Goal: Task Accomplishment & Management: Manage account settings

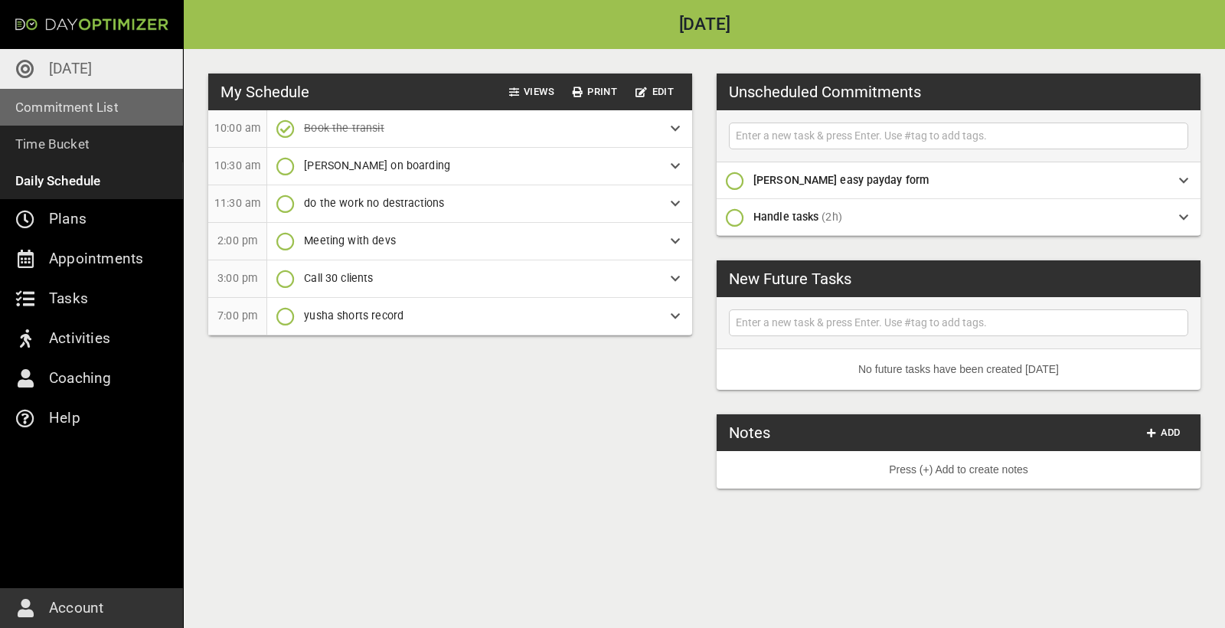
click at [72, 105] on p "Commitment List" at bounding box center [66, 106] width 103 height 21
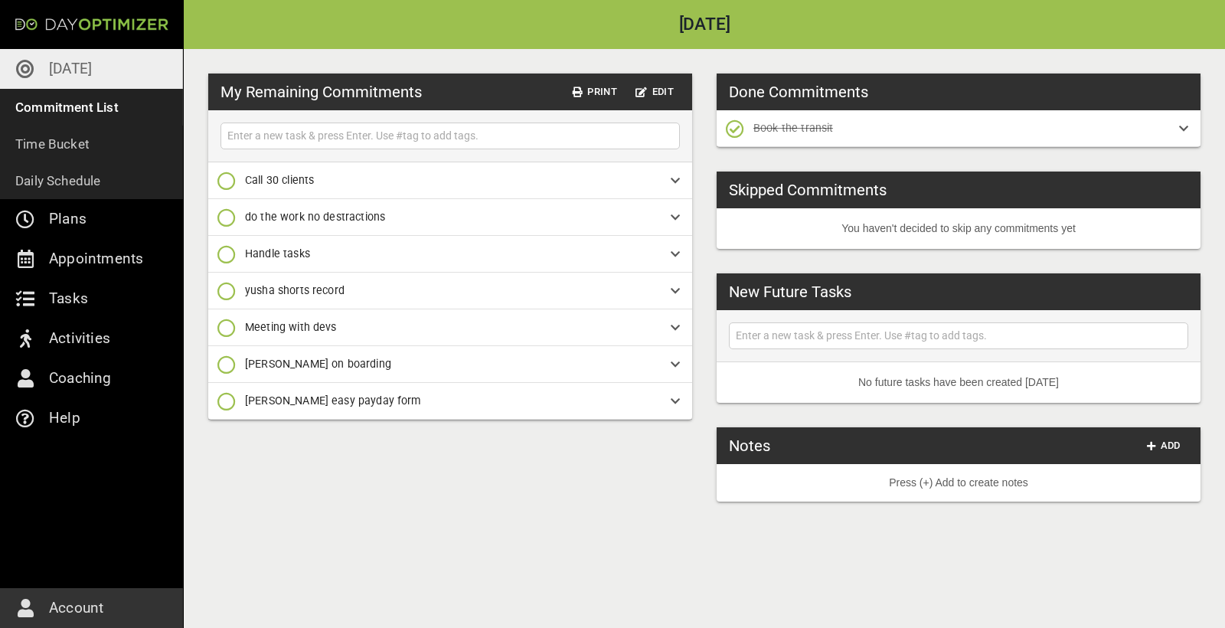
click at [68, 66] on p "[DATE]" at bounding box center [70, 69] width 43 height 25
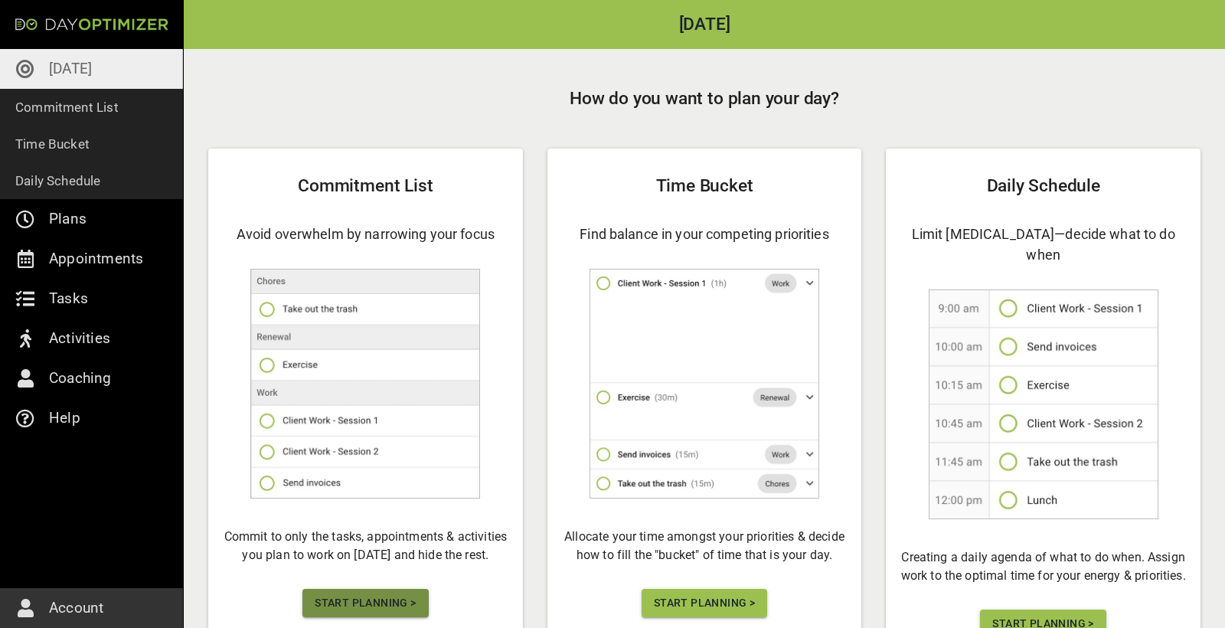
click at [383, 615] on button "Start Planning >" at bounding box center [366, 603] width 126 height 28
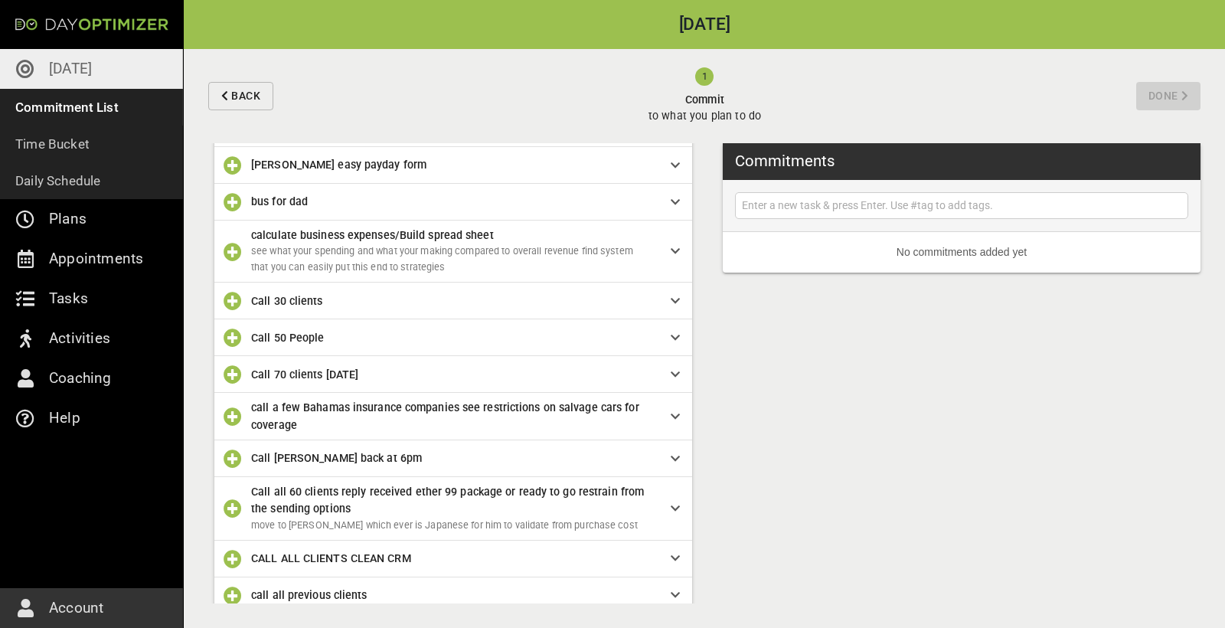
scroll to position [1159, 0]
click at [783, 208] on input "text" at bounding box center [962, 205] width 446 height 19
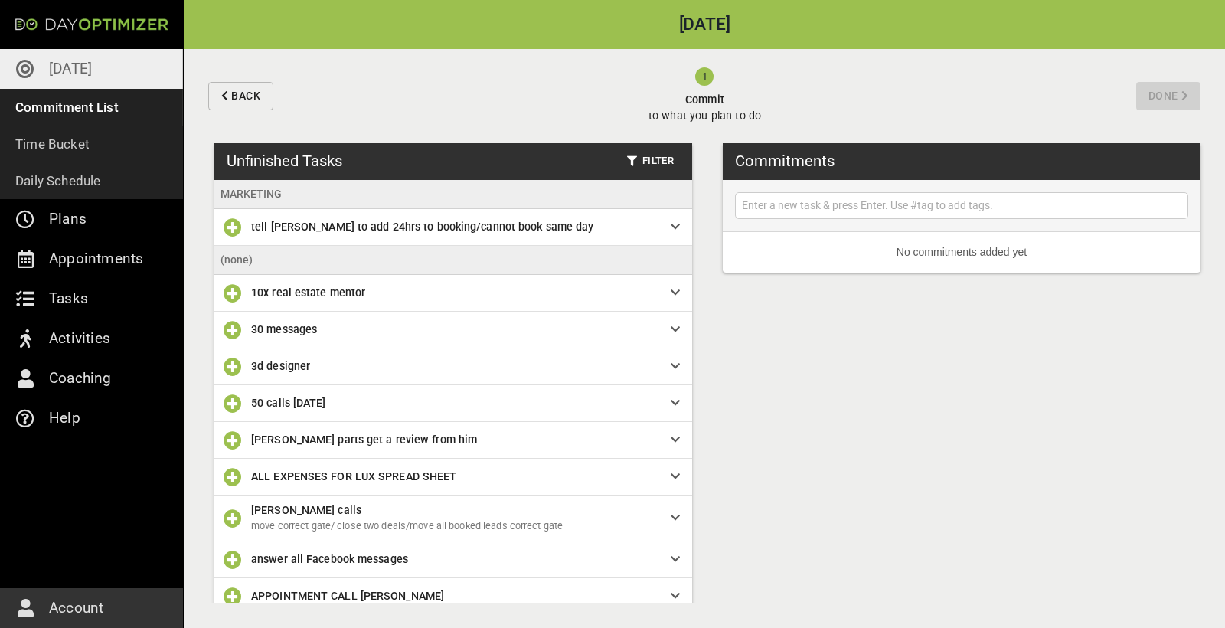
scroll to position [0, 0]
click at [653, 158] on span "Filter" at bounding box center [650, 161] width 47 height 18
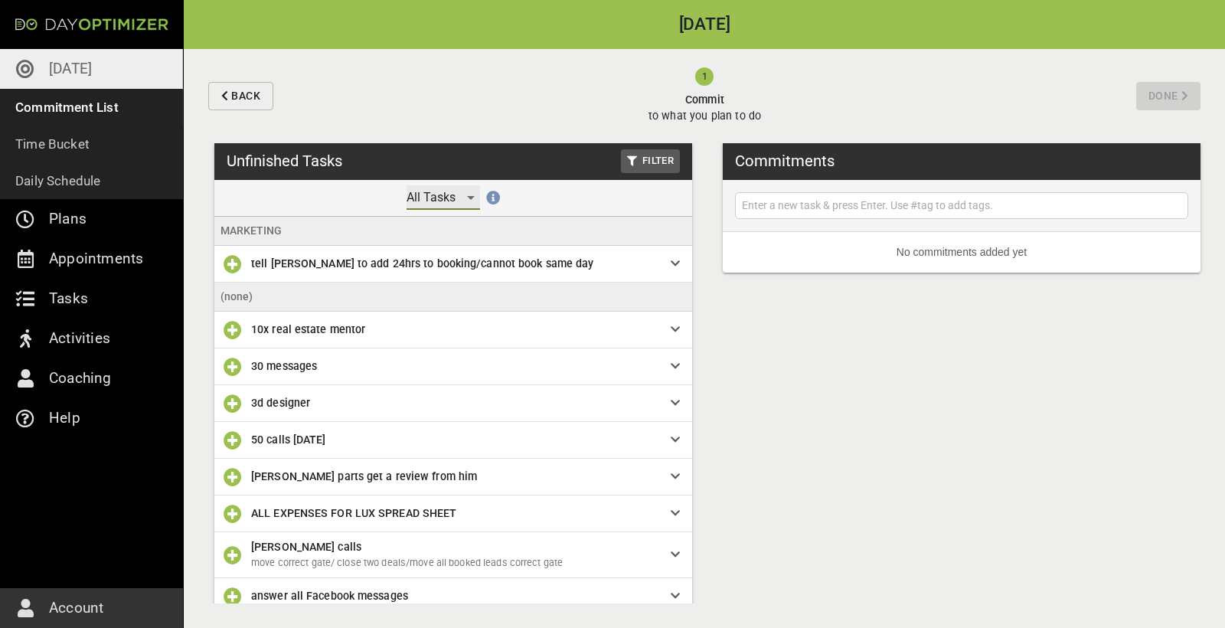
click at [426, 198] on div "All Tasks" at bounding box center [444, 197] width 74 height 25
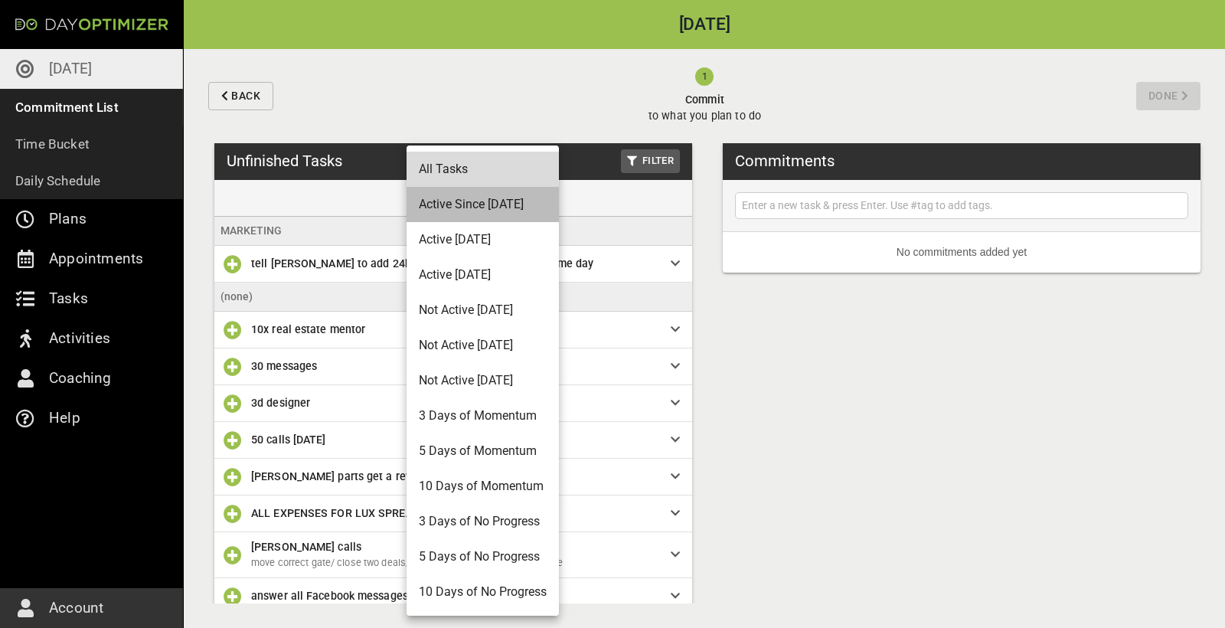
click at [504, 197] on li "Active Since [DATE]" at bounding box center [483, 204] width 152 height 35
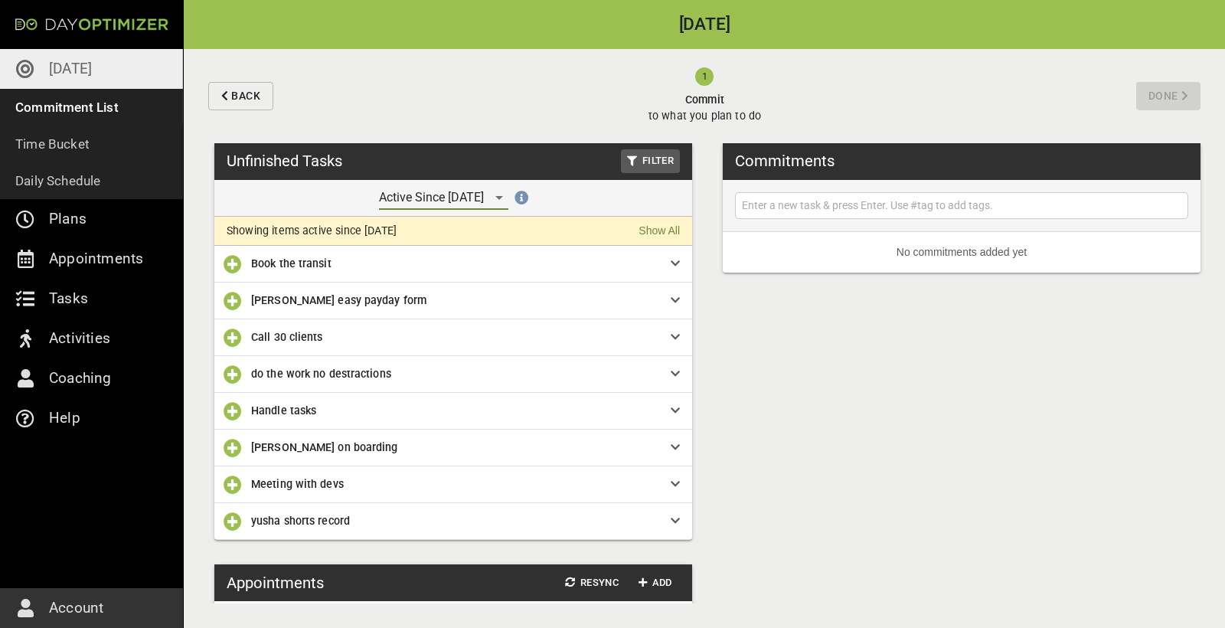
click at [236, 301] on icon "button" at bounding box center [233, 301] width 18 height 18
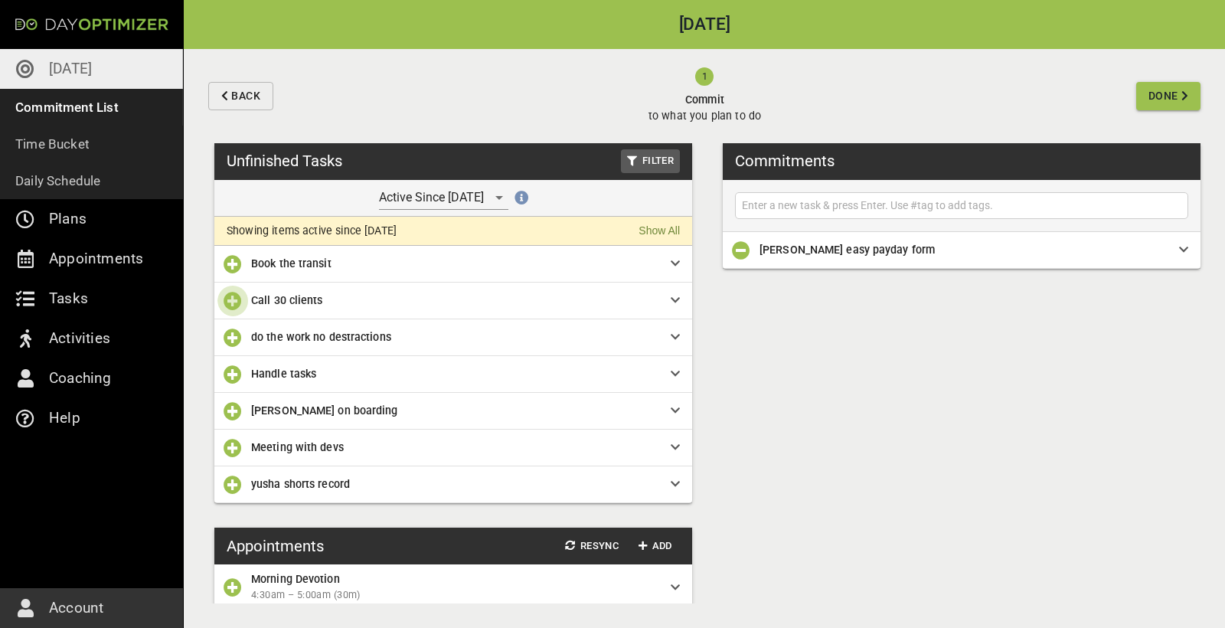
click at [236, 301] on icon "button" at bounding box center [233, 301] width 18 height 18
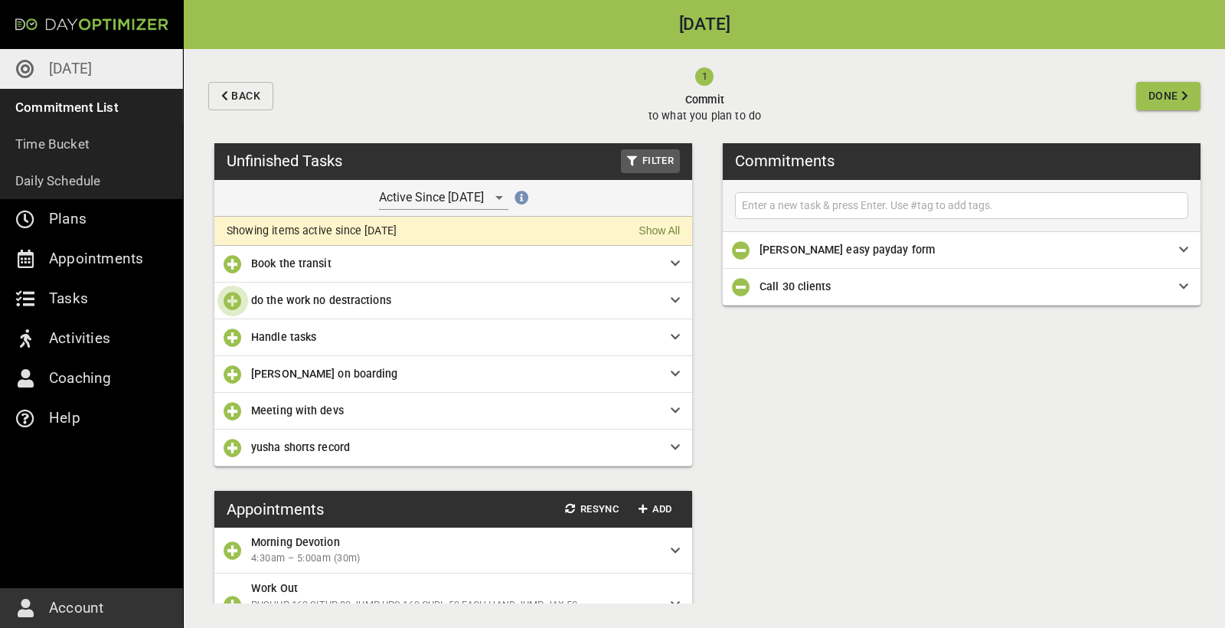
click at [236, 301] on icon "button" at bounding box center [233, 301] width 18 height 18
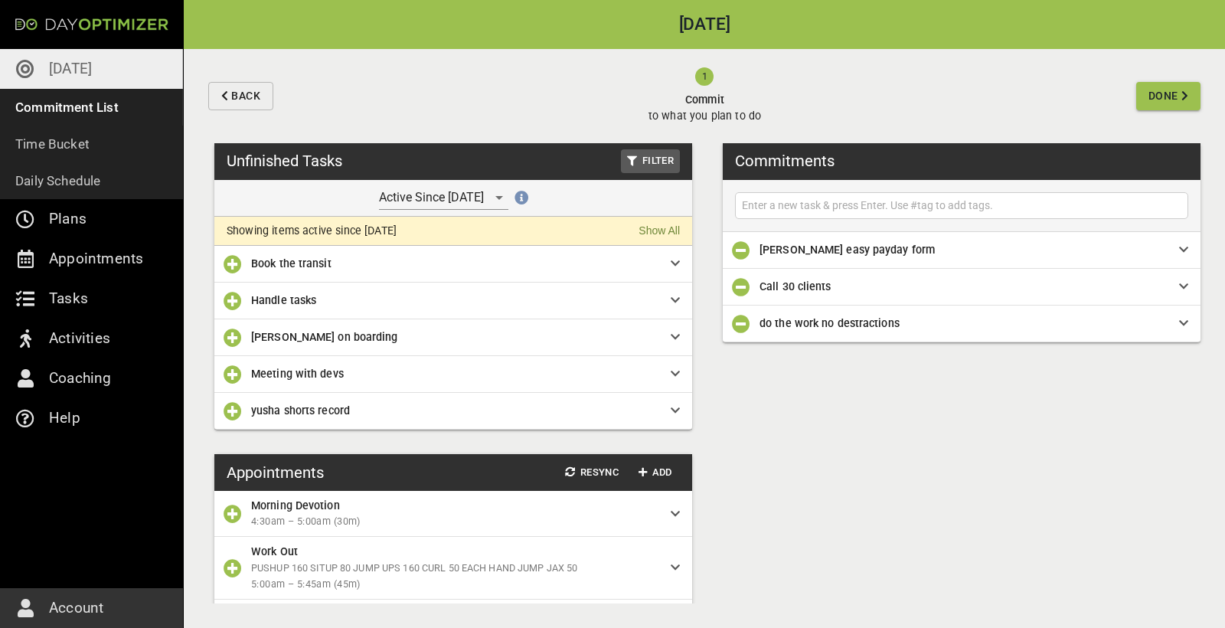
click at [235, 305] on icon "button" at bounding box center [233, 301] width 18 height 18
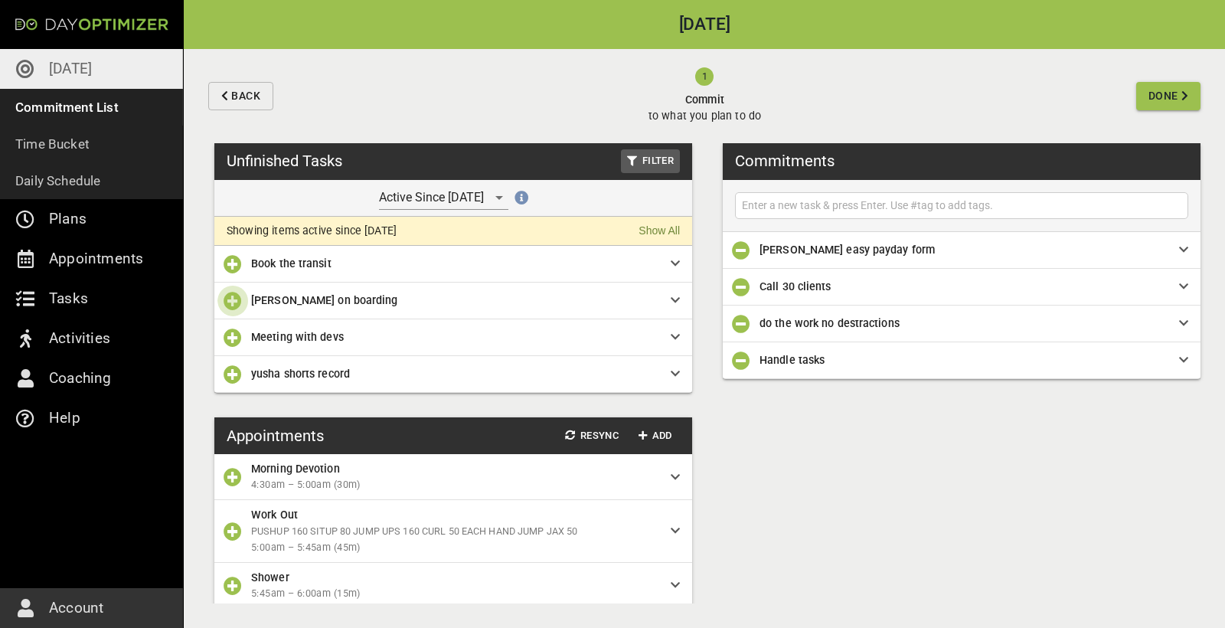
click at [234, 300] on icon "button" at bounding box center [233, 301] width 18 height 18
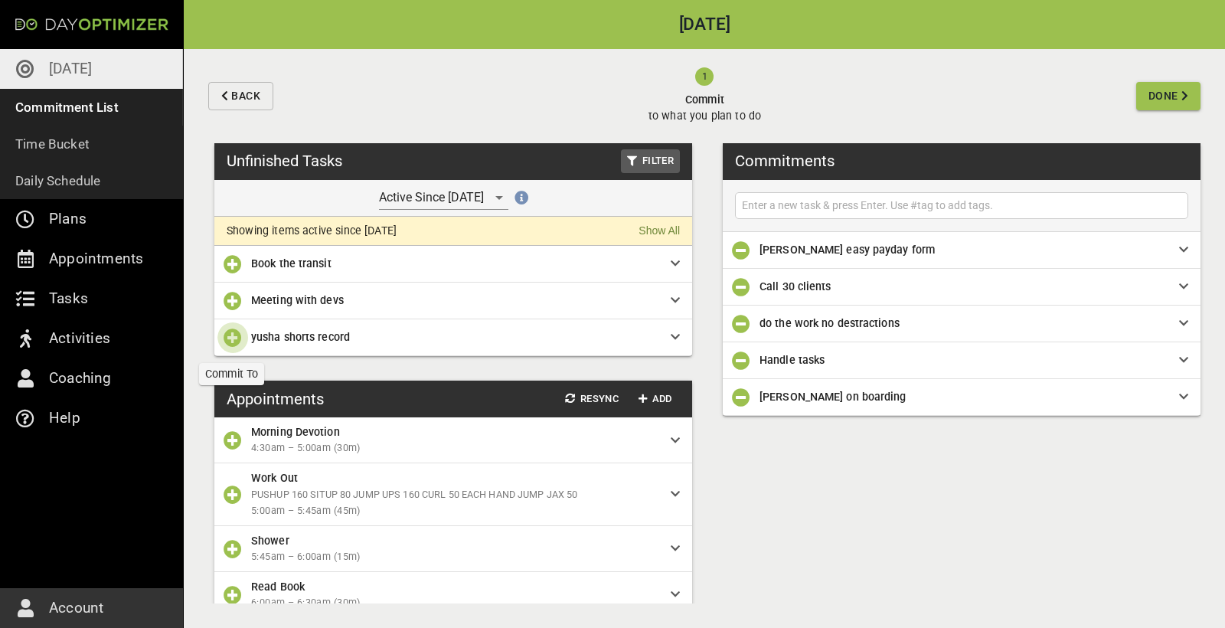
click at [230, 342] on icon "button" at bounding box center [233, 338] width 18 height 18
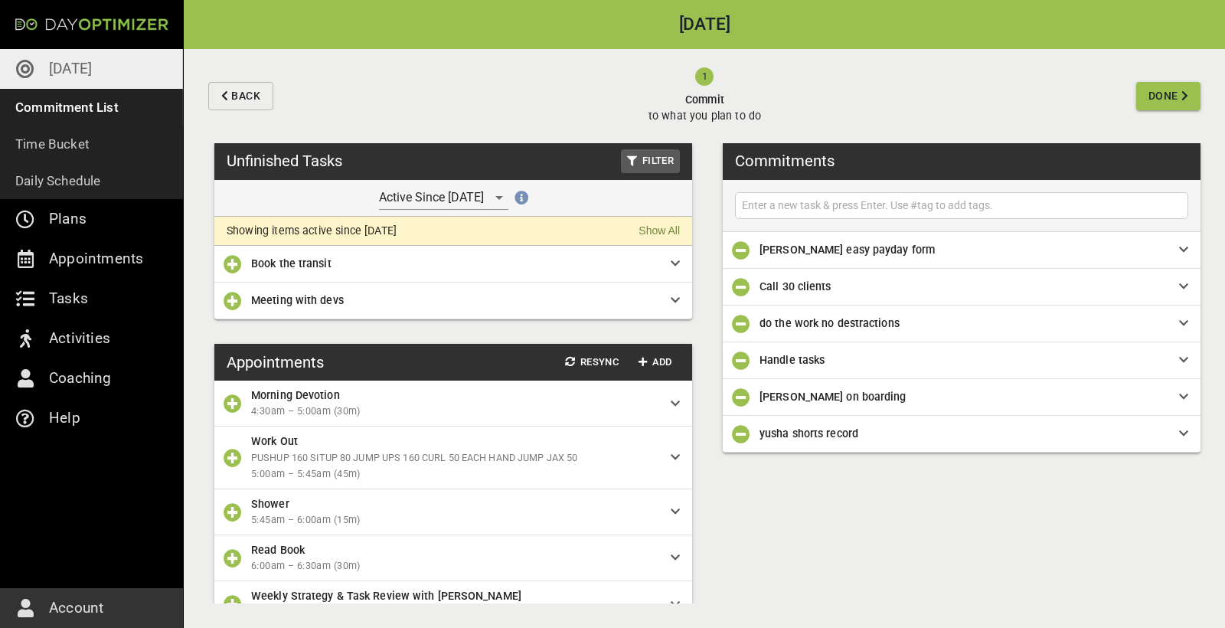
click at [899, 287] on span "Call 30 clients" at bounding box center [957, 286] width 395 height 17
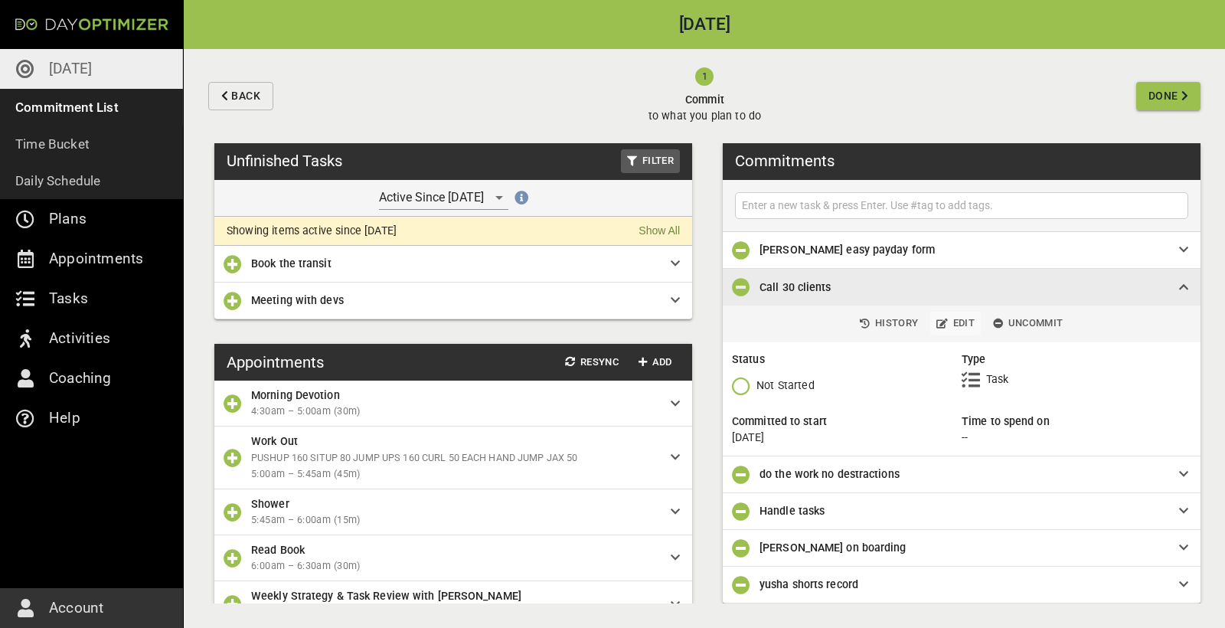
click at [955, 324] on span "Edit" at bounding box center [956, 324] width 38 height 18
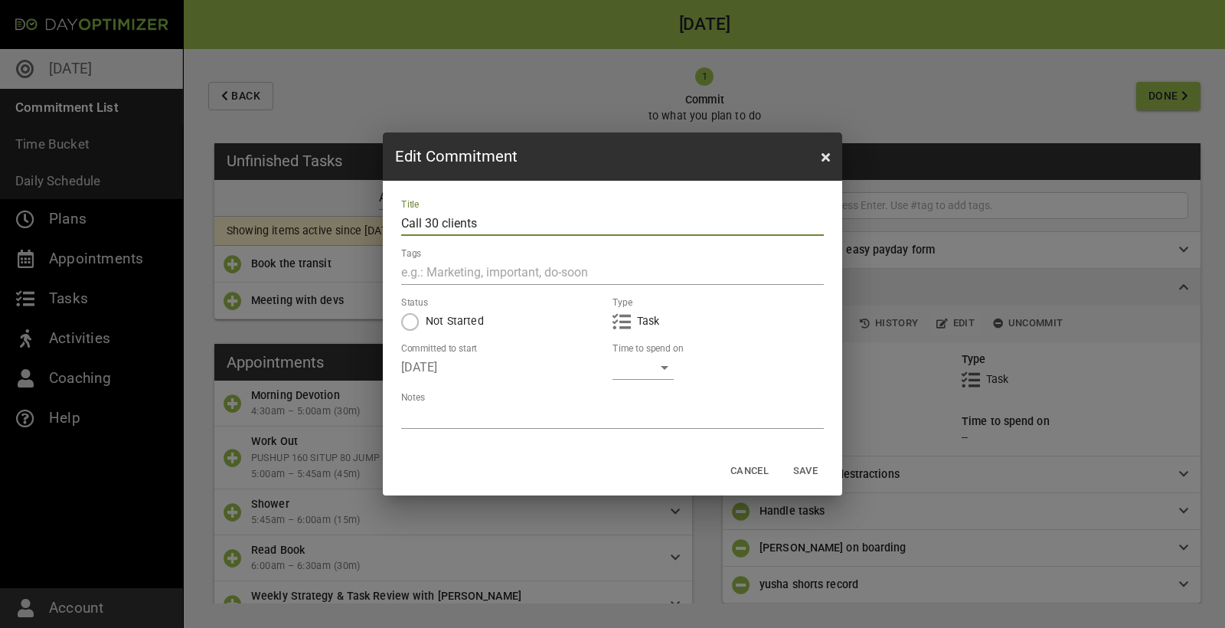
drag, startPoint x: 438, startPoint y: 221, endPoint x: 427, endPoint y: 221, distance: 11.5
click at [427, 221] on input "Call 30 clients" at bounding box center [612, 223] width 423 height 25
type input "Call 50 clients"
click at [626, 417] on textarea at bounding box center [612, 416] width 423 height 15
type textarea "g"
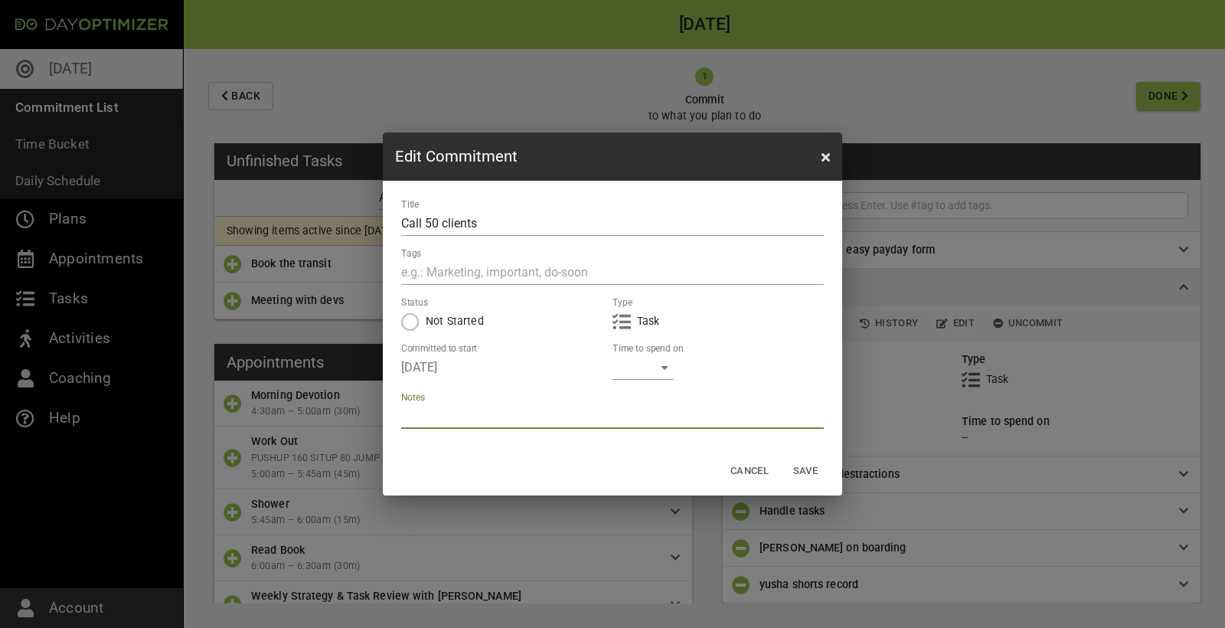
type textarea "g"
type textarea "go"
type textarea "goa"
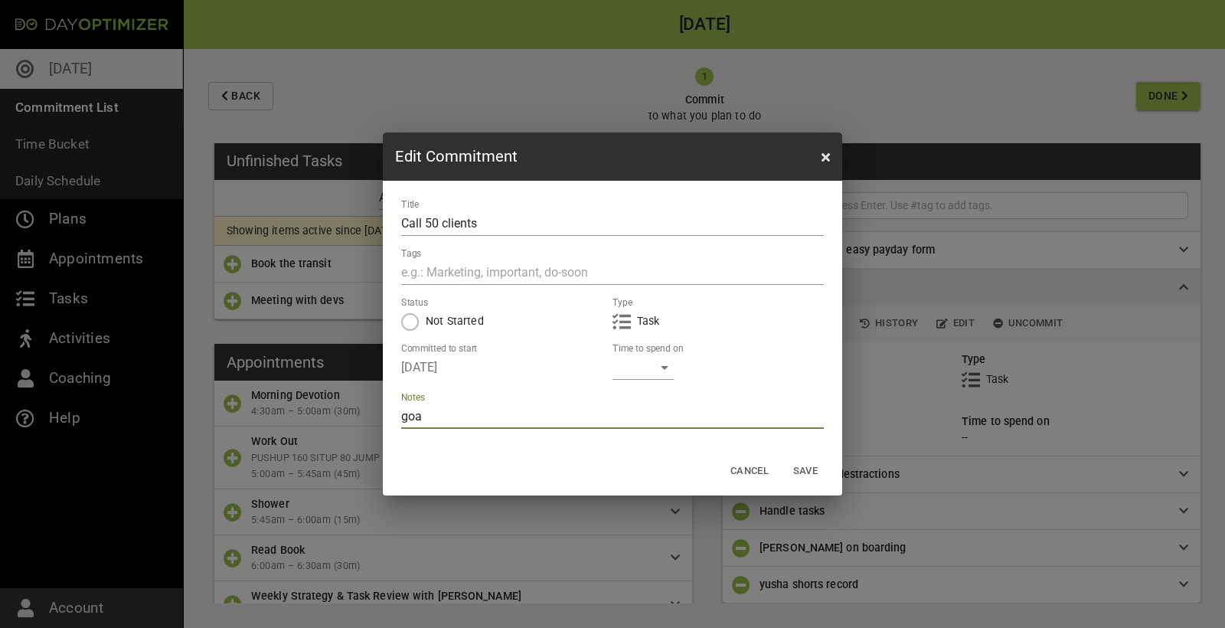
type textarea "goal"
type textarea "goal 3"
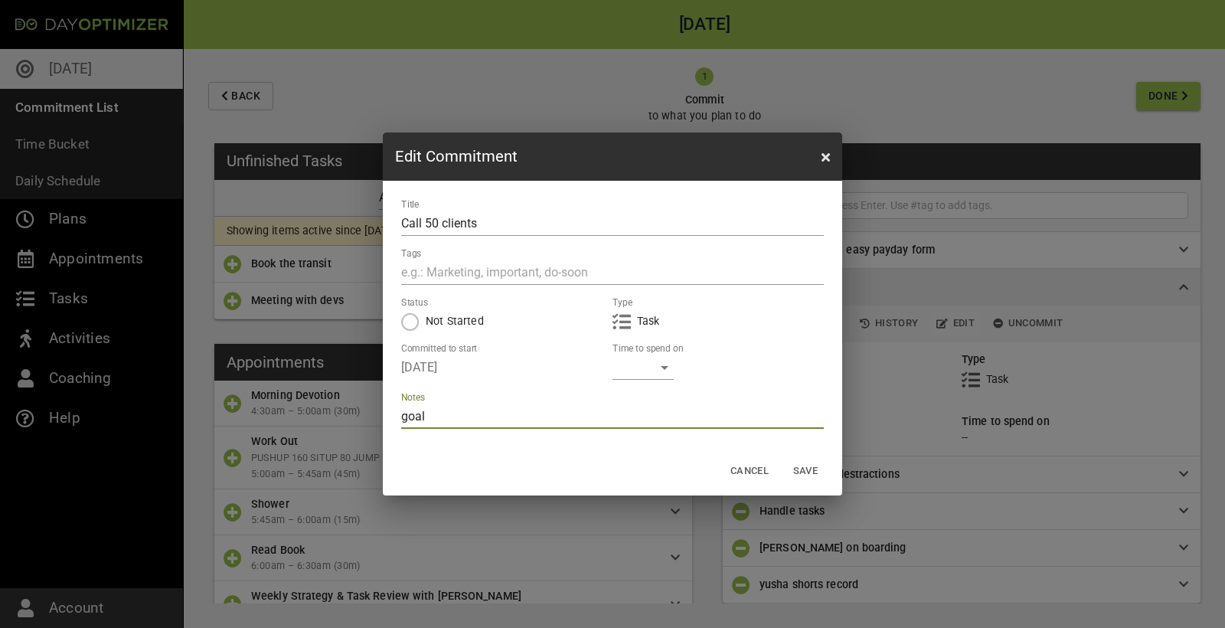
type textarea "goal 3"
type textarea "goal 3 i"
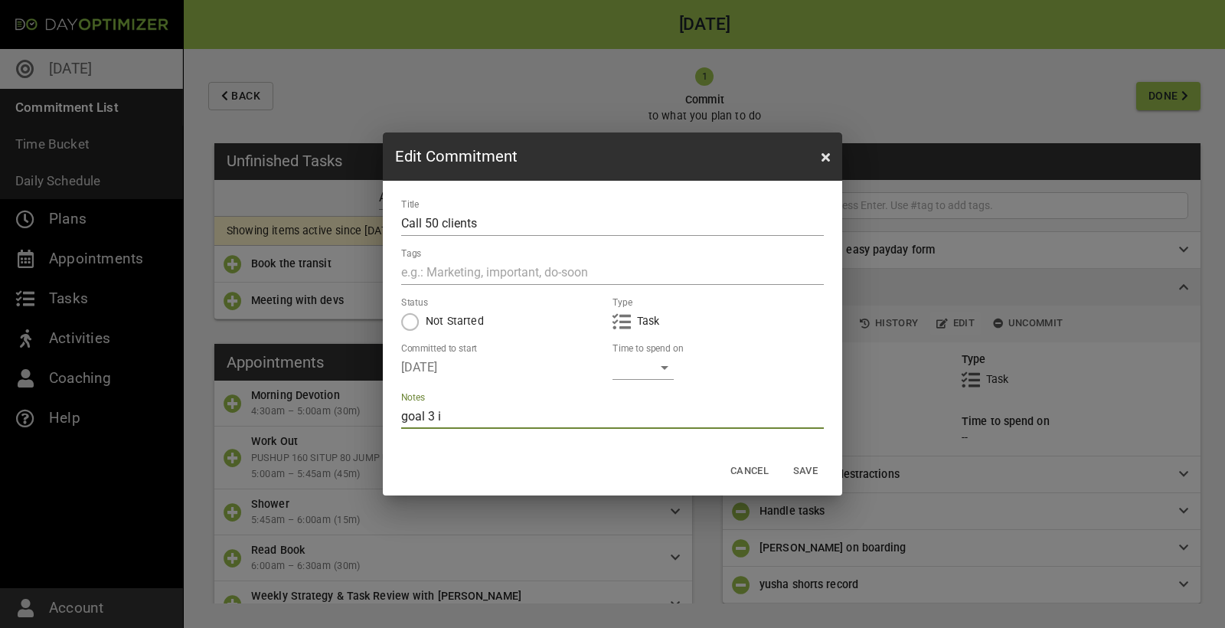
type textarea "goal 3 in"
type textarea "goal 3 inv"
type textarea "goal 3 invo"
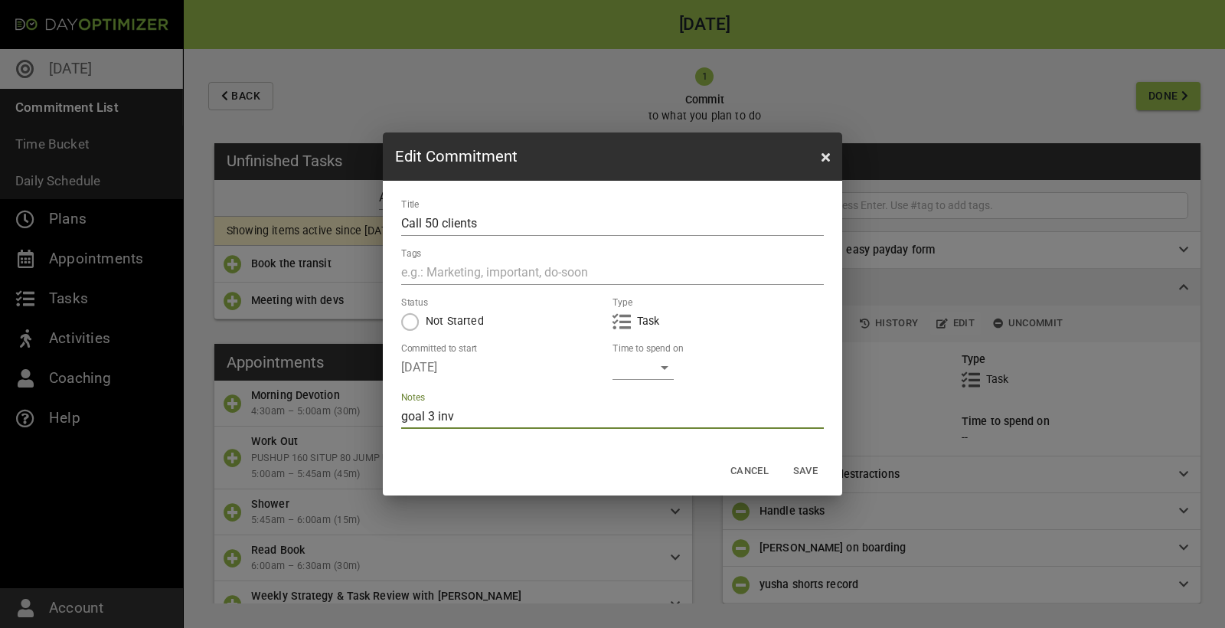
type textarea "goal 3 invo"
type textarea "goal 3 invoi"
type textarea "goal 3 invoic"
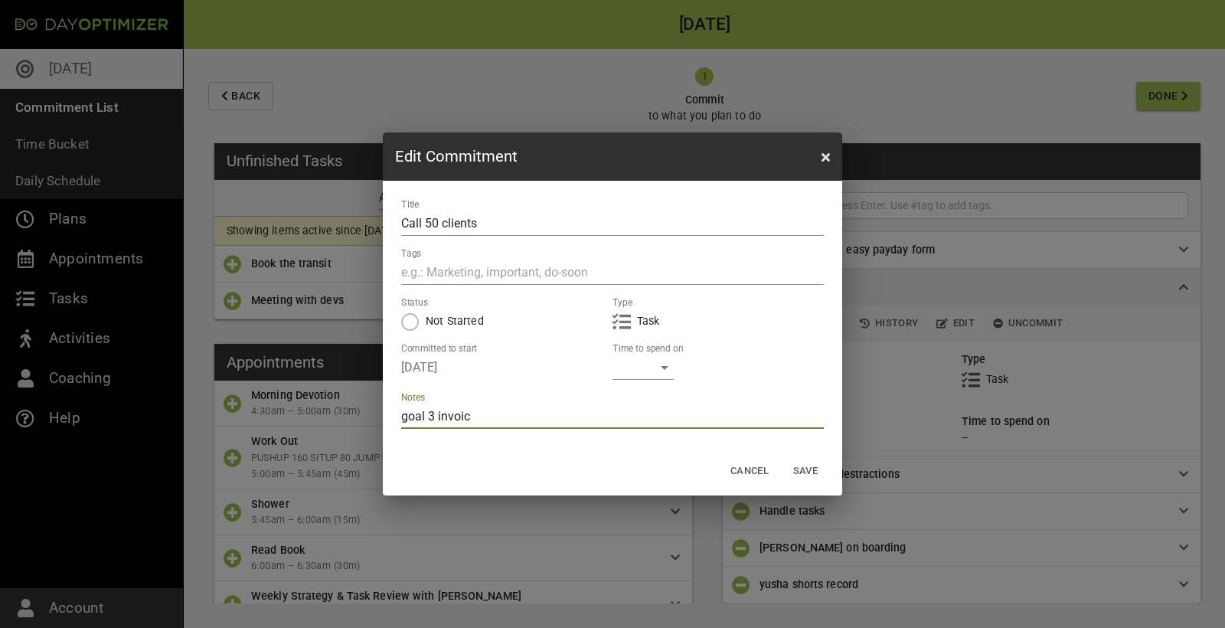
type textarea "goal 3 invoice"
type textarea "goal 3 invoices"
click at [800, 472] on span "Save" at bounding box center [805, 472] width 37 height 18
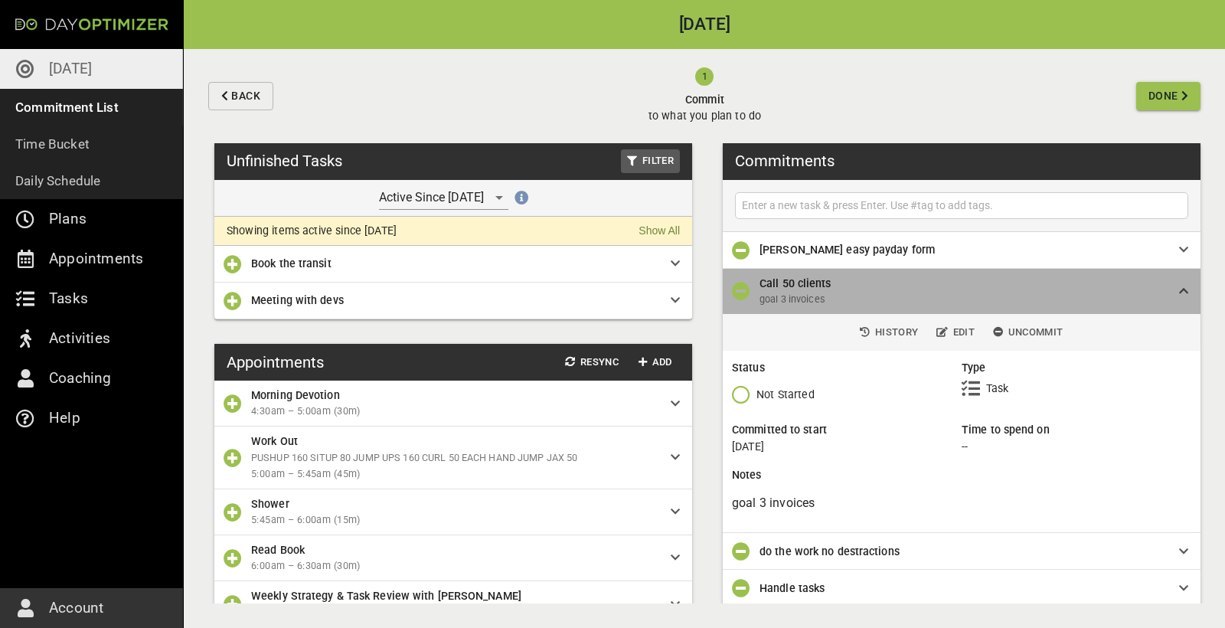
click at [1192, 289] on div "Call 50 clients goal 3 invoices" at bounding box center [962, 291] width 478 height 45
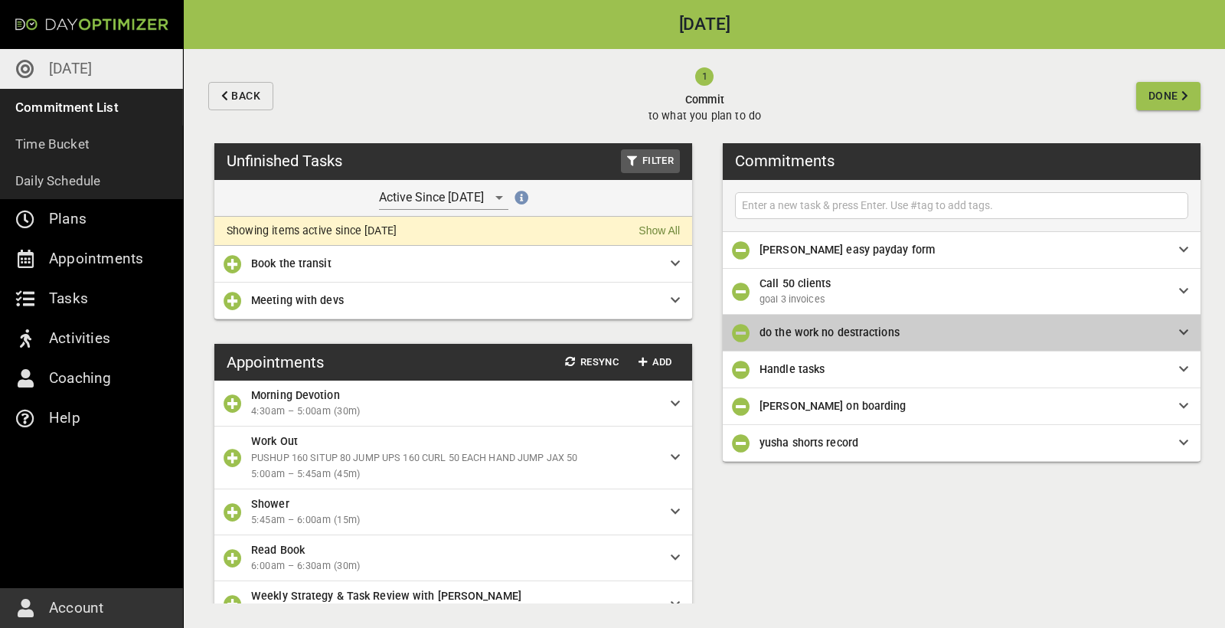
click at [858, 335] on span "do the work no destractions" at bounding box center [830, 332] width 140 height 12
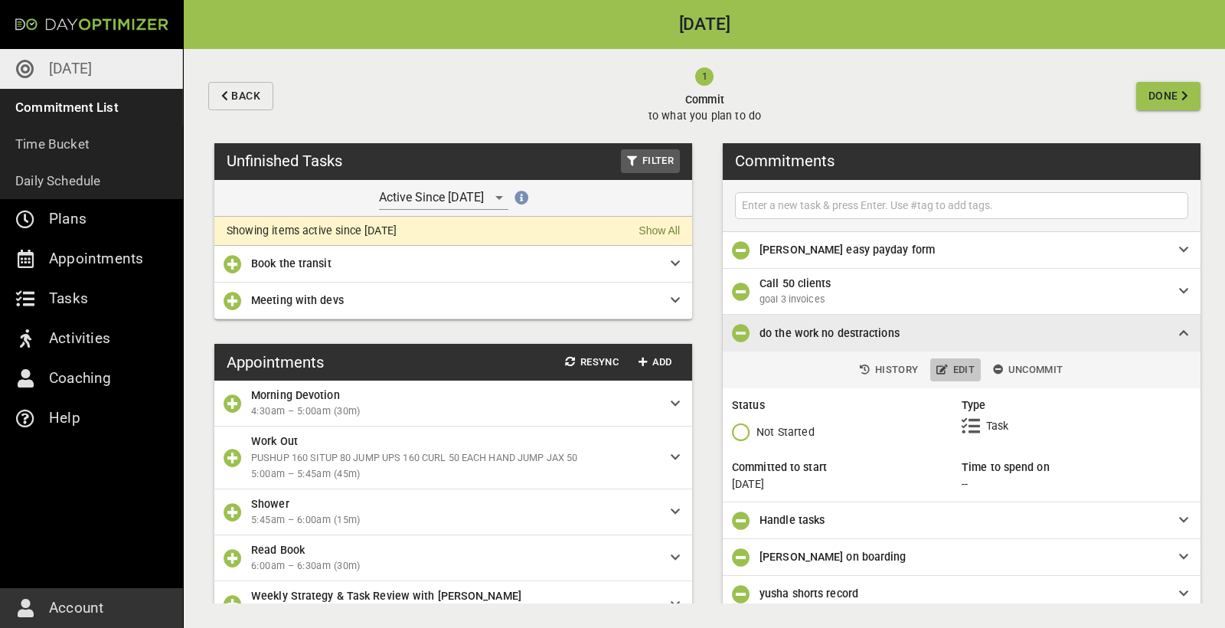
click at [960, 367] on span "Edit" at bounding box center [956, 370] width 38 height 18
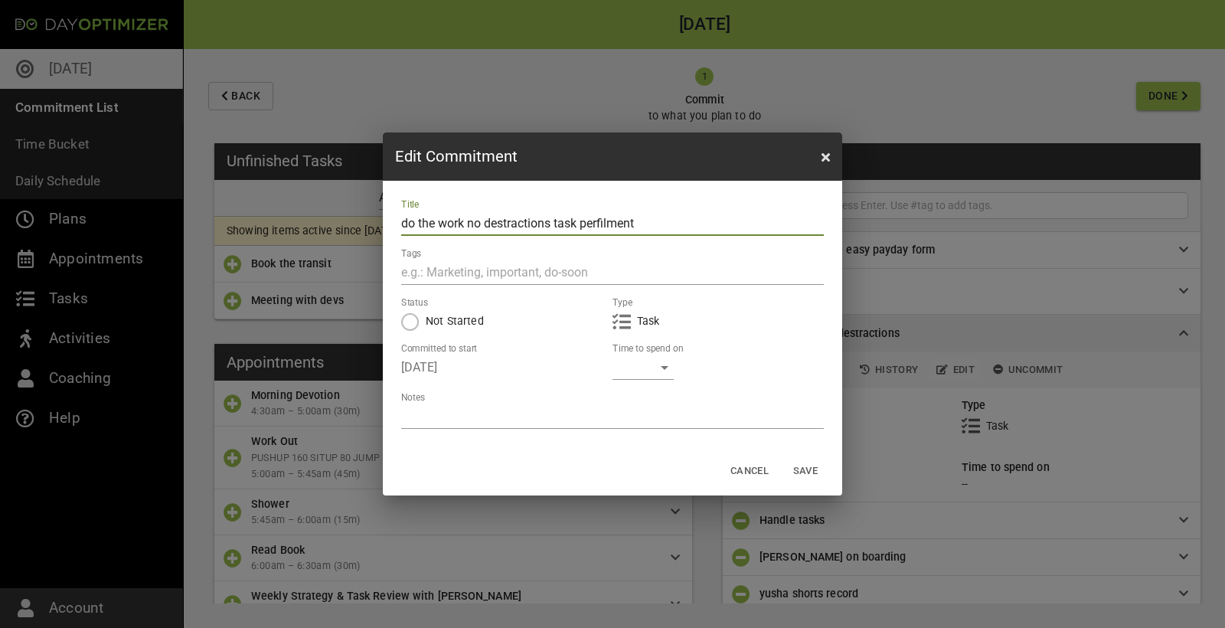
type input "do the work no destractions task perfilment"
click at [799, 471] on span "Save" at bounding box center [805, 472] width 37 height 18
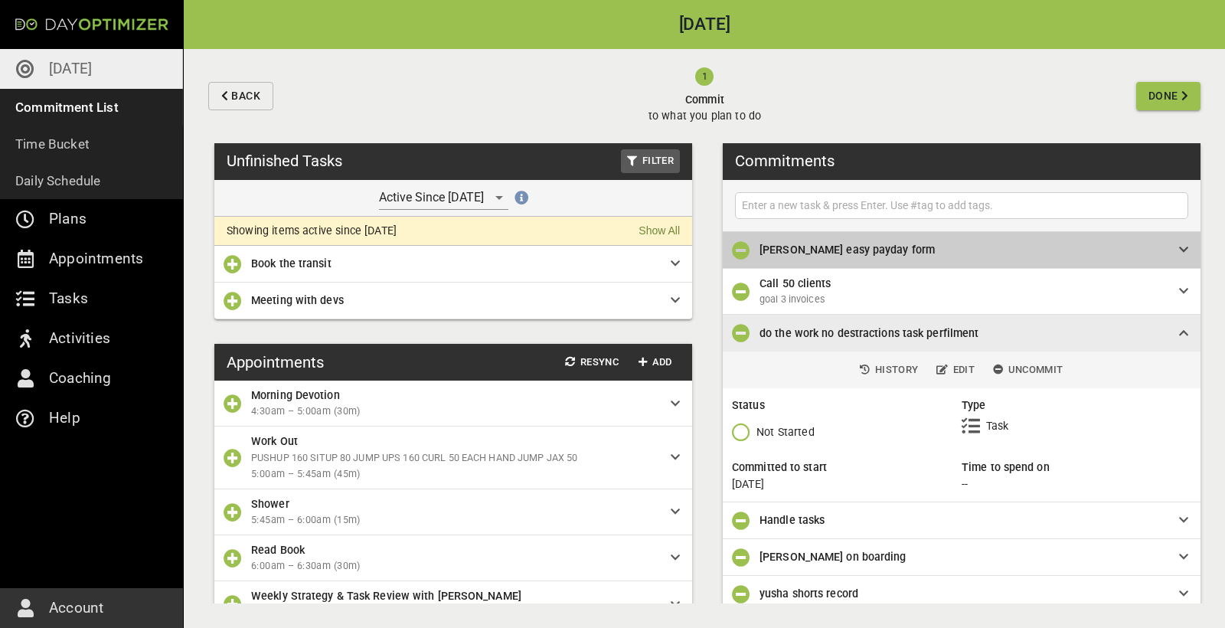
click at [898, 252] on span "[PERSON_NAME] easy payday form" at bounding box center [957, 249] width 395 height 17
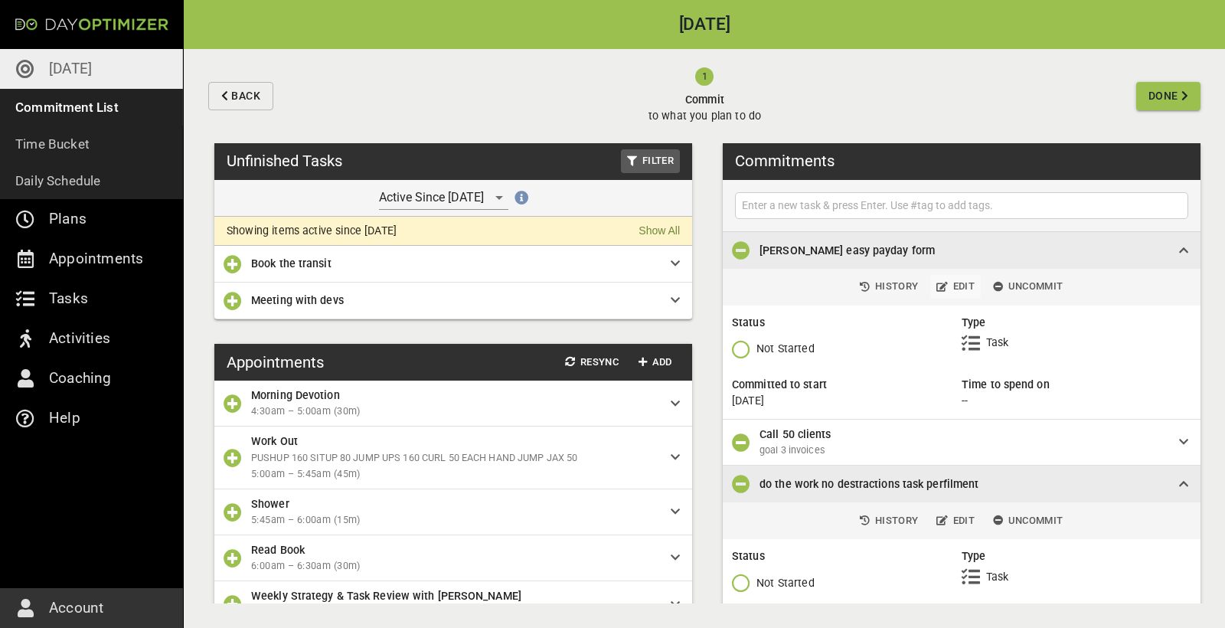
click at [963, 290] on span "Edit" at bounding box center [956, 287] width 38 height 18
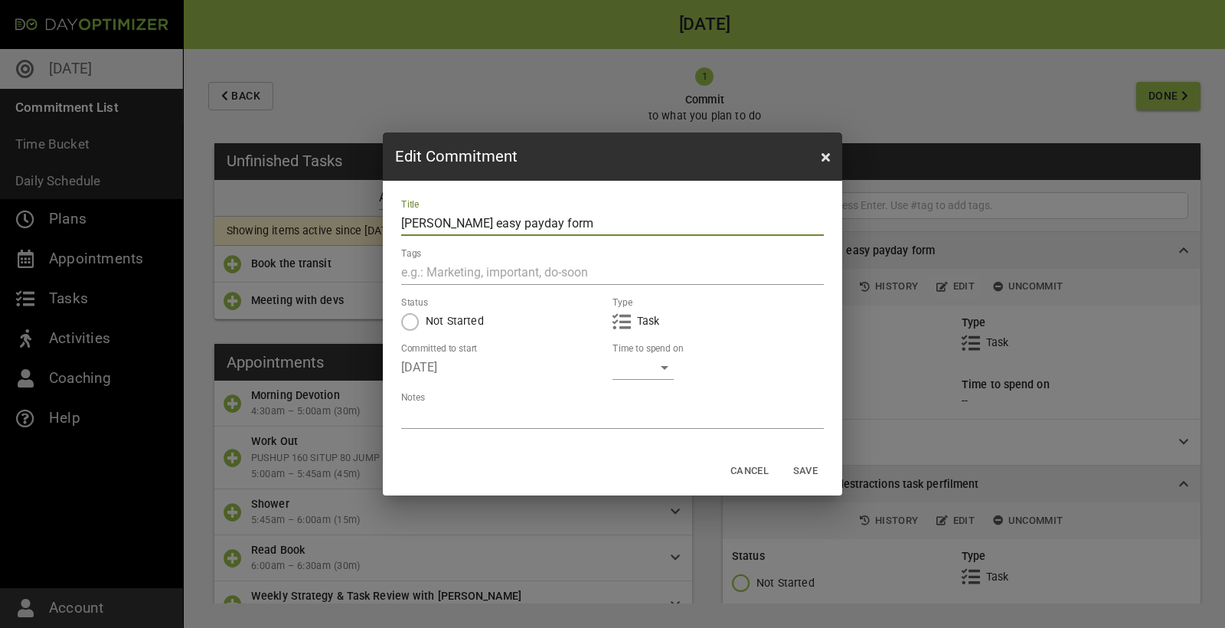
click at [659, 363] on div "​" at bounding box center [643, 367] width 61 height 25
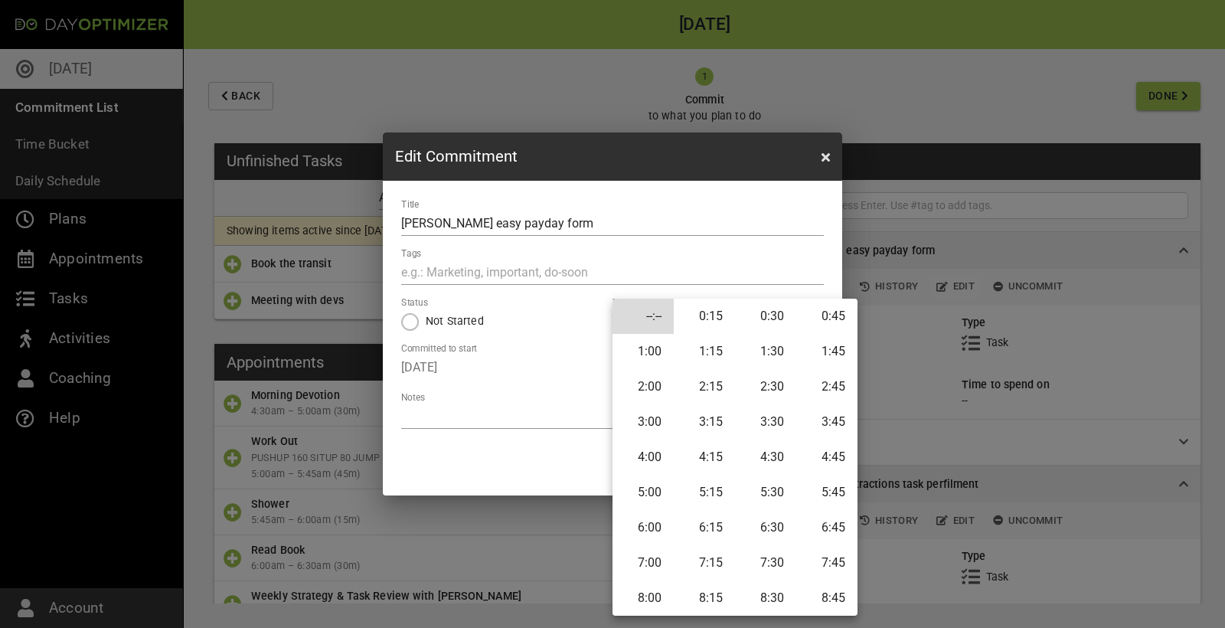
click at [716, 311] on li "0:15" at bounding box center [704, 316] width 61 height 35
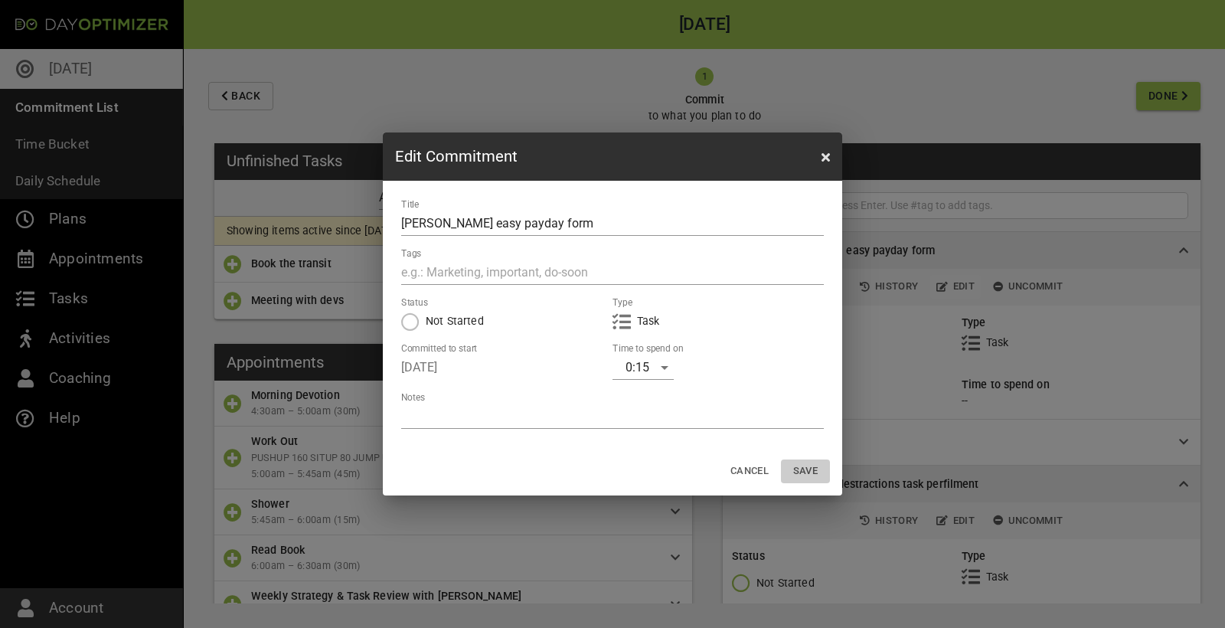
click at [808, 477] on span "Save" at bounding box center [805, 472] width 37 height 18
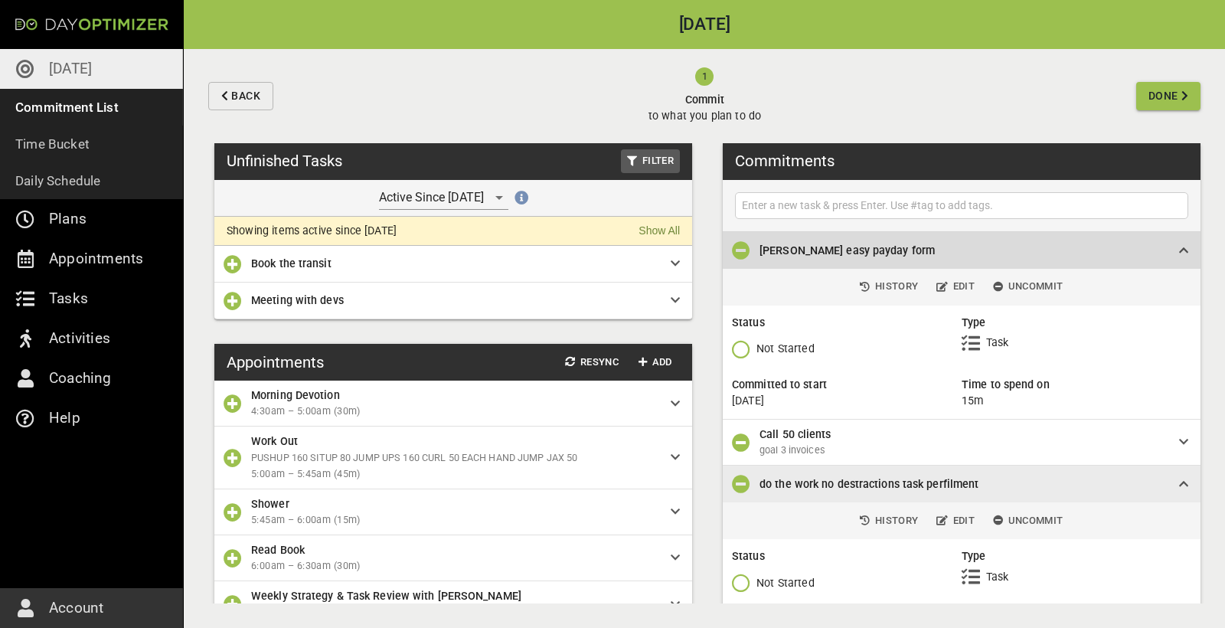
click at [1037, 249] on span "[PERSON_NAME] easy payday form" at bounding box center [957, 250] width 395 height 17
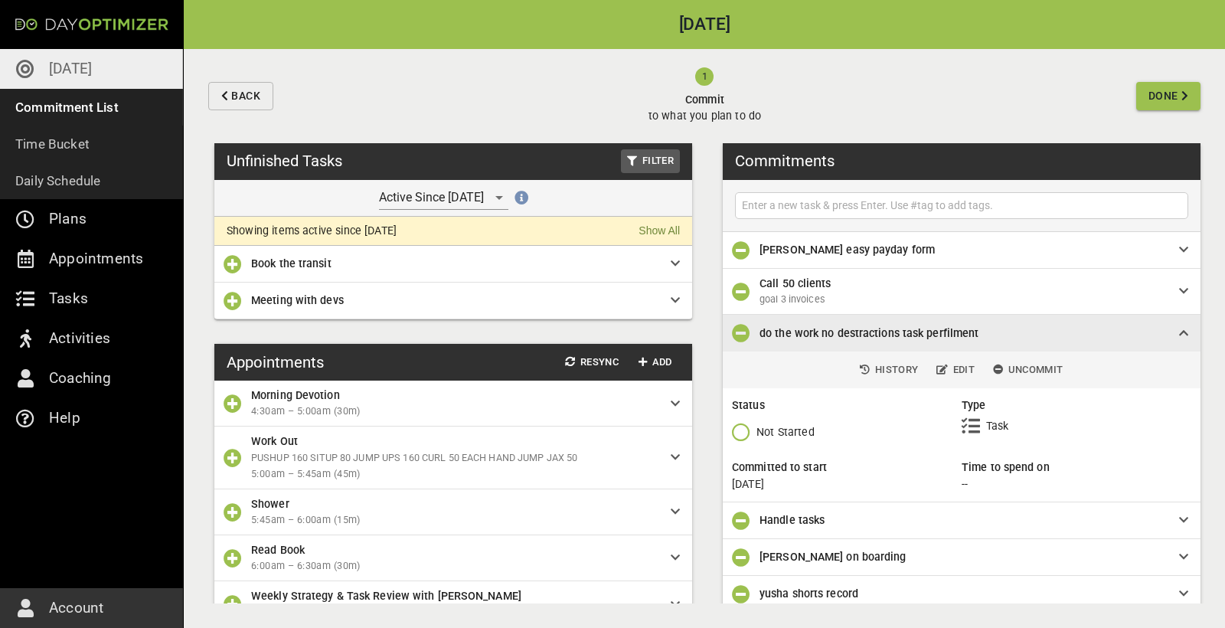
click at [927, 296] on p "goal 3 invoices" at bounding box center [957, 300] width 395 height 16
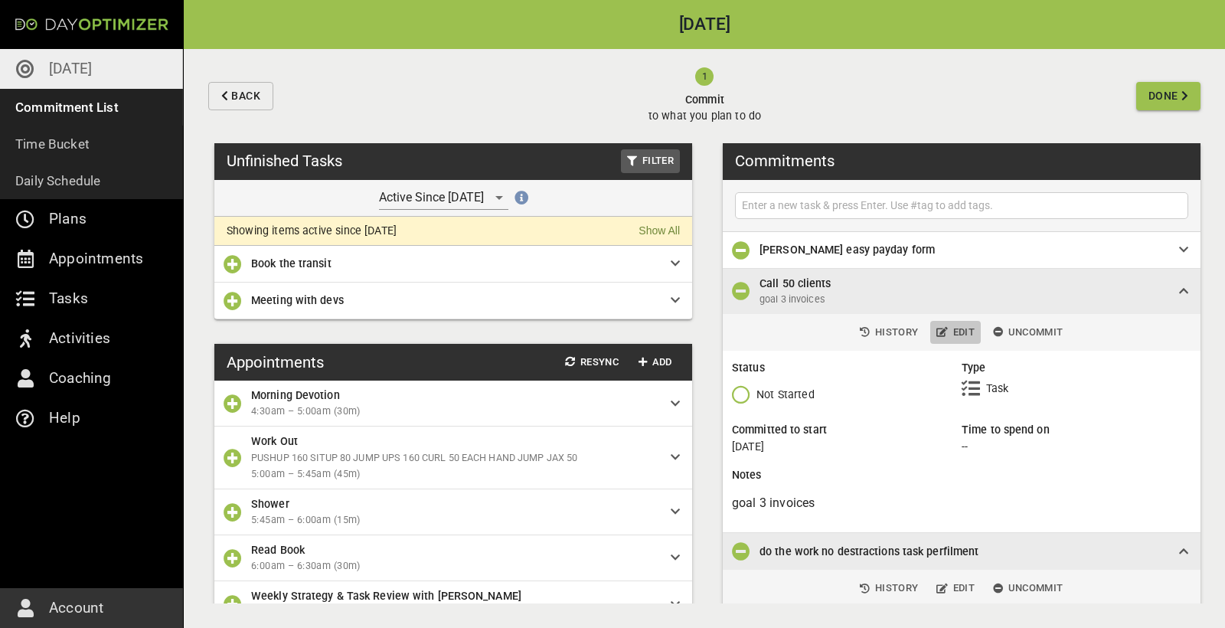
click at [954, 332] on span "Edit" at bounding box center [956, 333] width 38 height 18
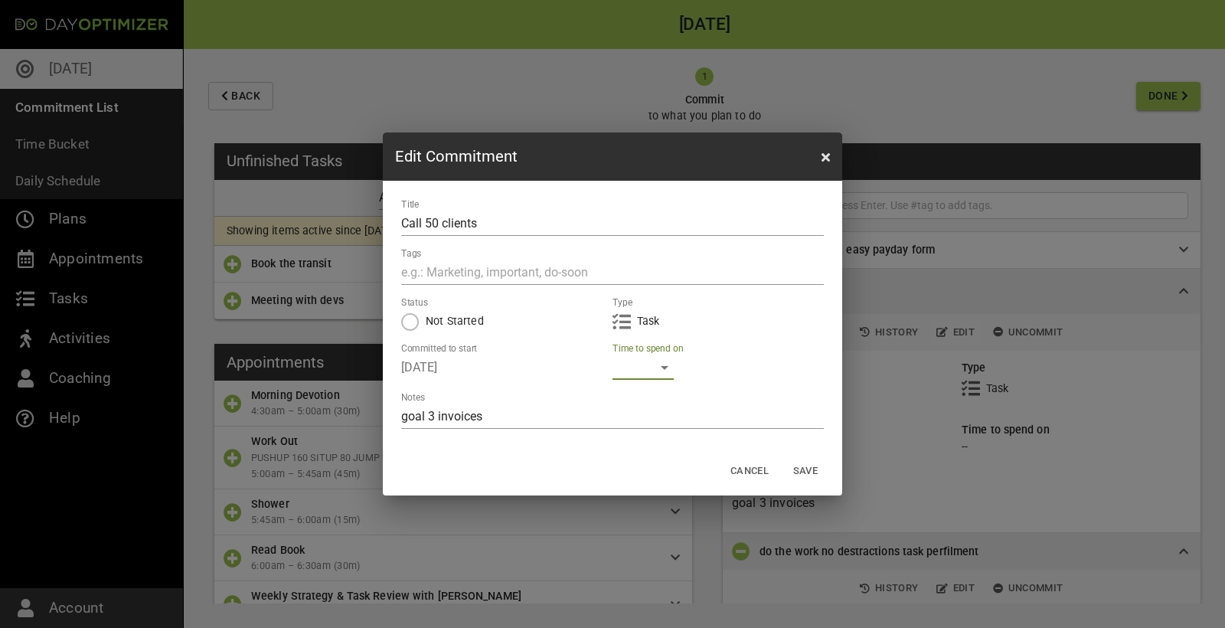
click at [632, 364] on div "​" at bounding box center [643, 367] width 61 height 25
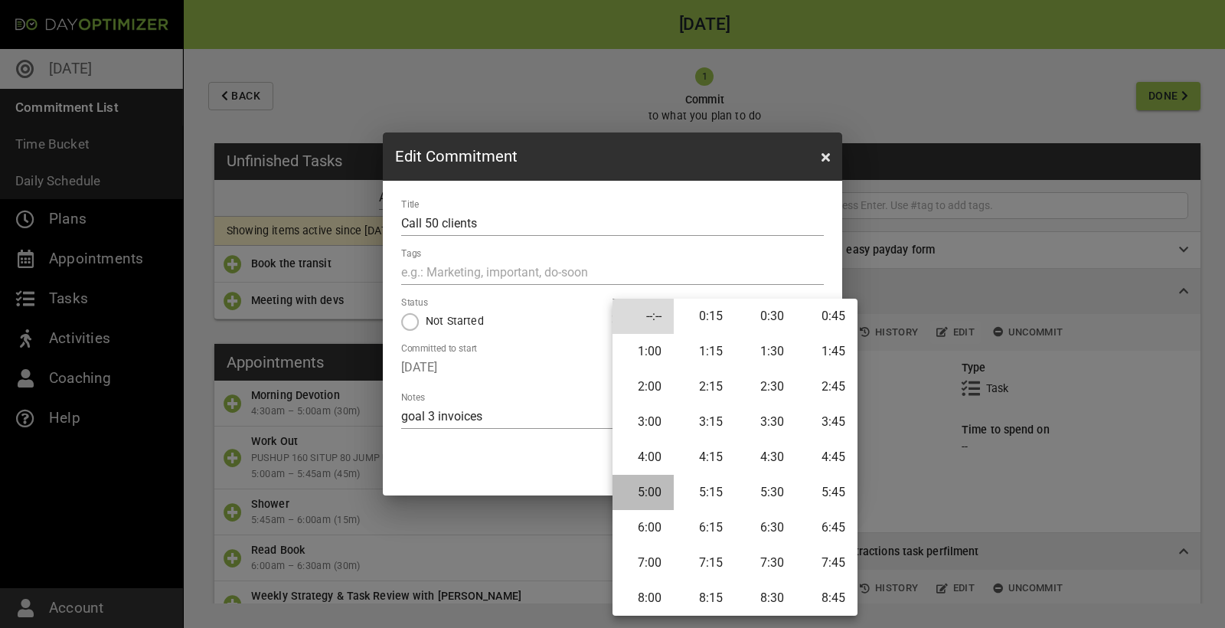
click at [657, 481] on li "5:00" at bounding box center [643, 492] width 61 height 35
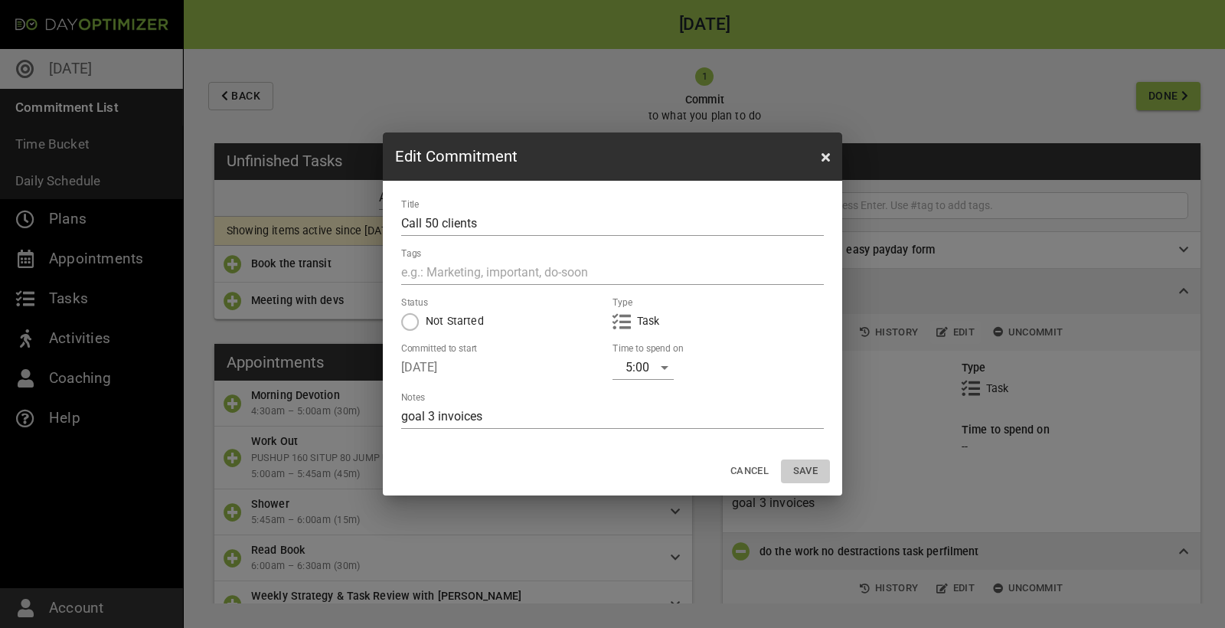
click at [812, 469] on span "Save" at bounding box center [805, 472] width 37 height 18
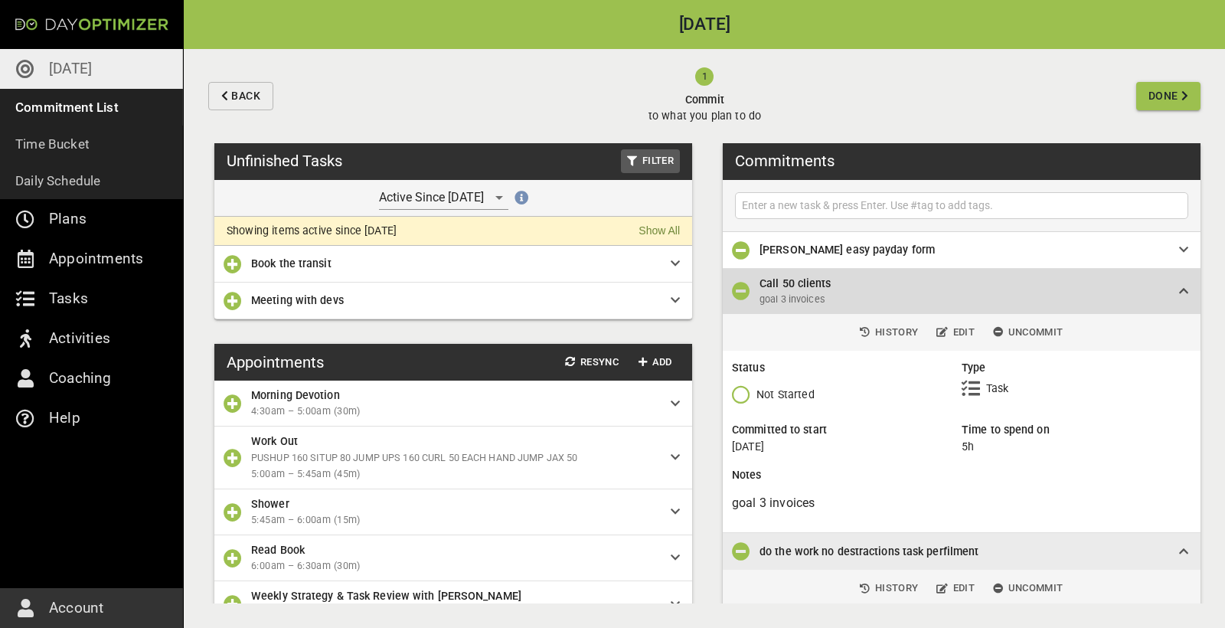
click at [953, 289] on span "Call 50 clients" at bounding box center [957, 283] width 395 height 17
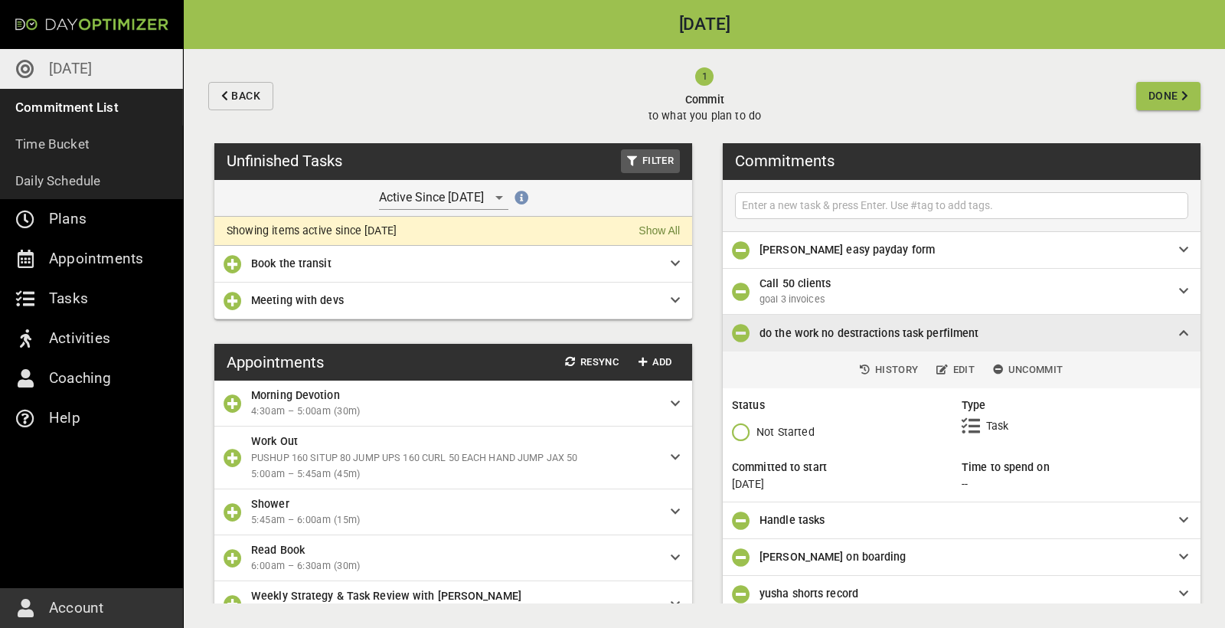
click at [917, 289] on span "Call 50 clients" at bounding box center [957, 283] width 395 height 17
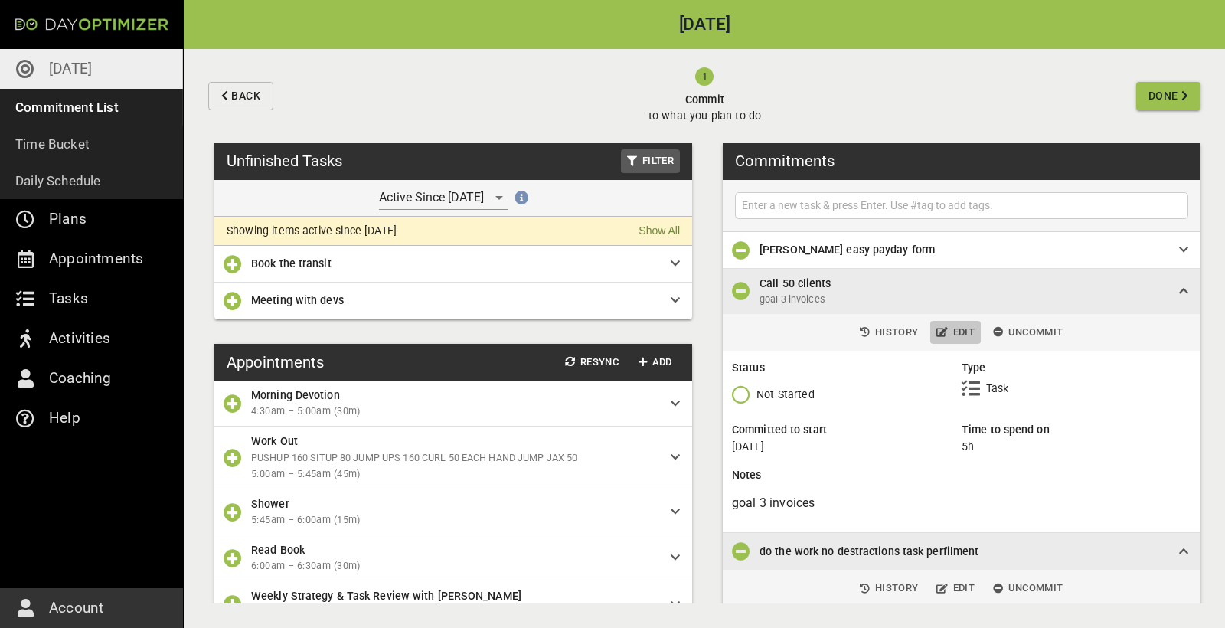
click at [949, 331] on span "Edit" at bounding box center [956, 333] width 38 height 18
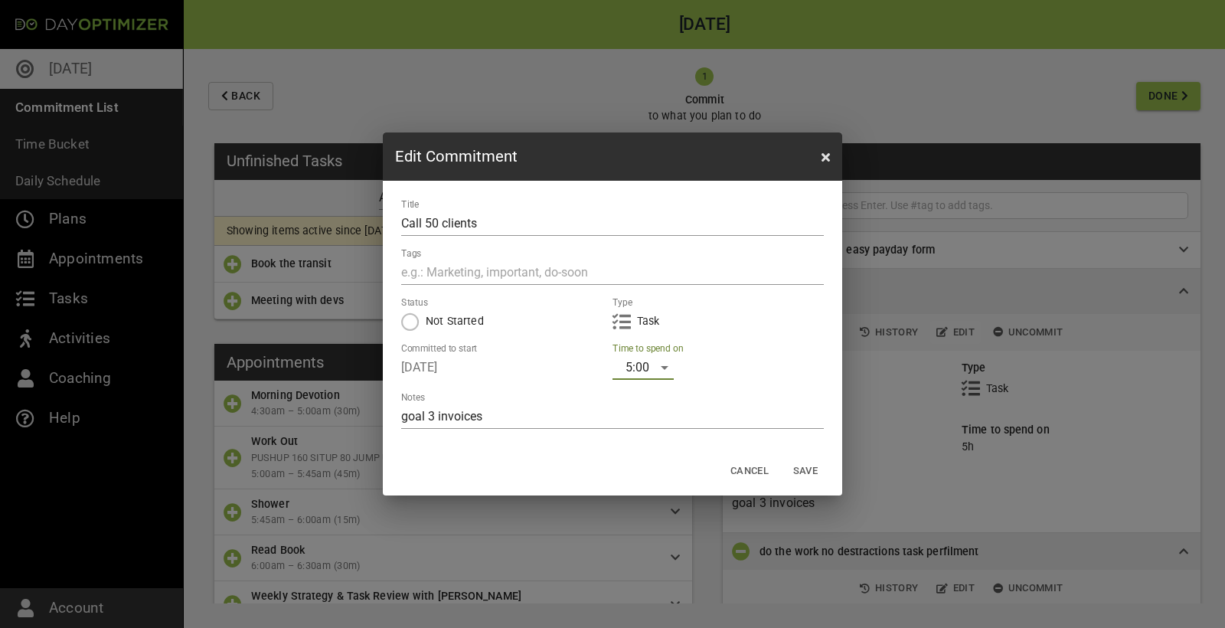
click at [639, 368] on div "5:00" at bounding box center [643, 367] width 61 height 25
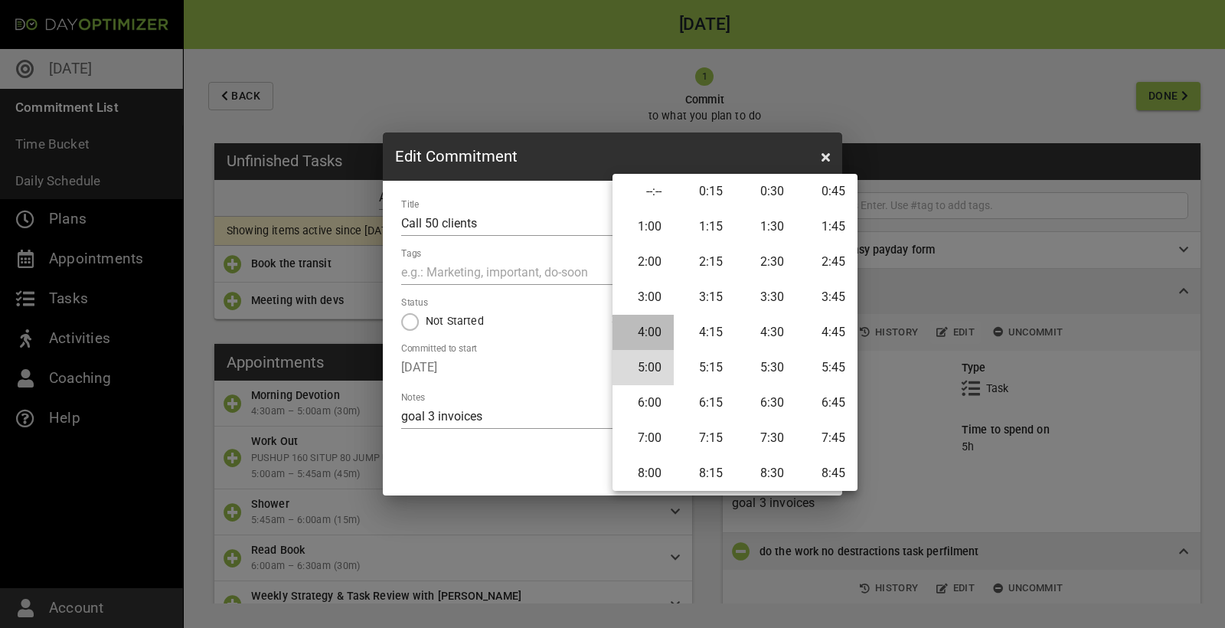
click at [658, 334] on li "4:00" at bounding box center [643, 332] width 61 height 35
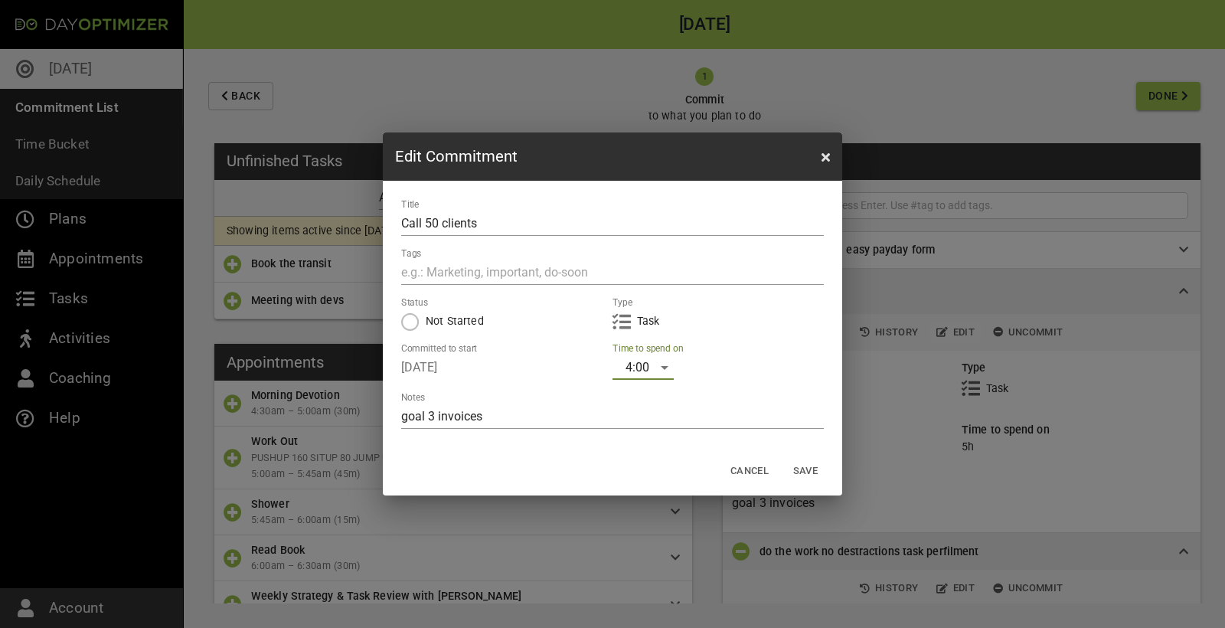
click at [797, 466] on span "Save" at bounding box center [805, 472] width 37 height 18
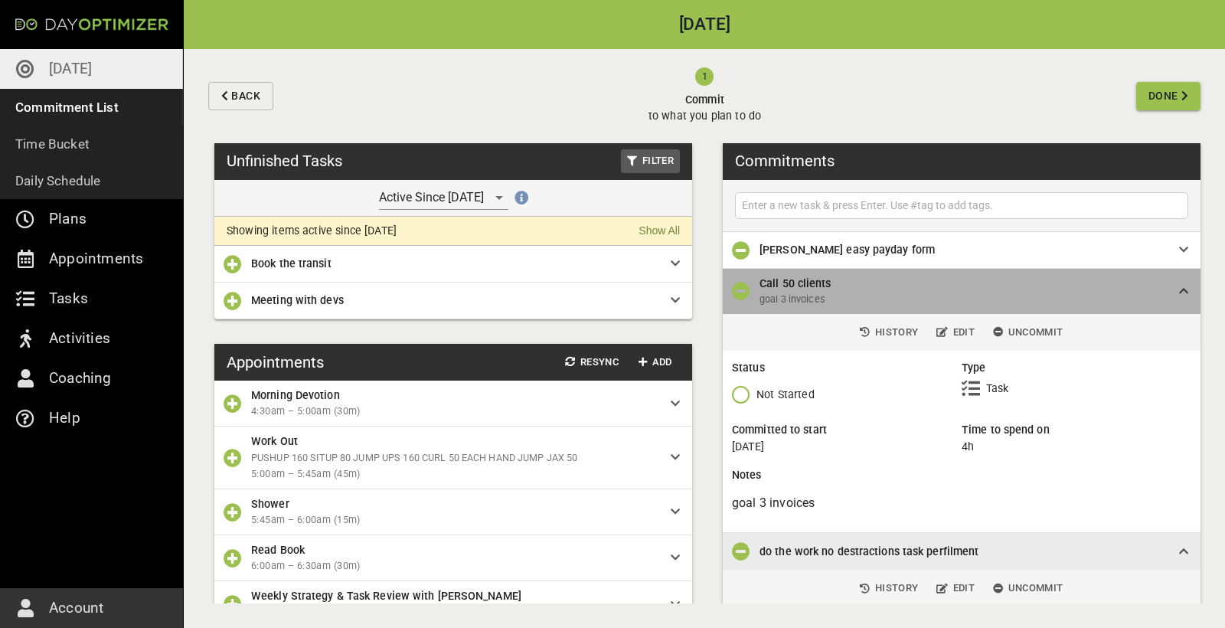
click at [1019, 280] on span "Call 50 clients" at bounding box center [957, 283] width 395 height 17
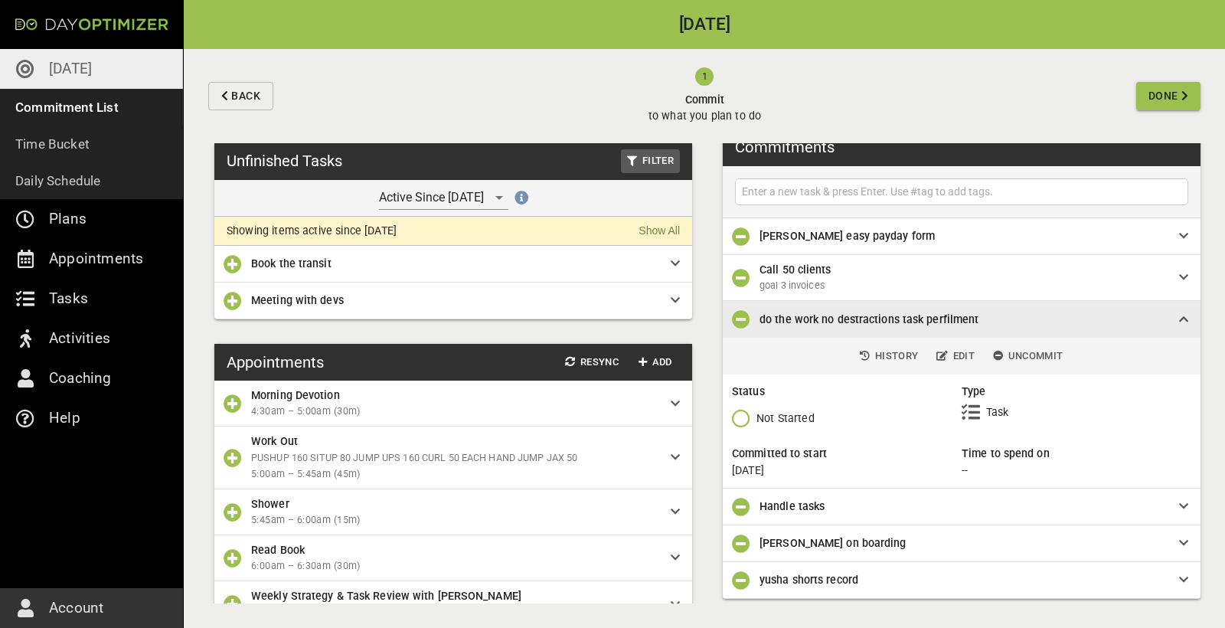
scroll to position [13, 0]
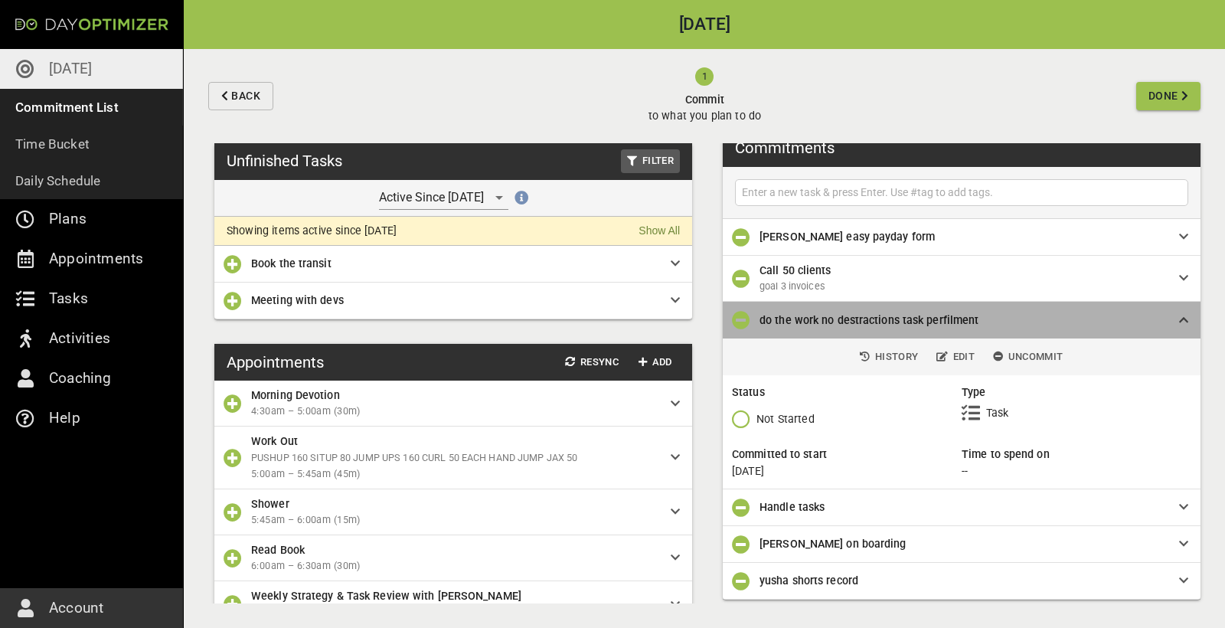
click at [1187, 316] on icon at bounding box center [1183, 320] width 9 height 11
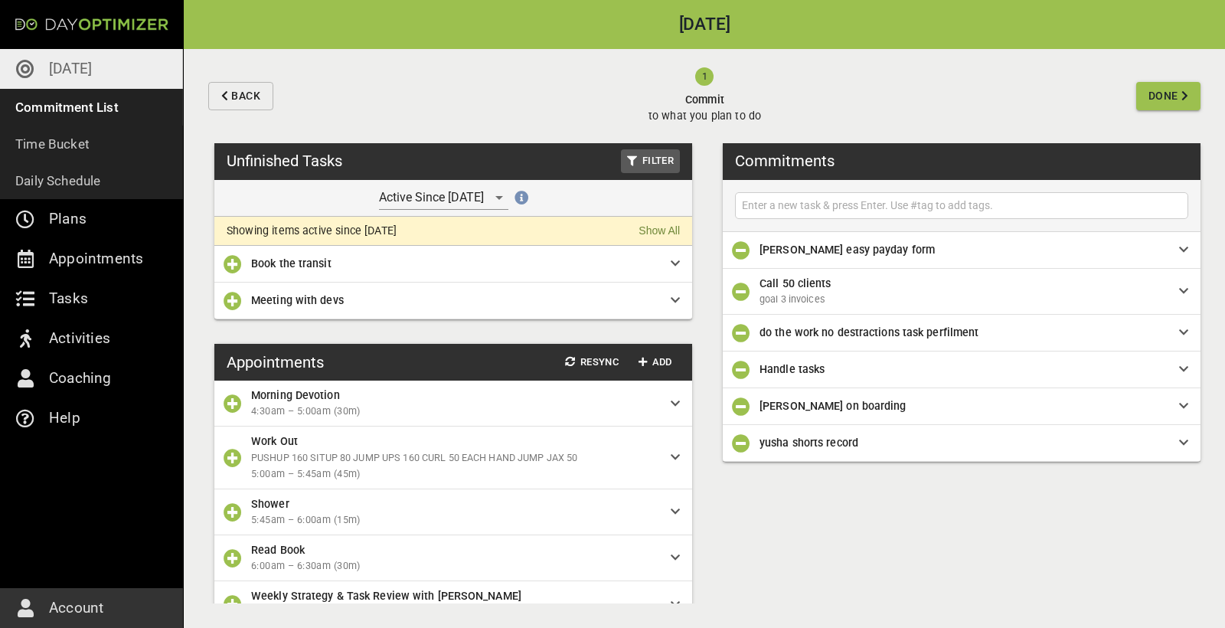
click at [1134, 355] on div "Handle tasks" at bounding box center [962, 370] width 478 height 37
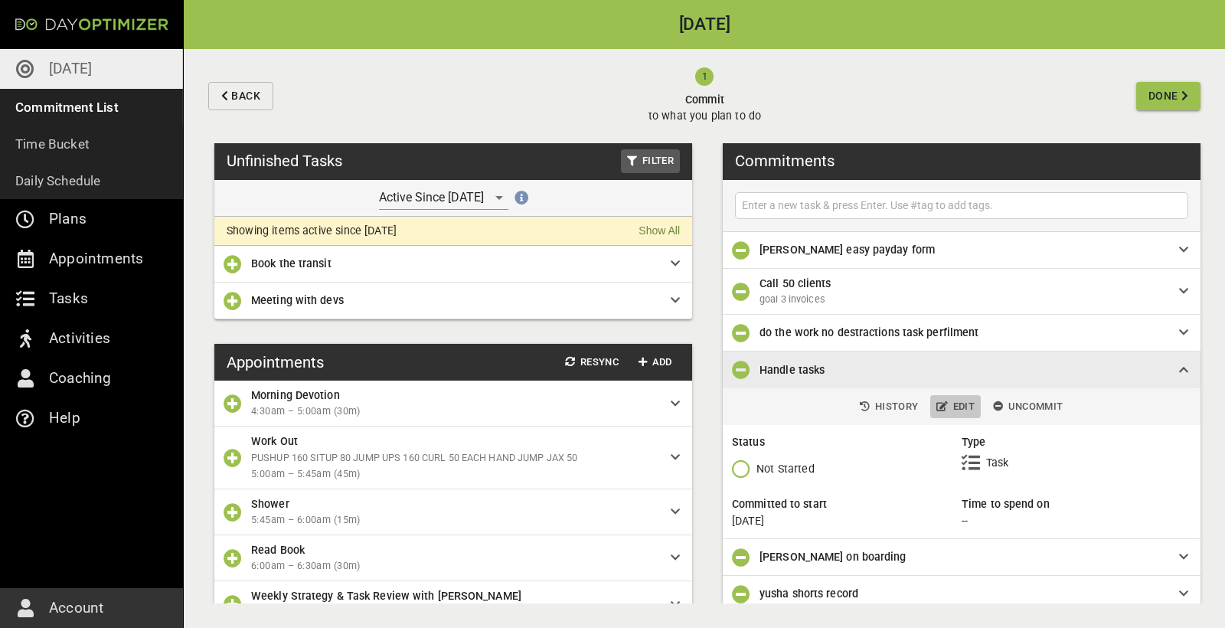
click at [957, 404] on span "Edit" at bounding box center [956, 407] width 38 height 18
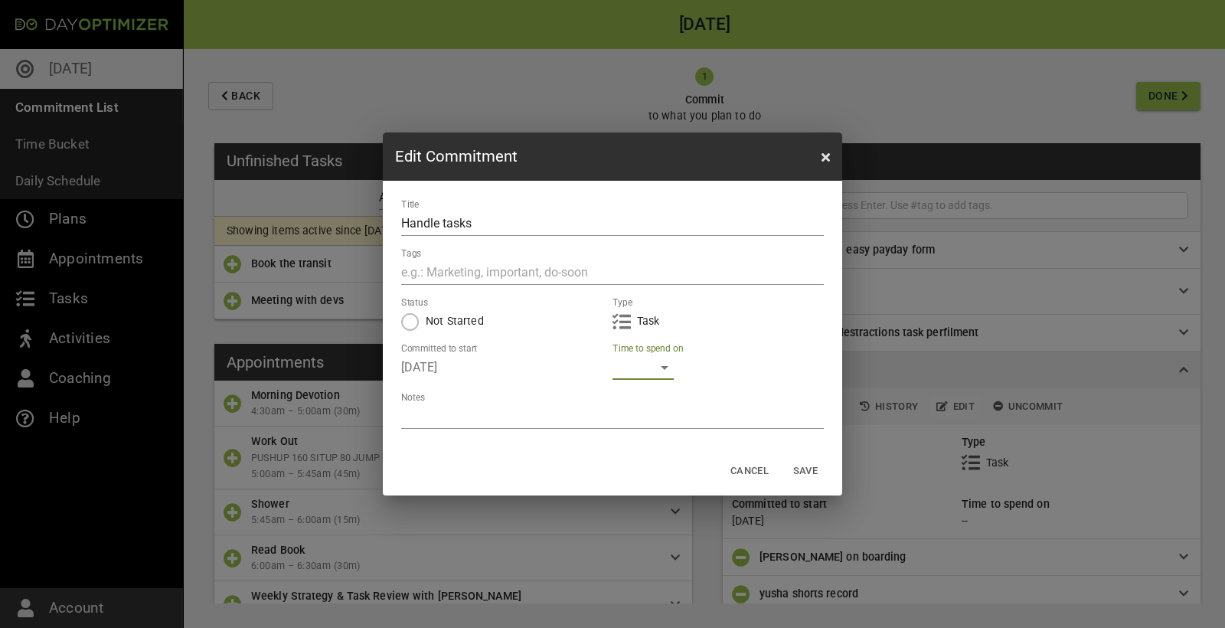
click at [656, 372] on div "​" at bounding box center [643, 367] width 61 height 25
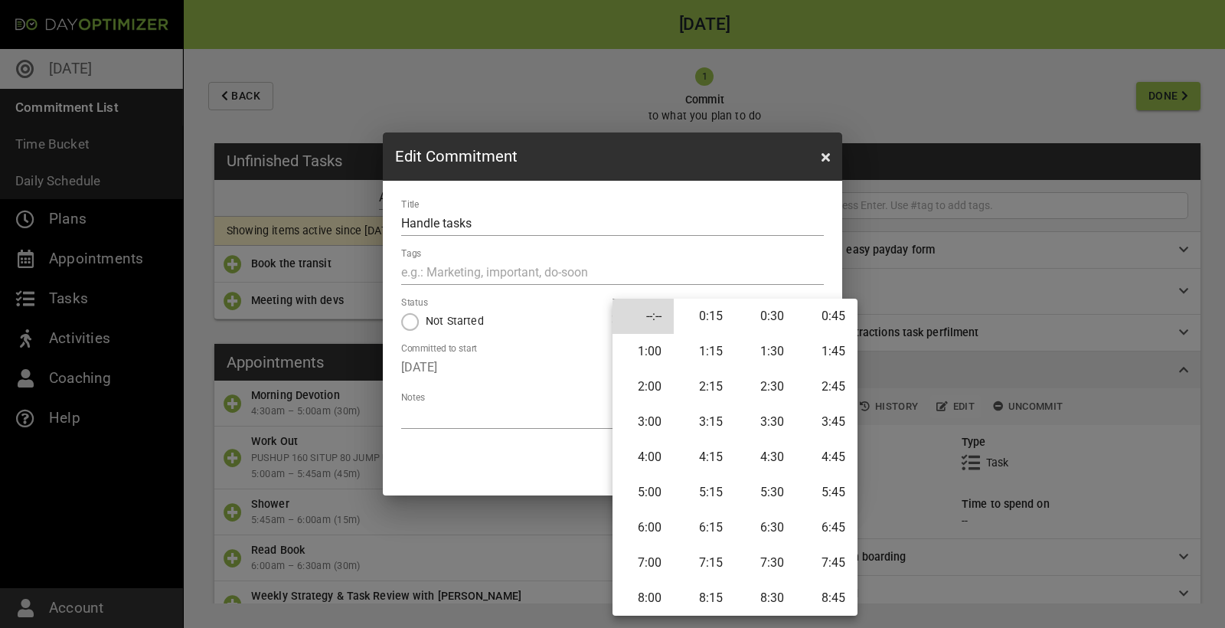
click at [656, 349] on li "1:00" at bounding box center [643, 351] width 61 height 35
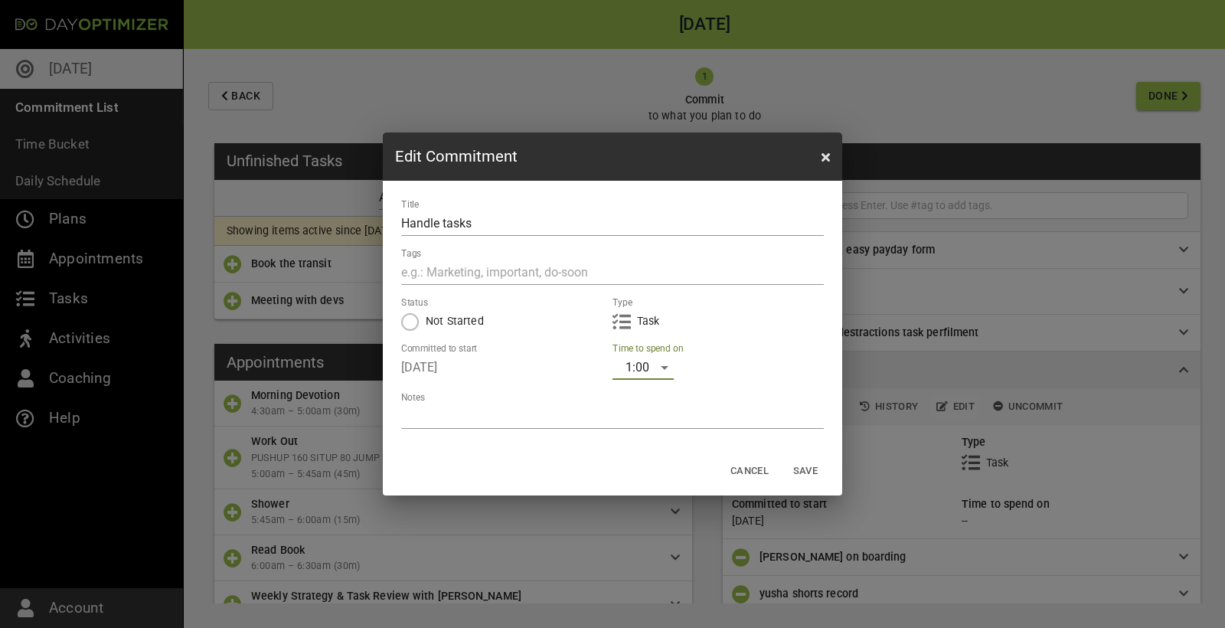
click at [800, 466] on span "Save" at bounding box center [805, 472] width 37 height 18
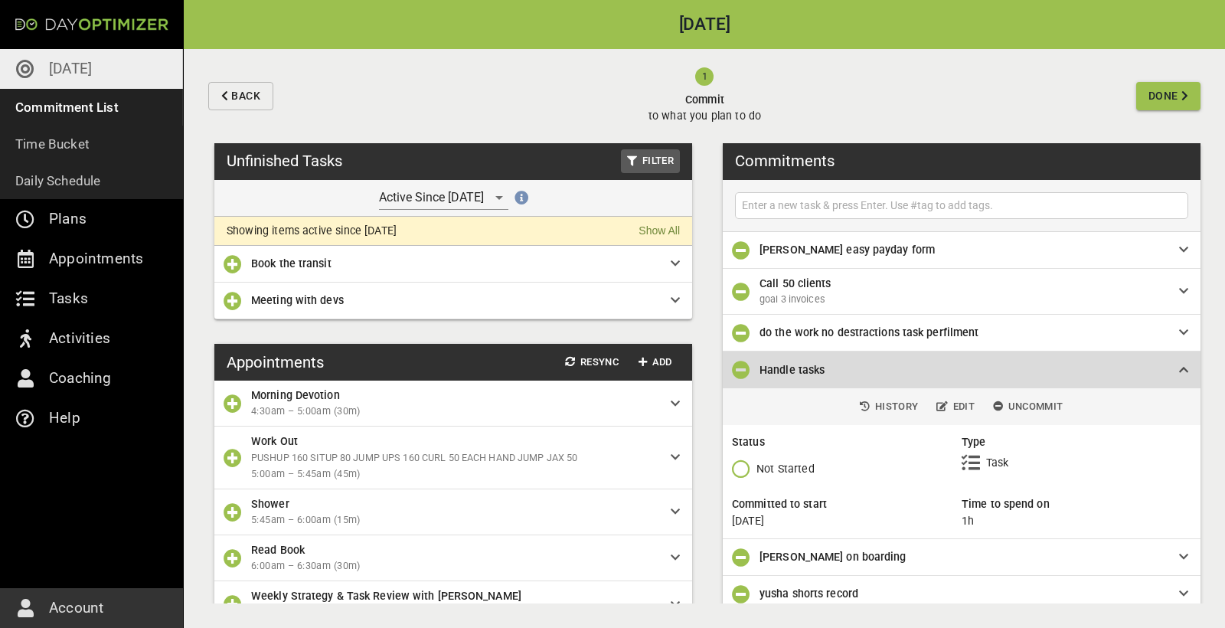
click at [1008, 366] on span "Handle tasks" at bounding box center [957, 369] width 395 height 17
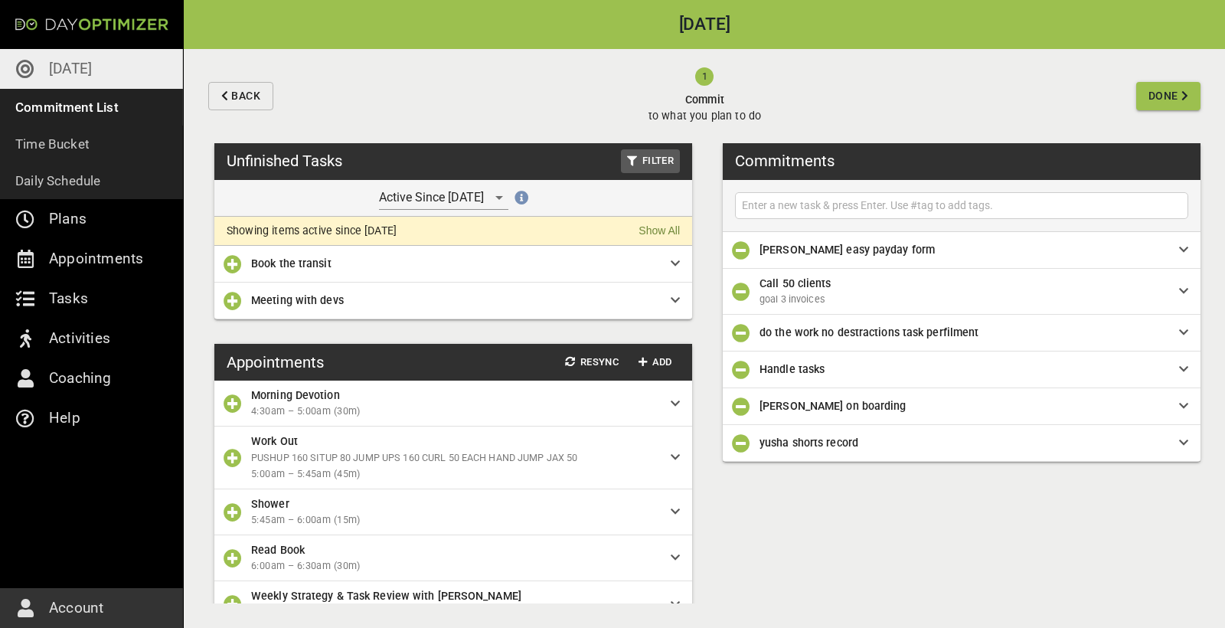
click at [886, 401] on span "[PERSON_NAME] on boarding" at bounding box center [833, 406] width 147 height 12
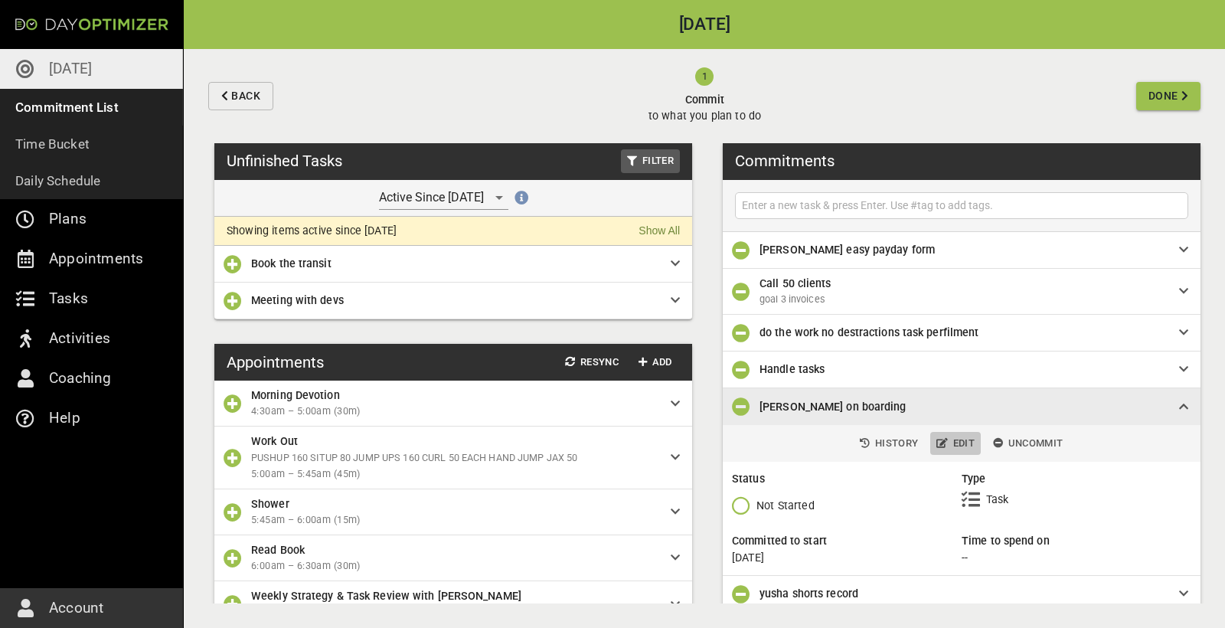
click at [959, 443] on span "Edit" at bounding box center [956, 444] width 38 height 18
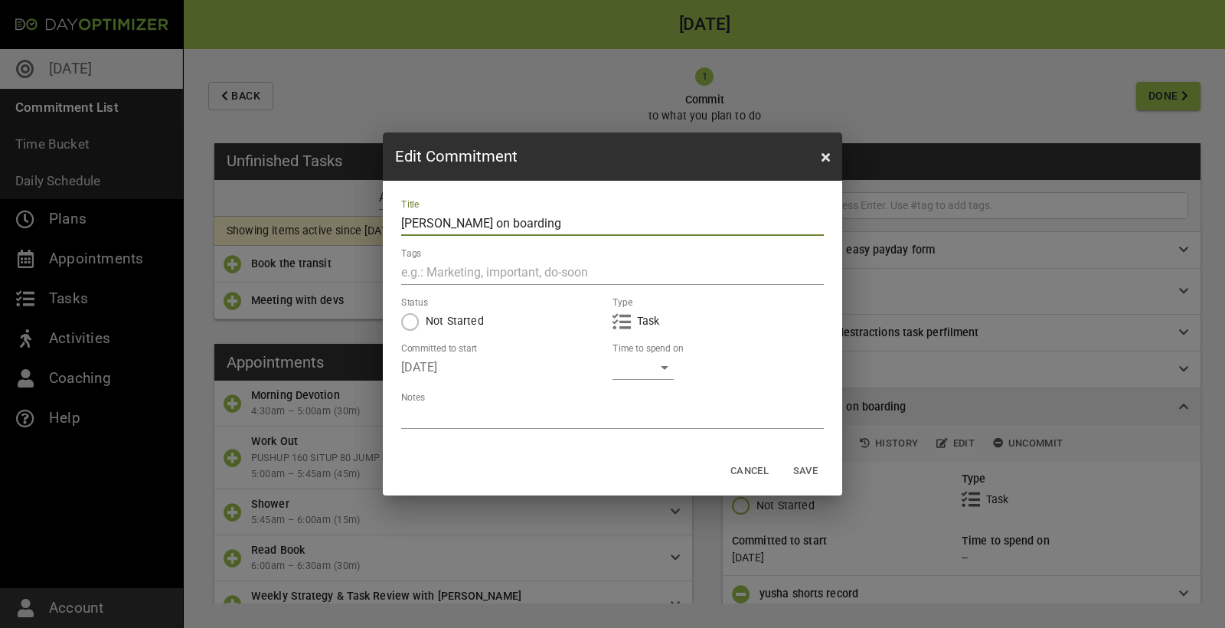
click at [630, 362] on div "​" at bounding box center [643, 367] width 61 height 25
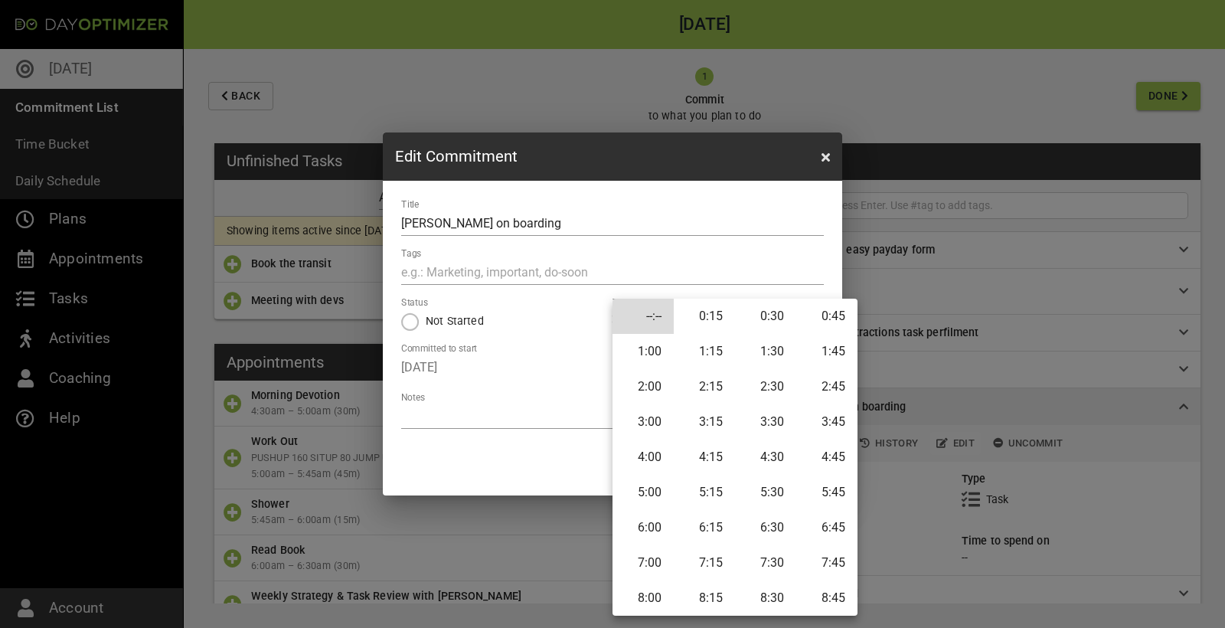
click at [659, 356] on li "1:00" at bounding box center [643, 351] width 61 height 35
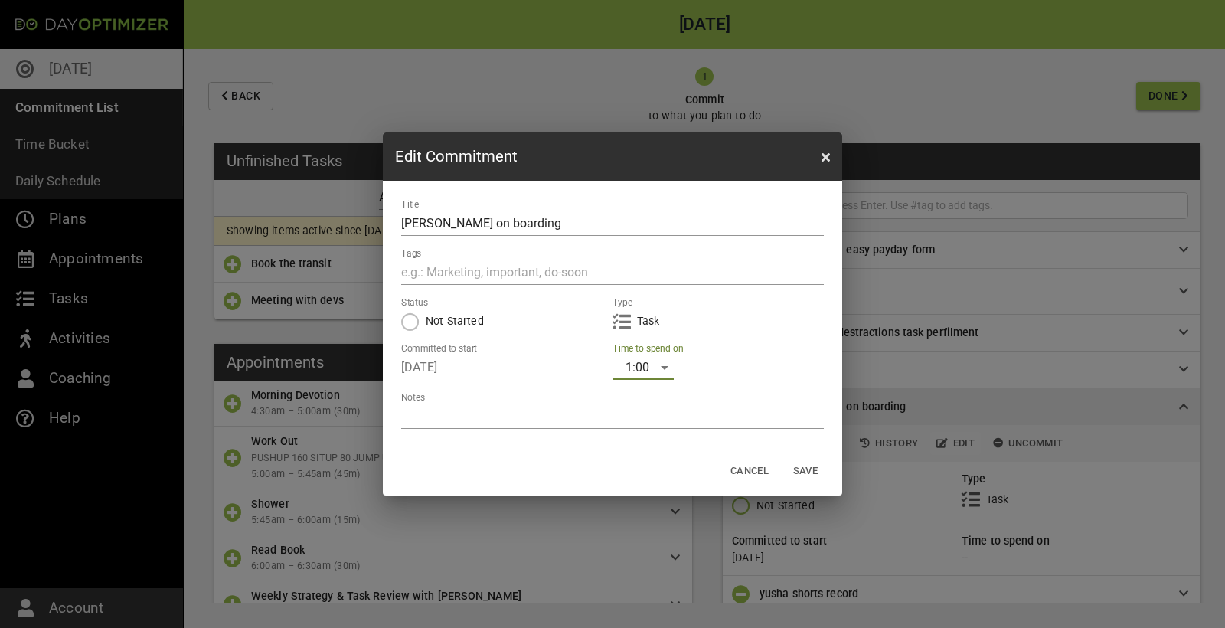
click at [808, 463] on span "Save" at bounding box center [805, 472] width 37 height 18
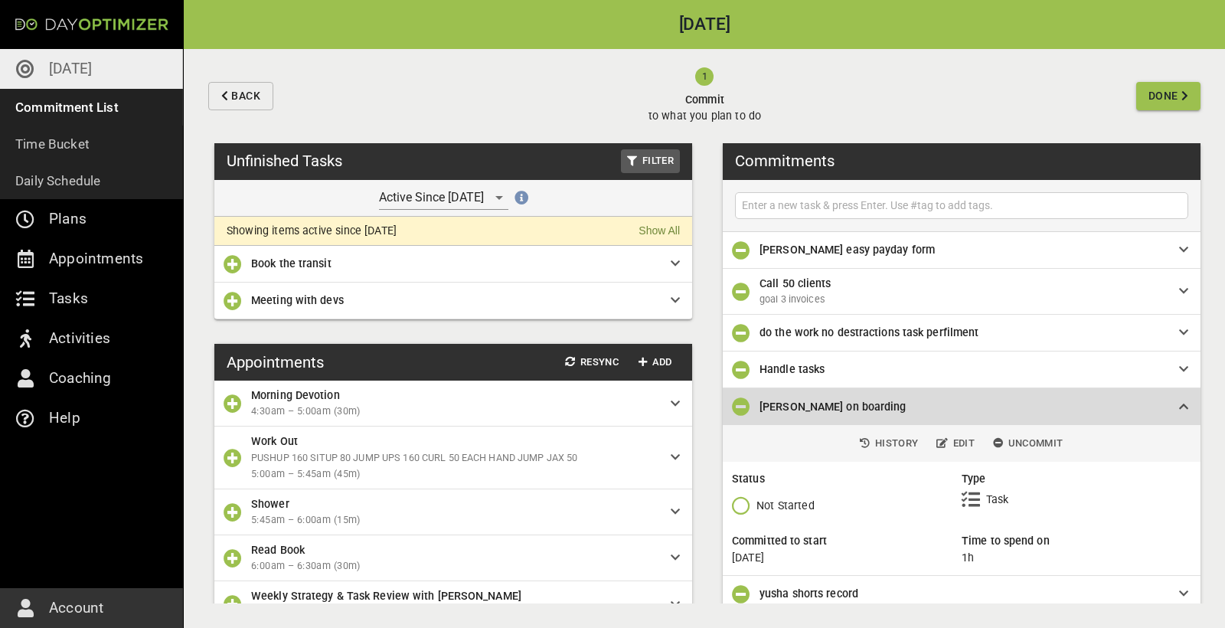
click at [1038, 400] on span "[PERSON_NAME] on boarding" at bounding box center [957, 406] width 395 height 17
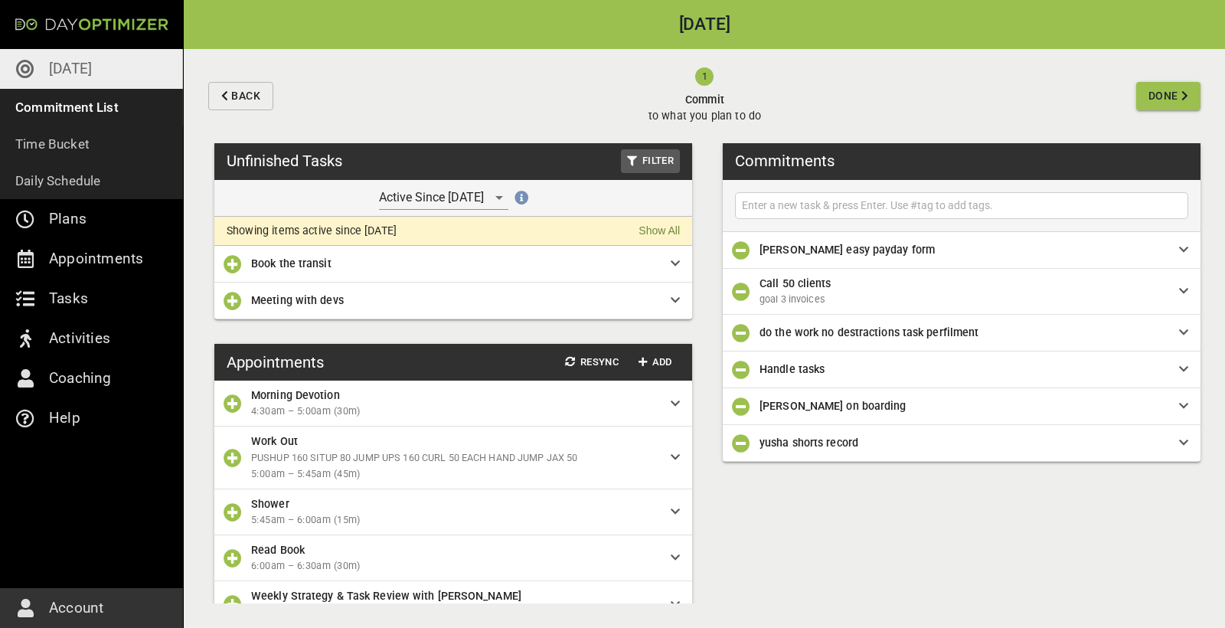
click at [873, 444] on span "yusha shorts record" at bounding box center [957, 442] width 395 height 17
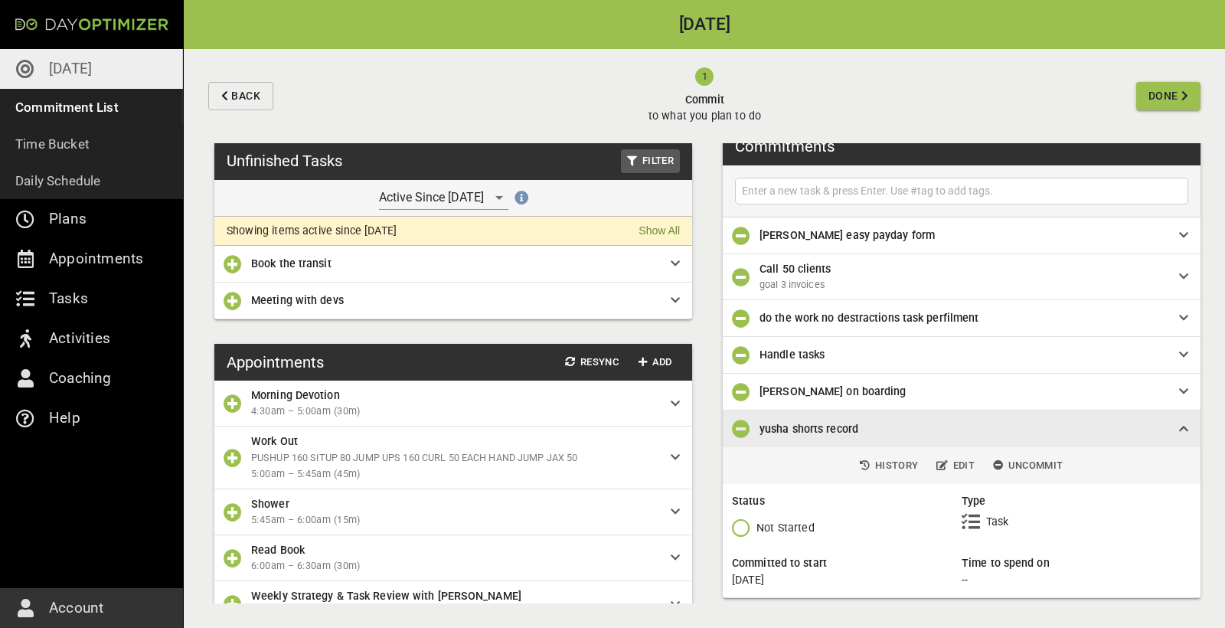
scroll to position [13, 0]
click at [971, 471] on span "Edit" at bounding box center [956, 468] width 38 height 18
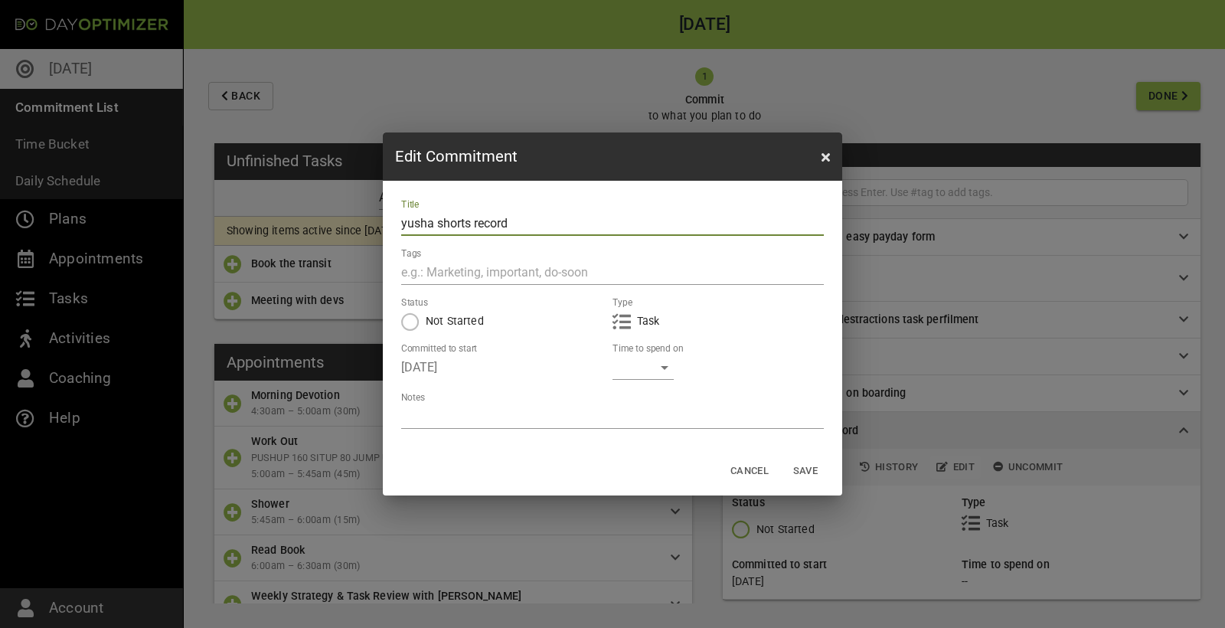
click at [656, 365] on div "​" at bounding box center [643, 367] width 61 height 25
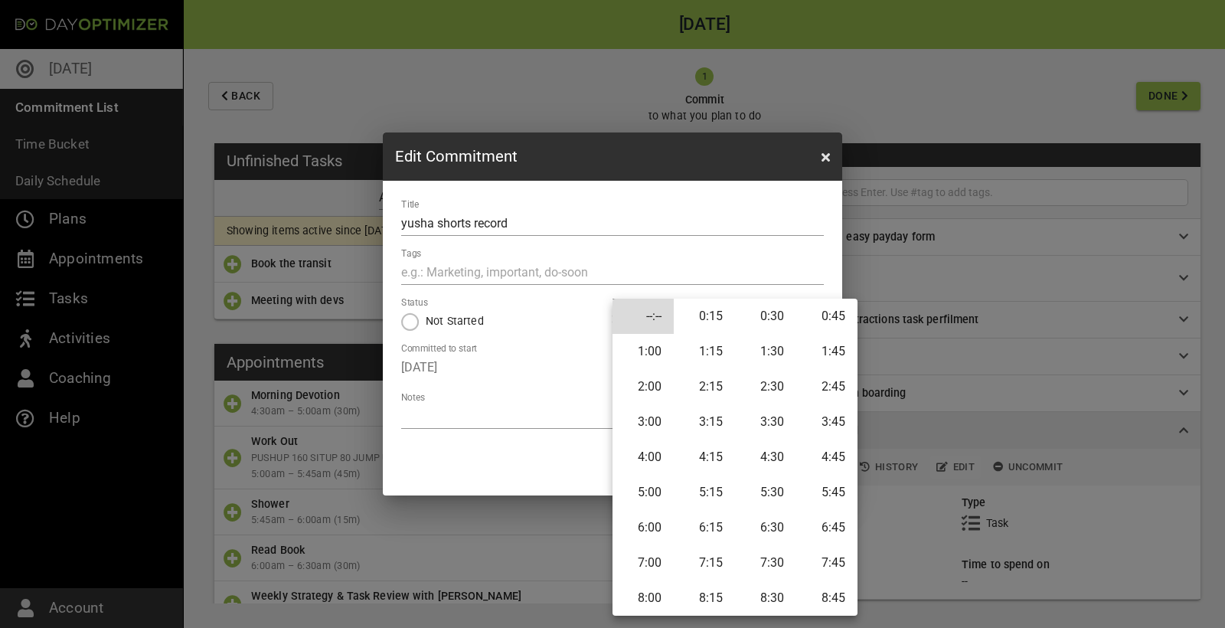
click at [665, 424] on li "3:00" at bounding box center [643, 421] width 61 height 35
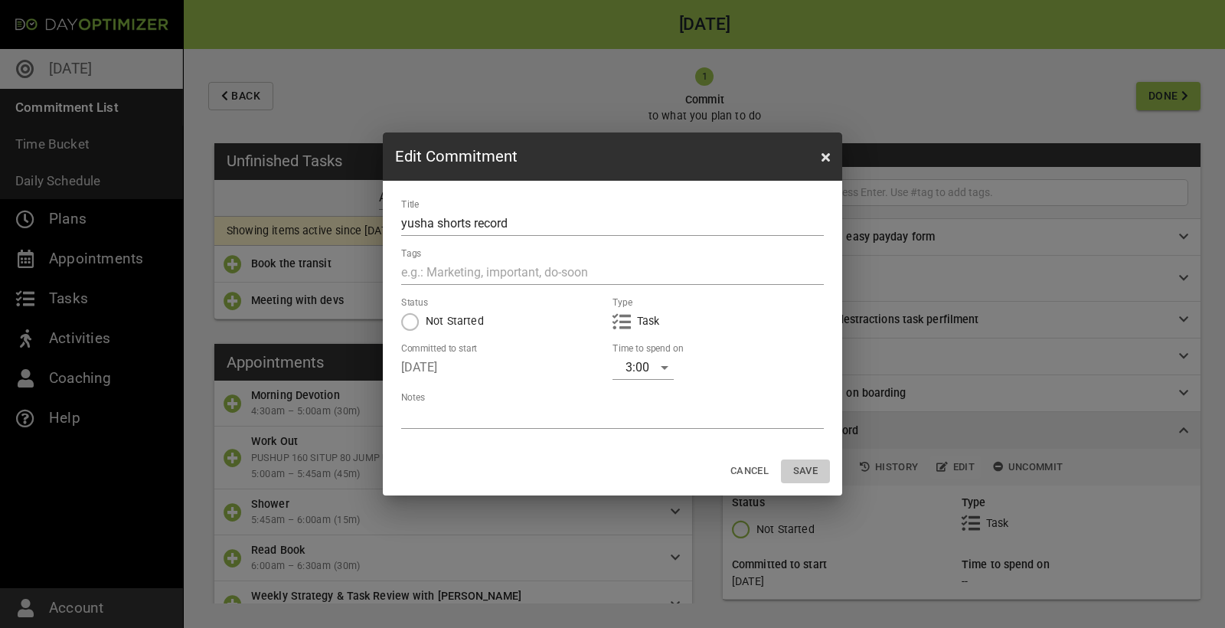
click at [812, 473] on span "Save" at bounding box center [805, 472] width 37 height 18
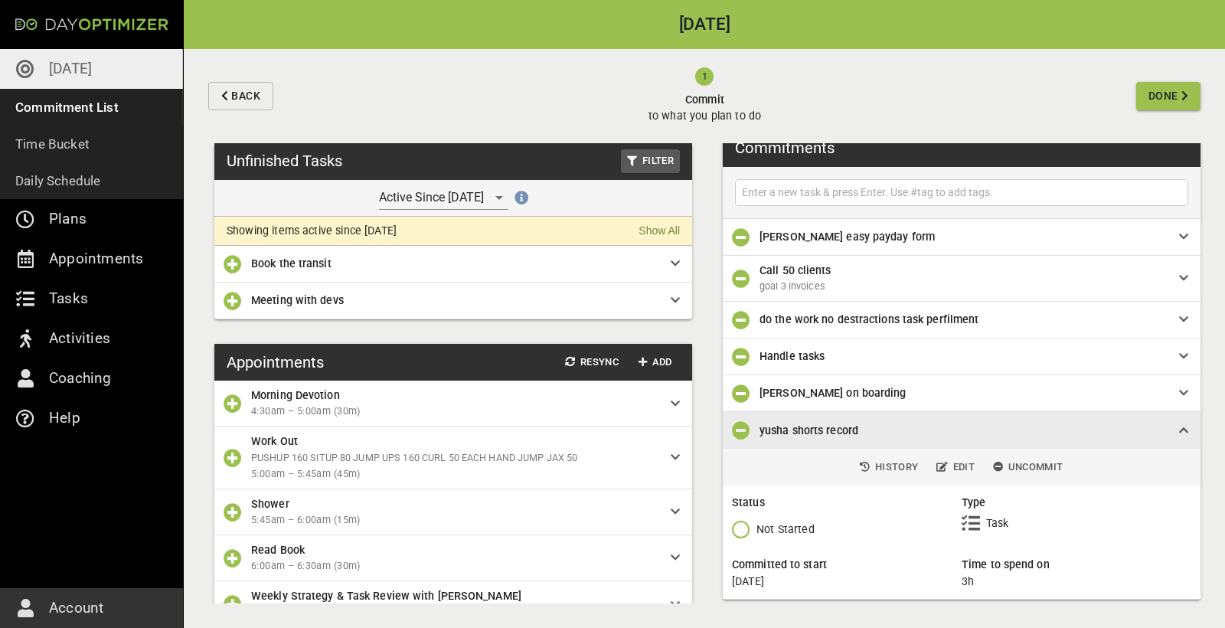
click at [868, 354] on span "Handle tasks" at bounding box center [957, 356] width 395 height 17
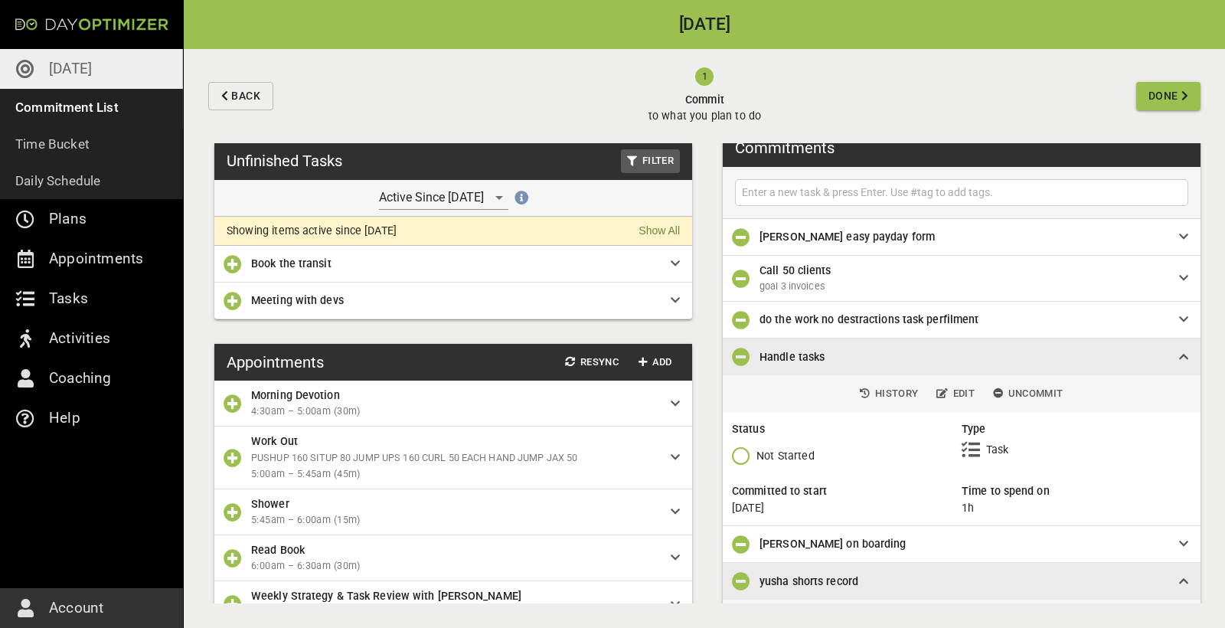
click at [959, 323] on span "do the work no destractions task perfilment" at bounding box center [869, 319] width 219 height 12
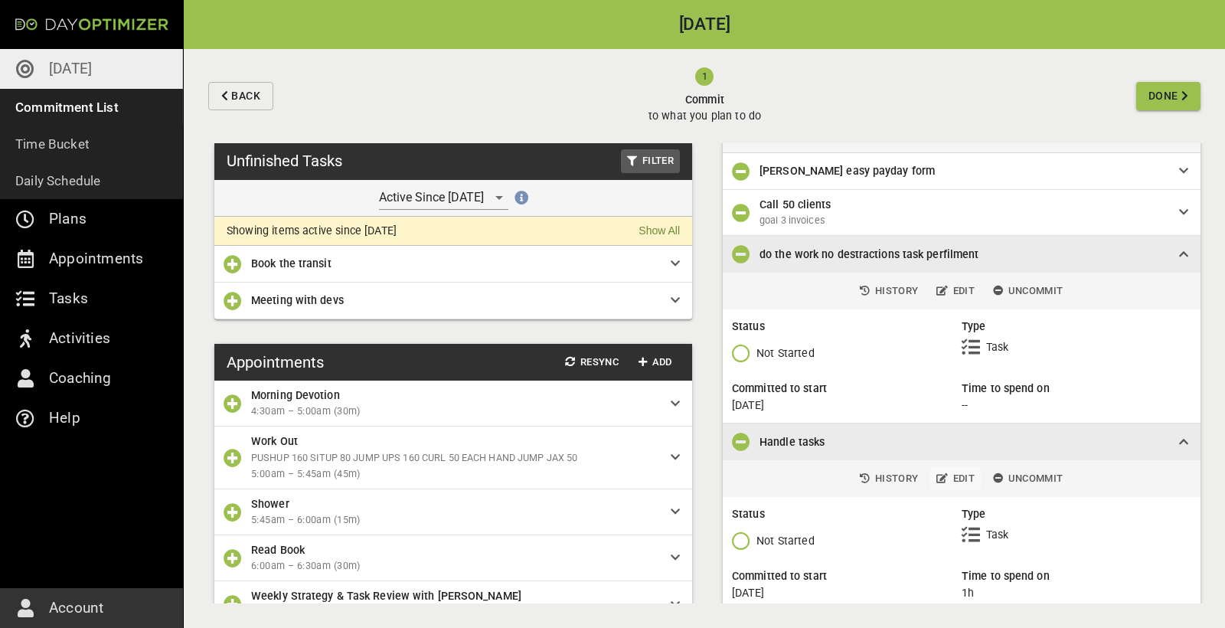
scroll to position [90, 0]
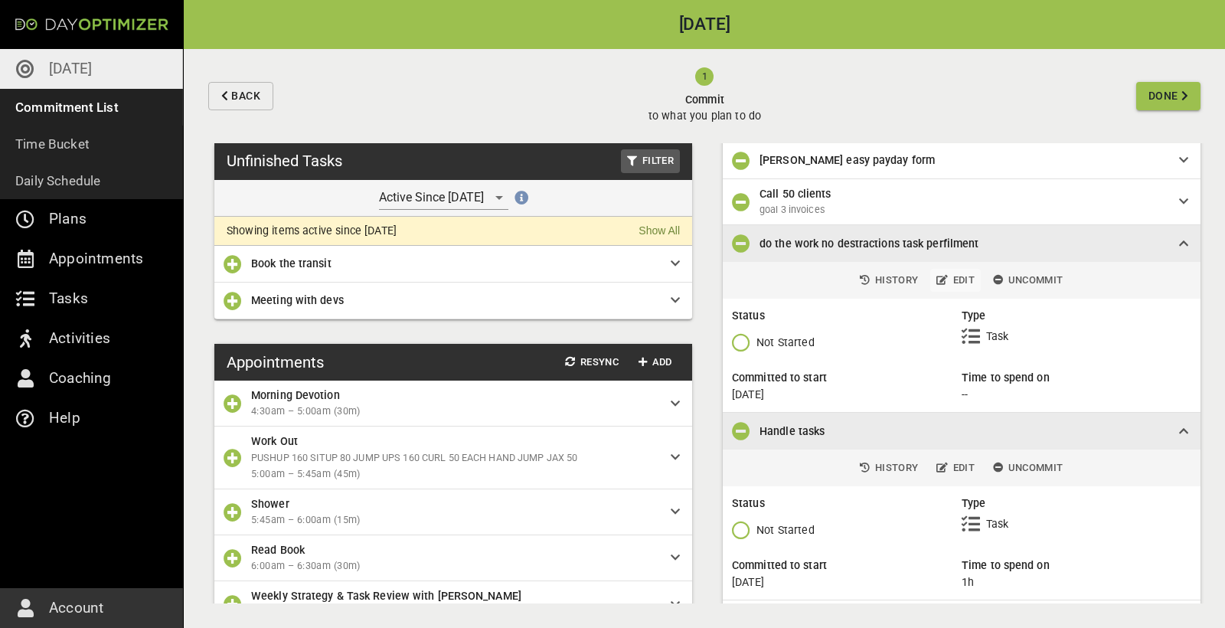
click at [963, 278] on span "Edit" at bounding box center [956, 281] width 38 height 18
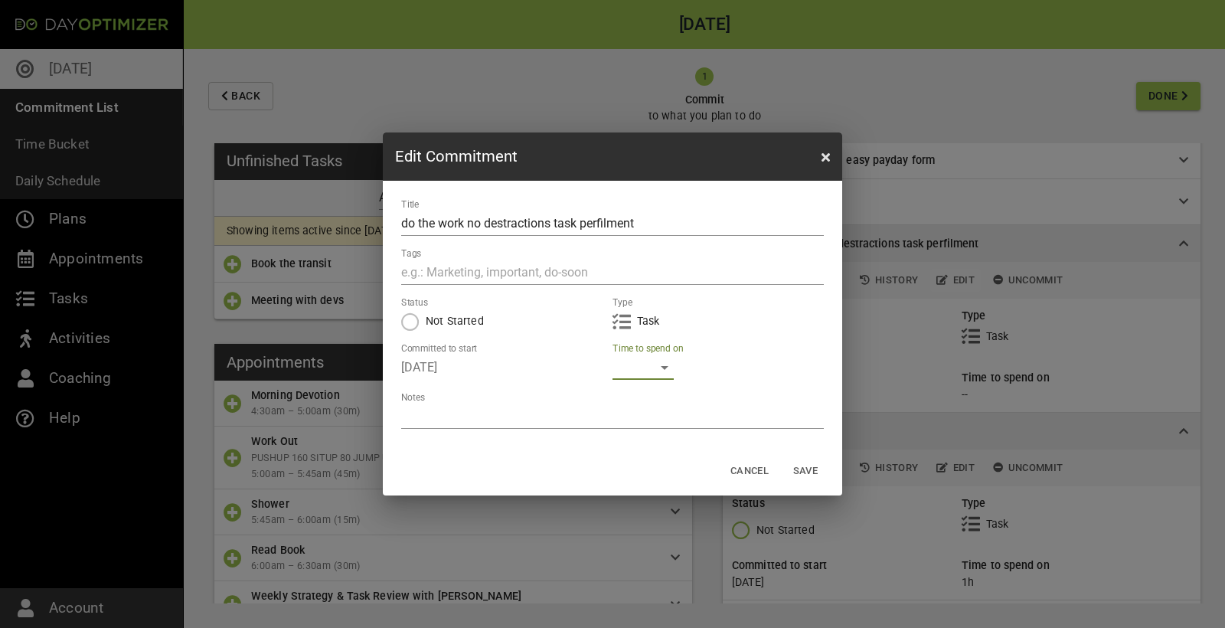
click at [646, 369] on div "​" at bounding box center [643, 367] width 61 height 25
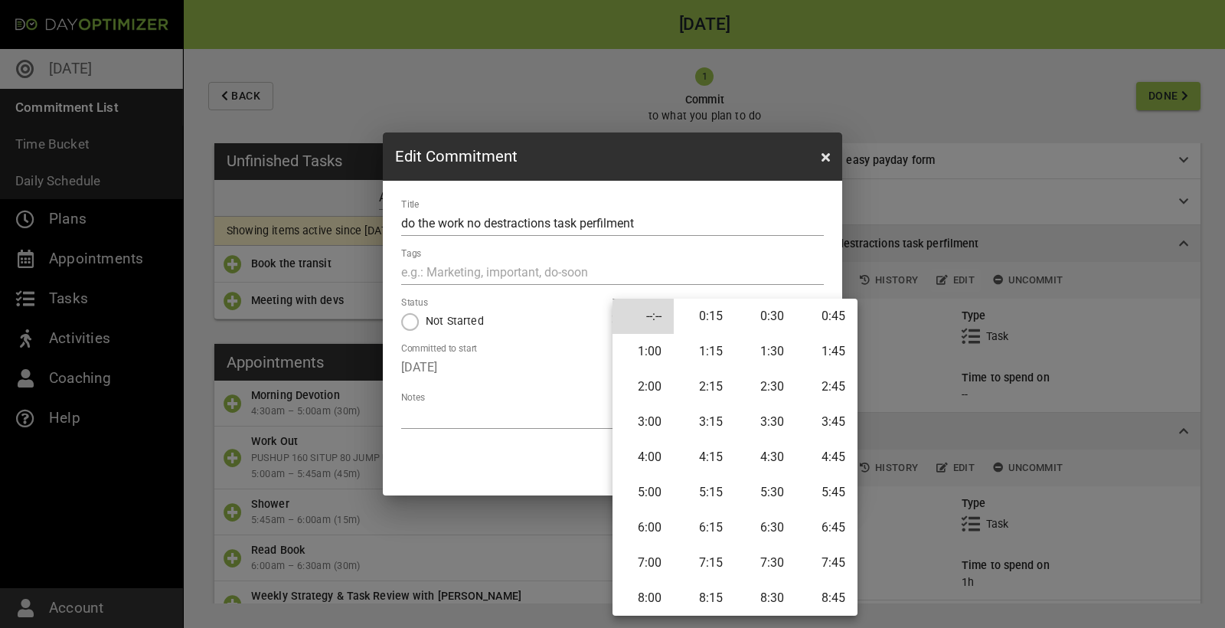
click at [638, 384] on li "2:00" at bounding box center [643, 386] width 61 height 35
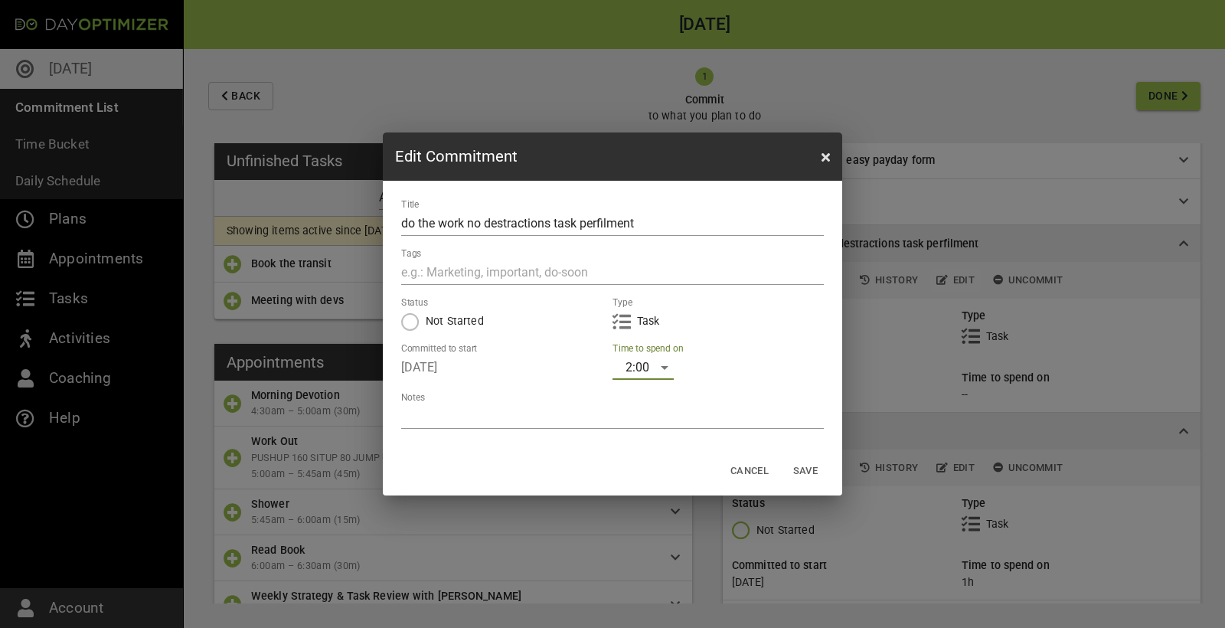
click at [810, 469] on span "Save" at bounding box center [805, 472] width 37 height 18
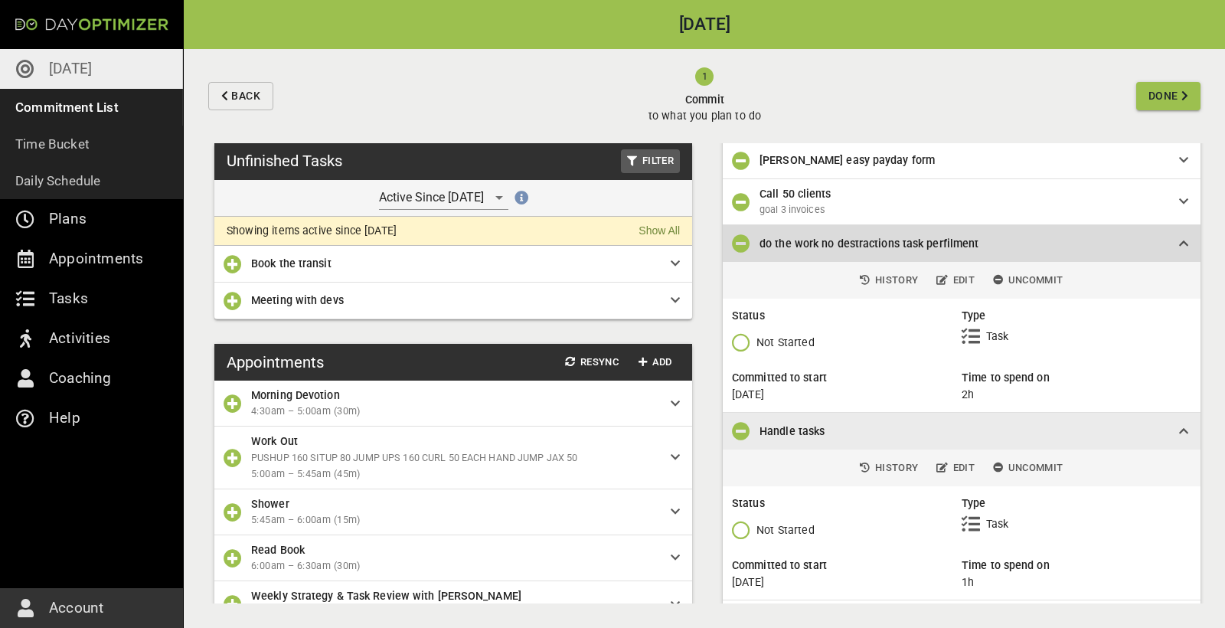
click at [987, 237] on span "do the work no destractions task perfilment" at bounding box center [957, 243] width 395 height 17
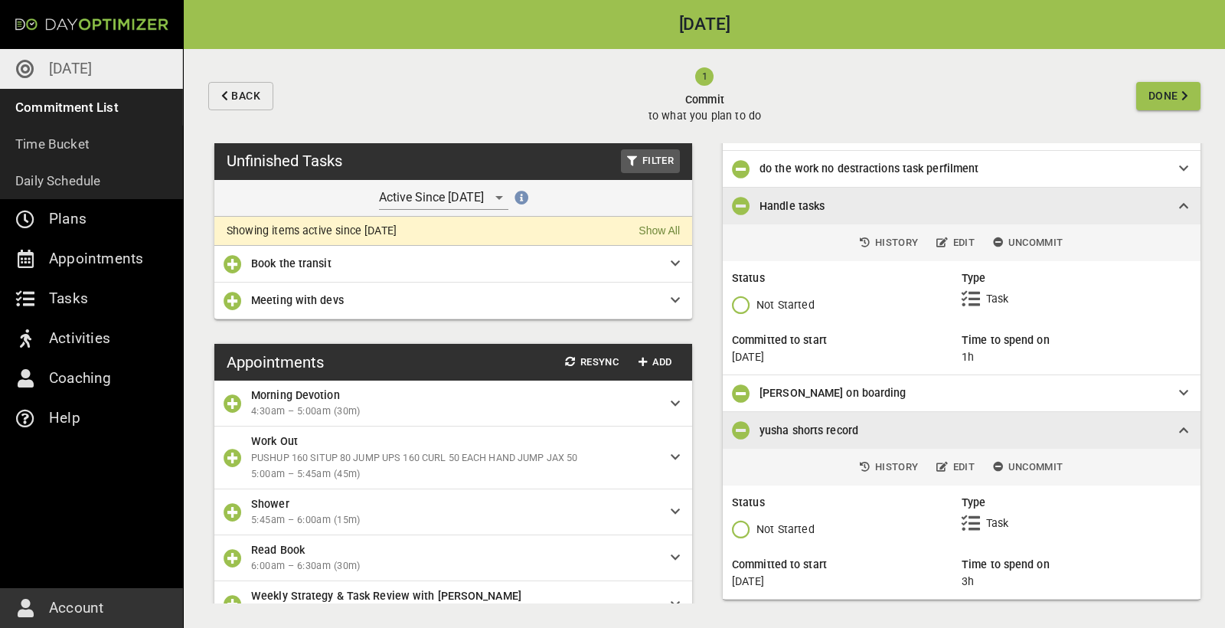
scroll to position [163, 0]
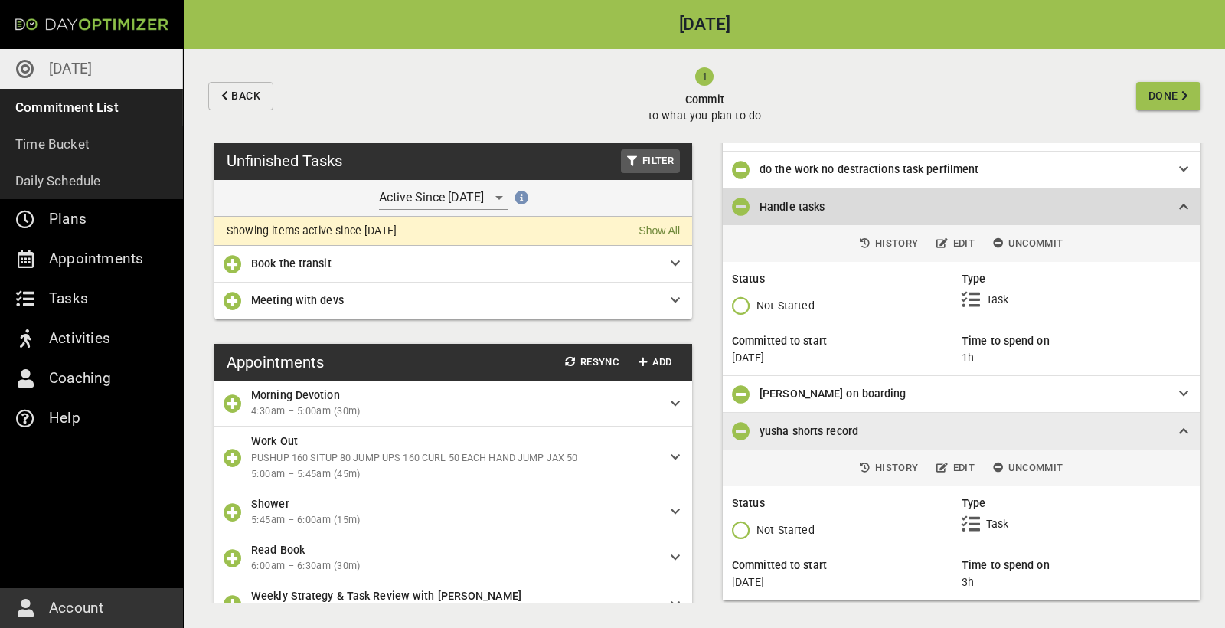
click at [1185, 203] on icon at bounding box center [1183, 206] width 9 height 11
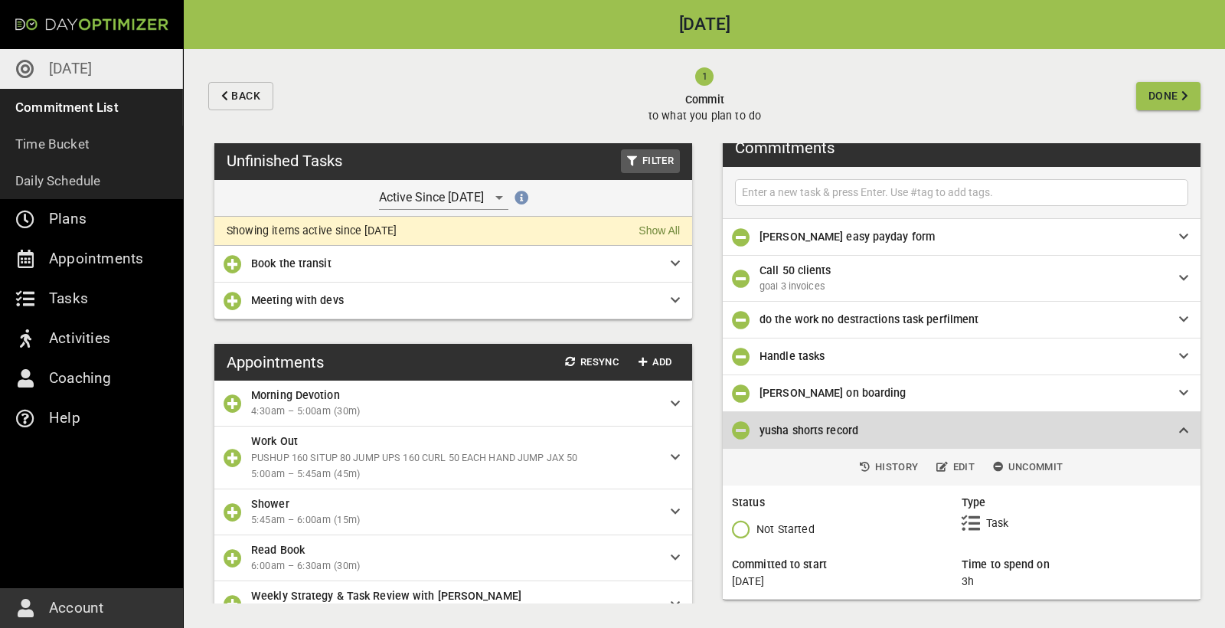
scroll to position [0, 0]
click at [1187, 428] on icon at bounding box center [1183, 430] width 9 height 11
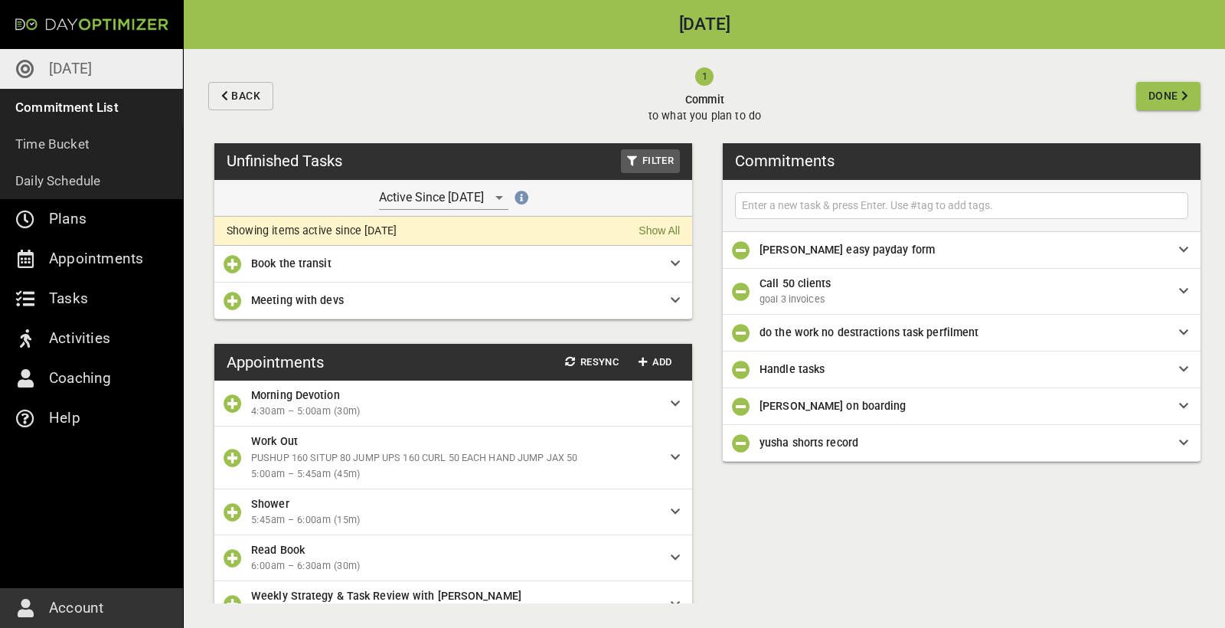
click at [901, 192] on div at bounding box center [961, 205] width 453 height 27
click at [893, 196] on input "text" at bounding box center [962, 205] width 446 height 19
click at [752, 196] on input "mATT MEETING" at bounding box center [962, 205] width 446 height 19
type input "MATT MEETING"
click at [1117, 196] on input "MATT MEETING" at bounding box center [962, 205] width 446 height 19
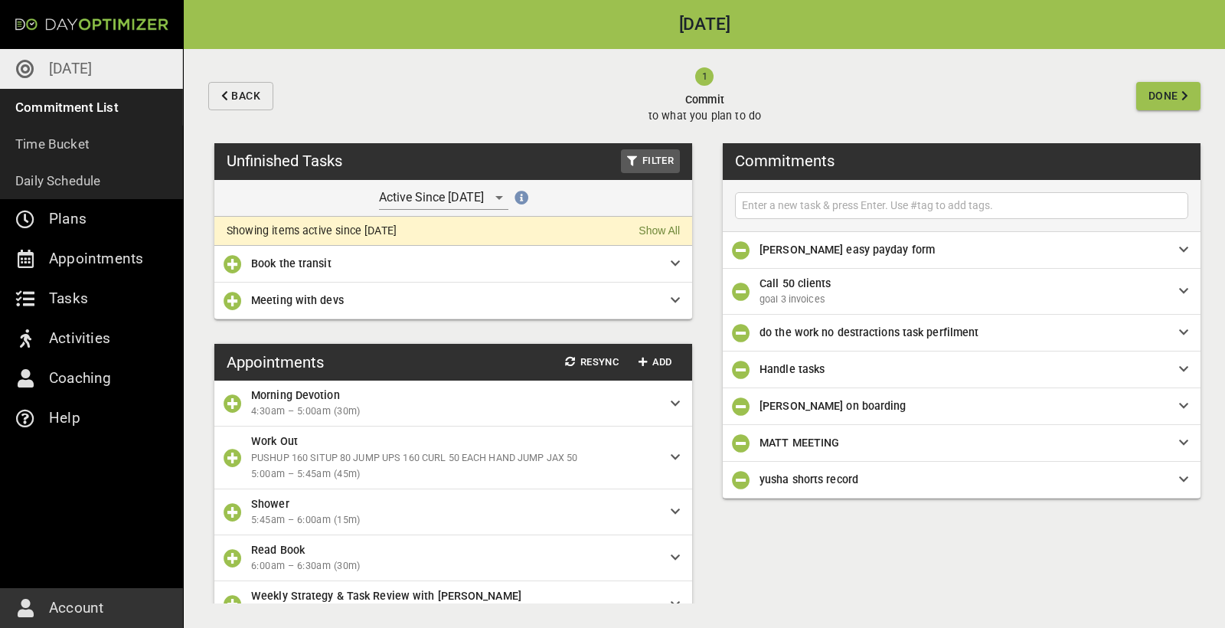
click at [1079, 438] on span "MATT MEETING" at bounding box center [957, 442] width 395 height 17
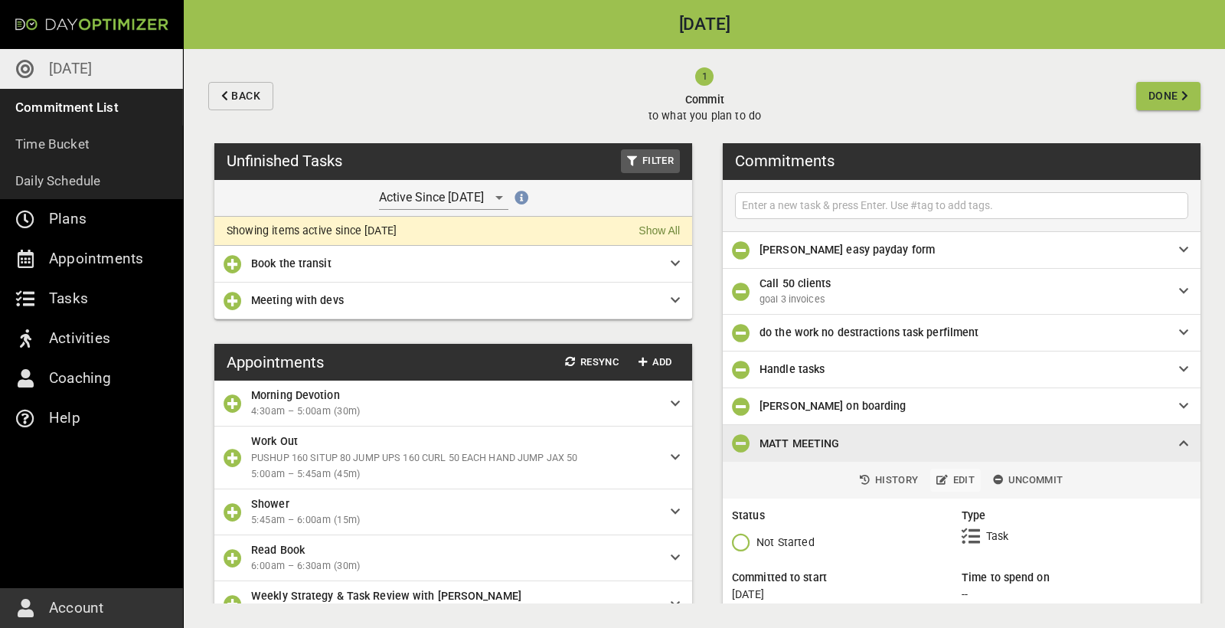
click at [963, 485] on span "Edit" at bounding box center [956, 481] width 38 height 18
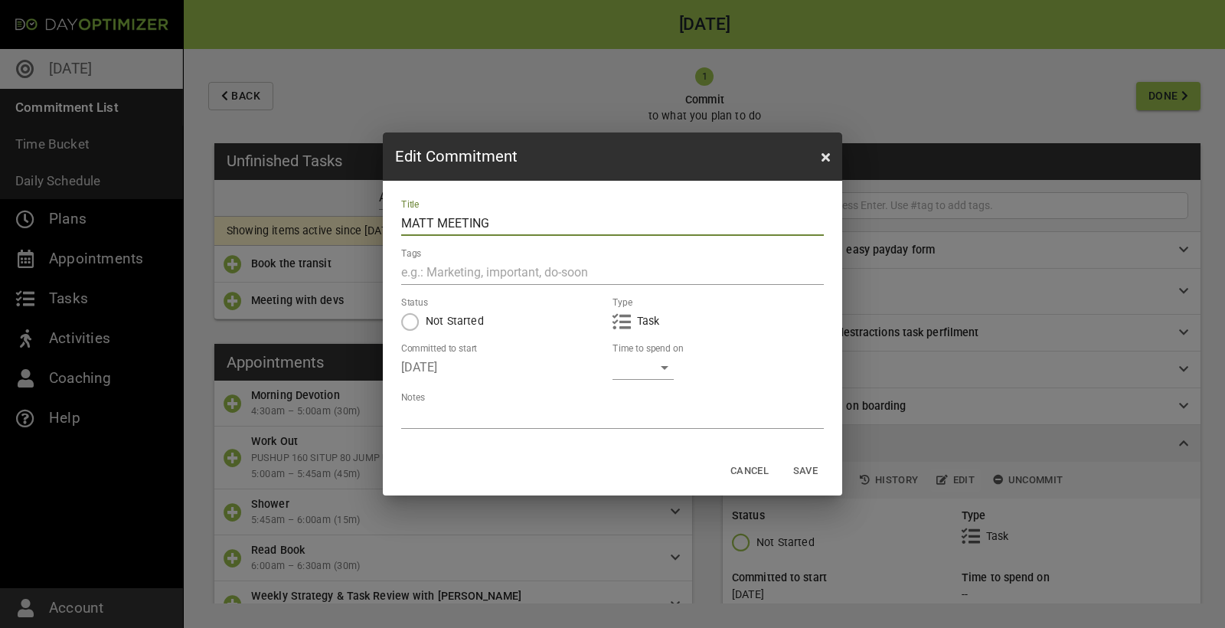
click at [670, 368] on div "​" at bounding box center [643, 367] width 61 height 25
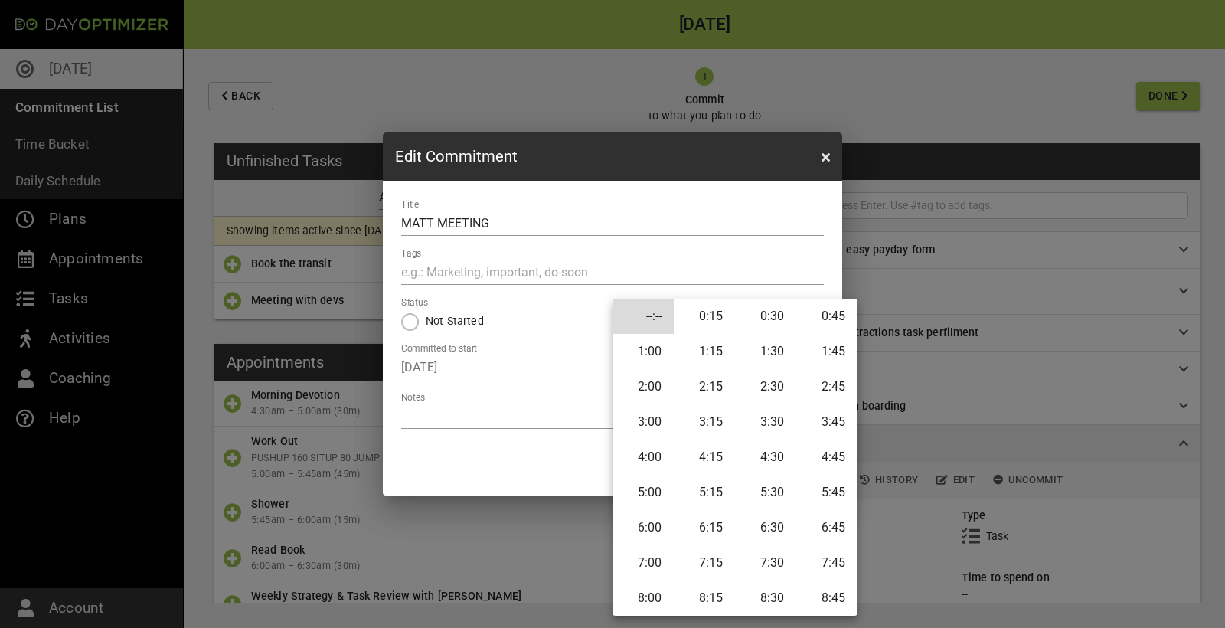
click at [781, 316] on li "0:30" at bounding box center [765, 316] width 61 height 35
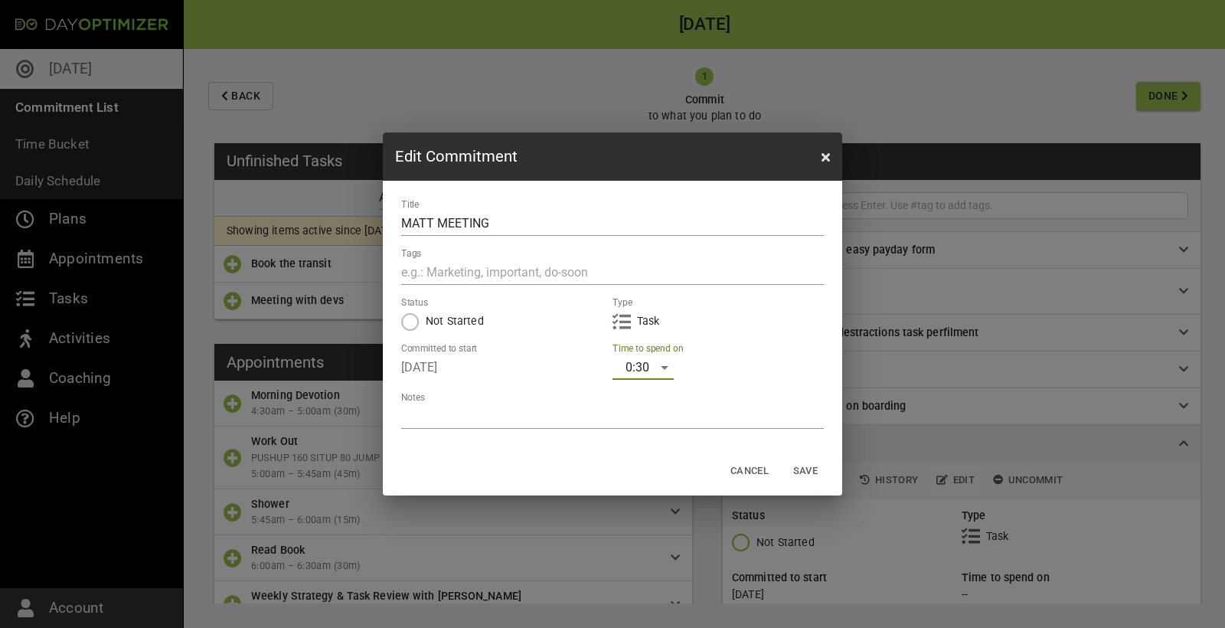
click at [801, 463] on span "Save" at bounding box center [805, 472] width 37 height 18
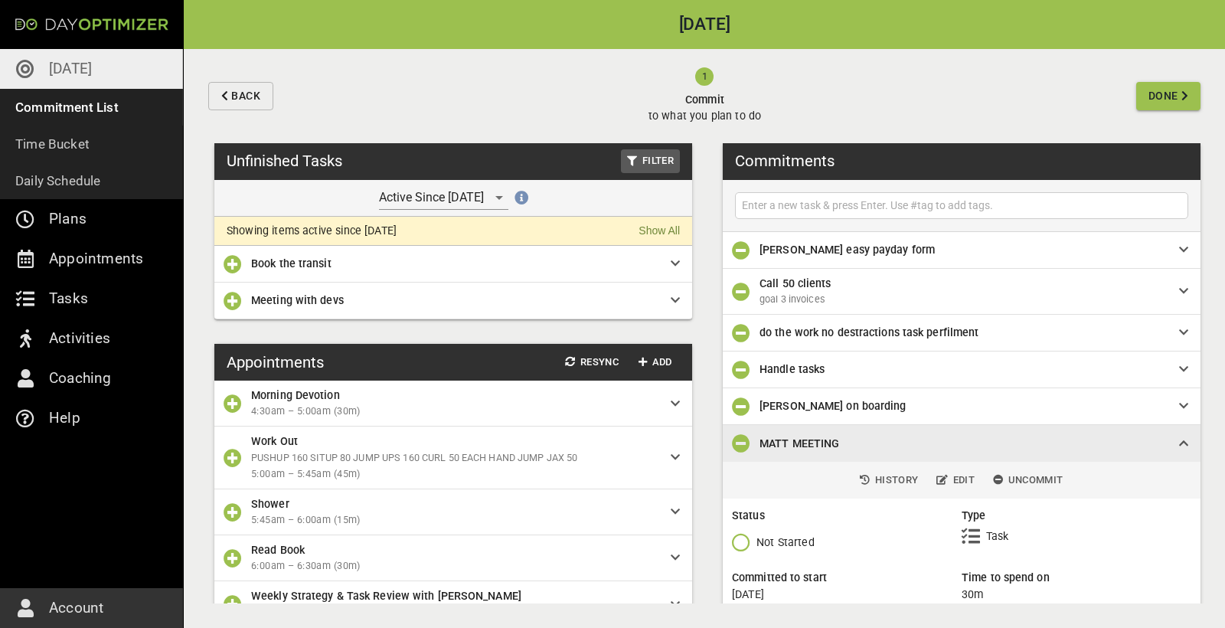
click at [778, 201] on input "text" at bounding box center [962, 205] width 446 height 19
type input "dad hood"
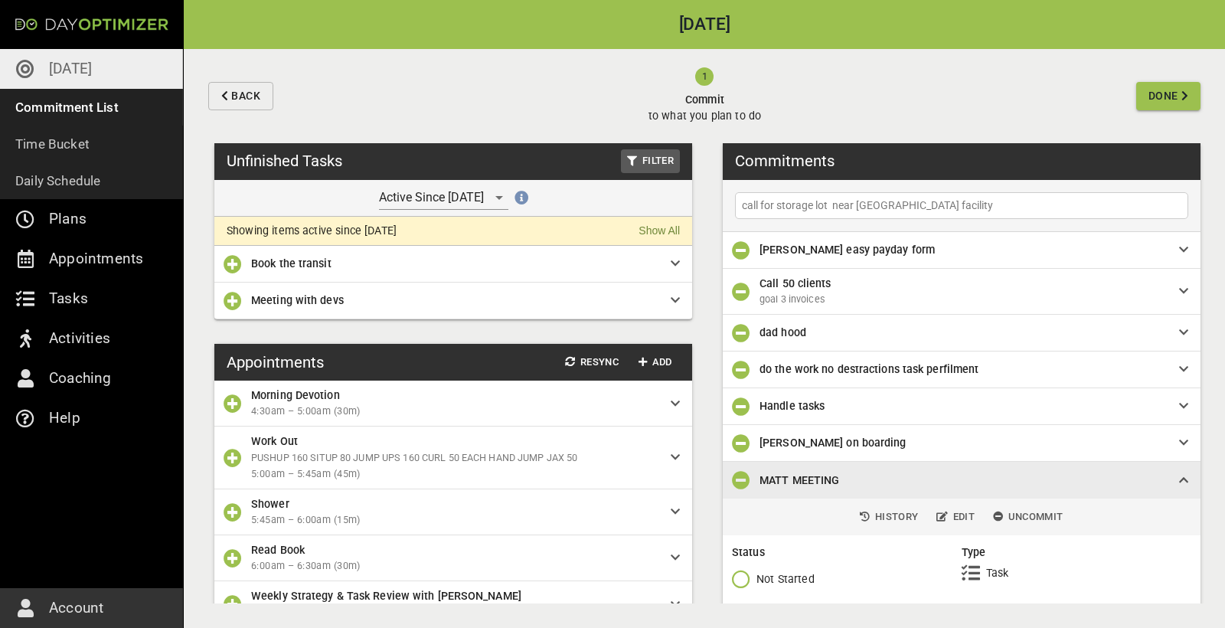
type input "call for storage lot near [GEOGRAPHIC_DATA] facility"
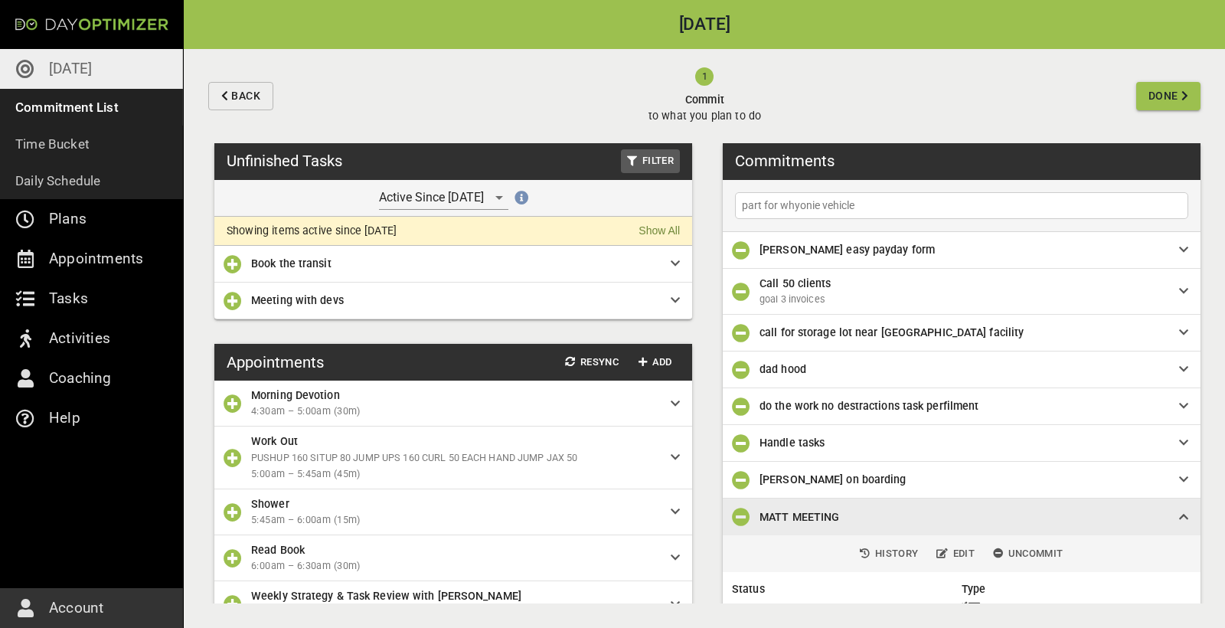
type input "part for whyonie vehicle"
click at [874, 205] on input "part for whyonie vehicle" at bounding box center [962, 205] width 446 height 19
click at [1162, 99] on span "Done" at bounding box center [1164, 96] width 30 height 19
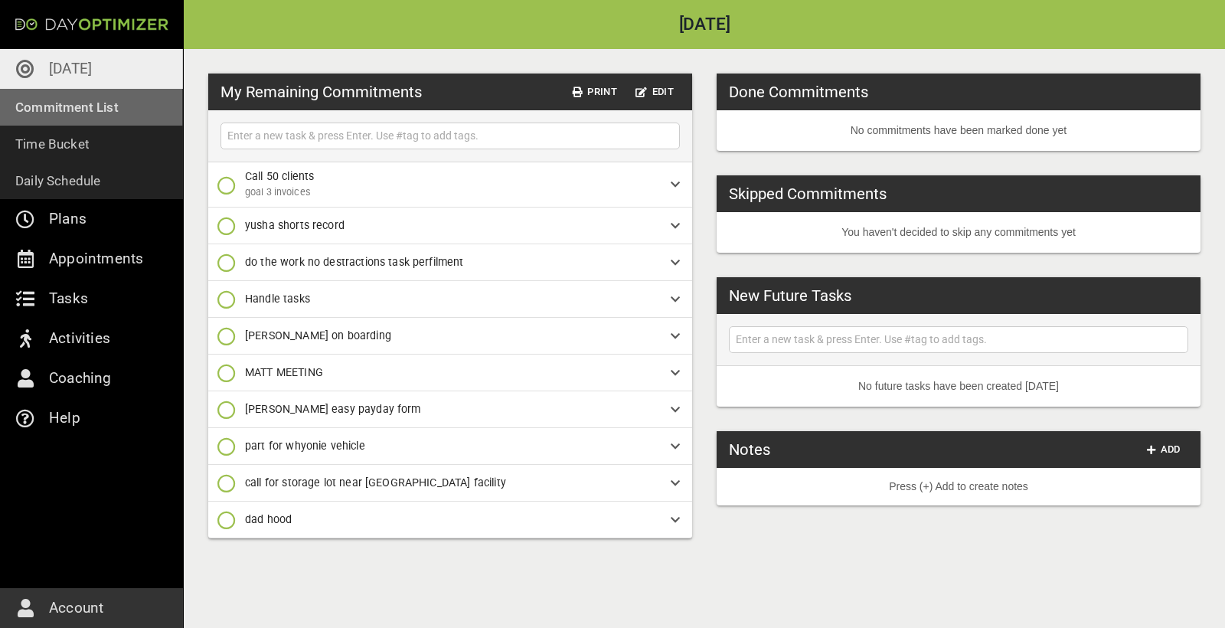
click at [81, 107] on p "Commitment List" at bounding box center [66, 106] width 103 height 21
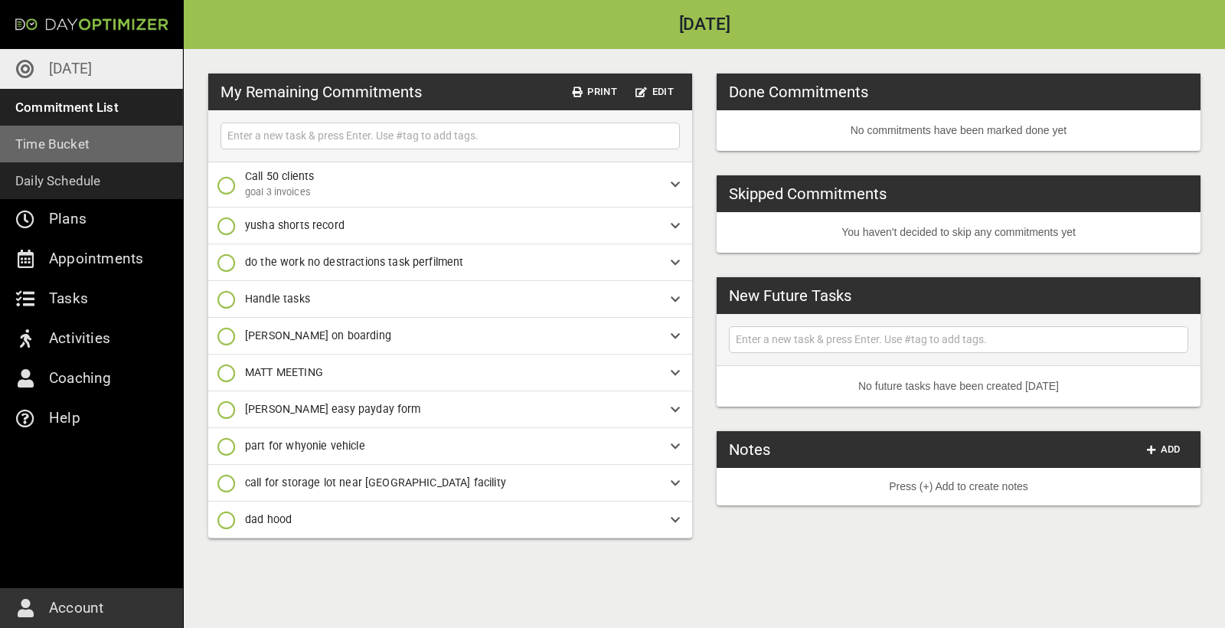
click at [94, 148] on link "Time Bucket" at bounding box center [91, 144] width 183 height 37
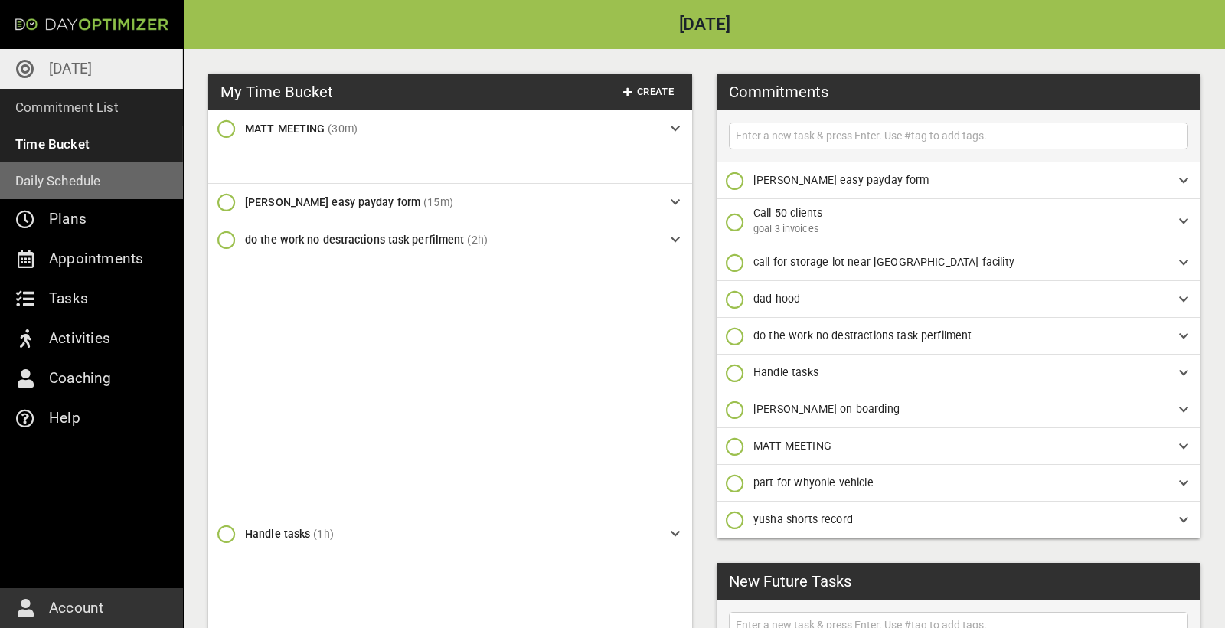
click at [68, 187] on p "Daily Schedule" at bounding box center [58, 180] width 86 height 21
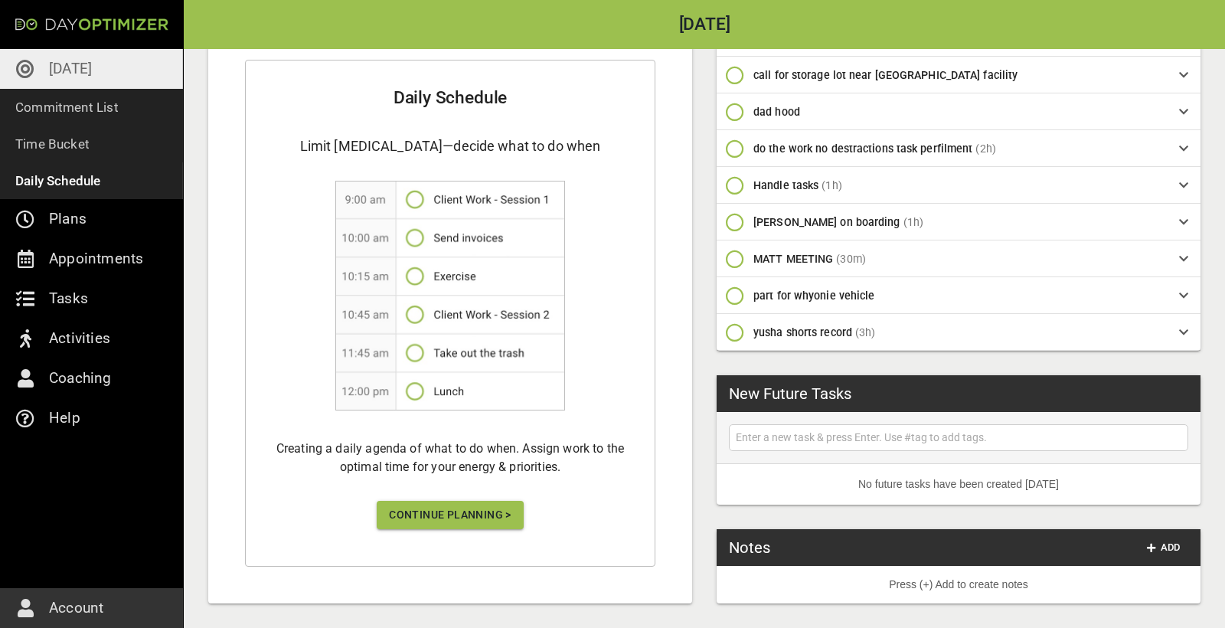
scroll to position [233, 0]
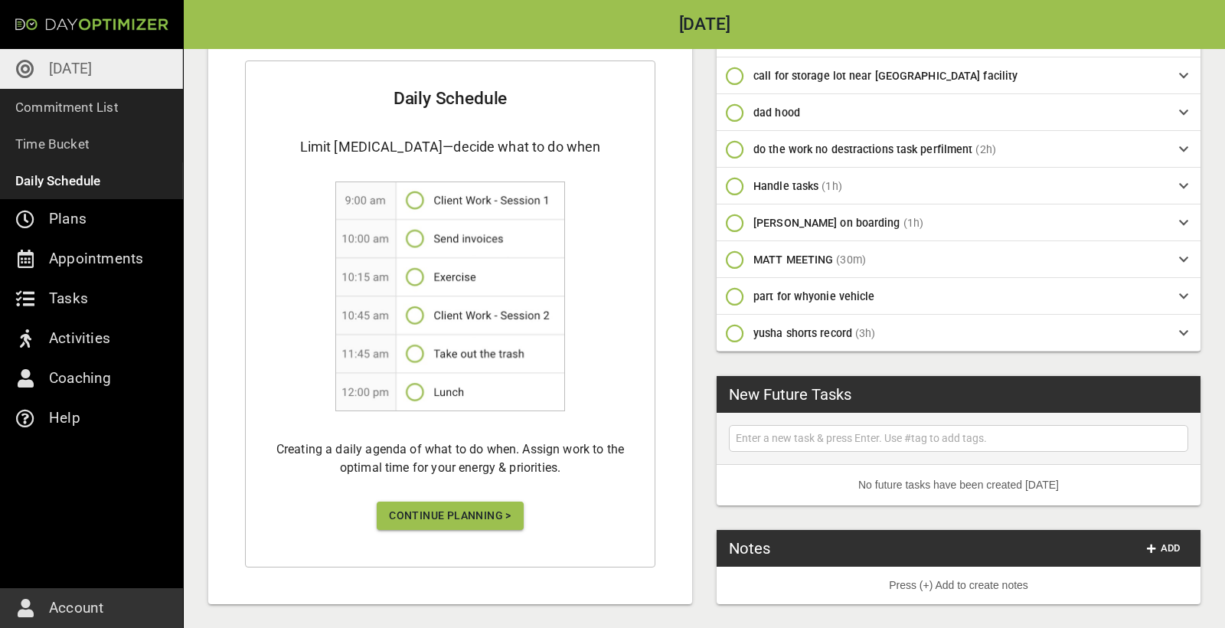
click at [437, 523] on span "Continue Planning >" at bounding box center [450, 515] width 123 height 19
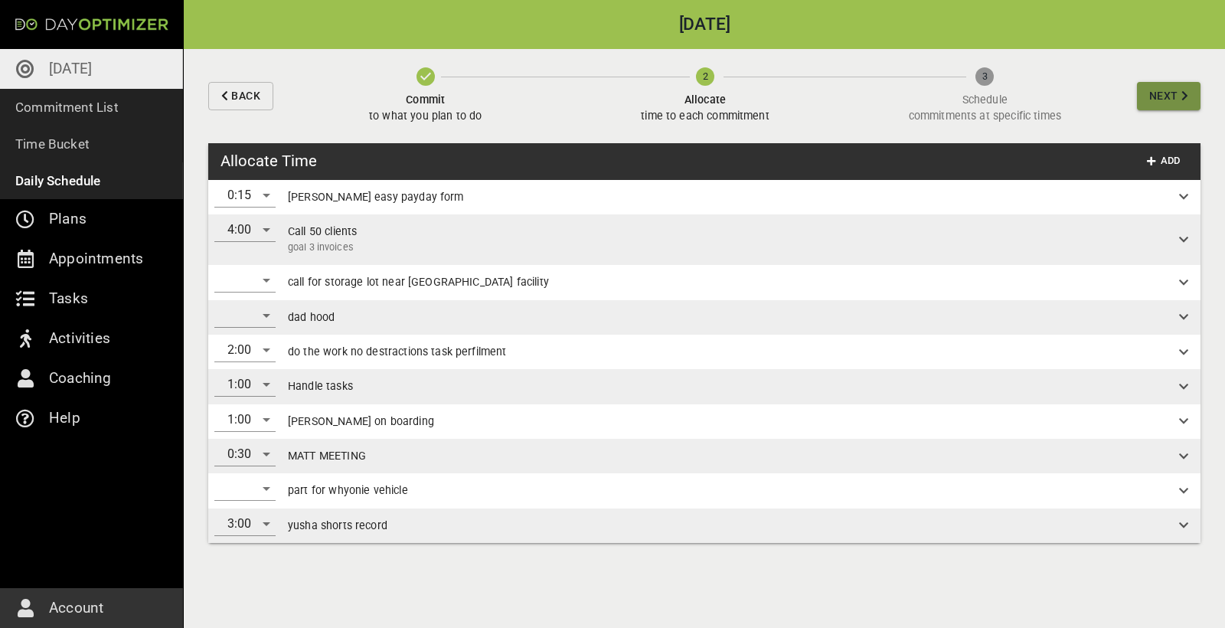
click at [1178, 97] on span "Next" at bounding box center [1164, 96] width 29 height 19
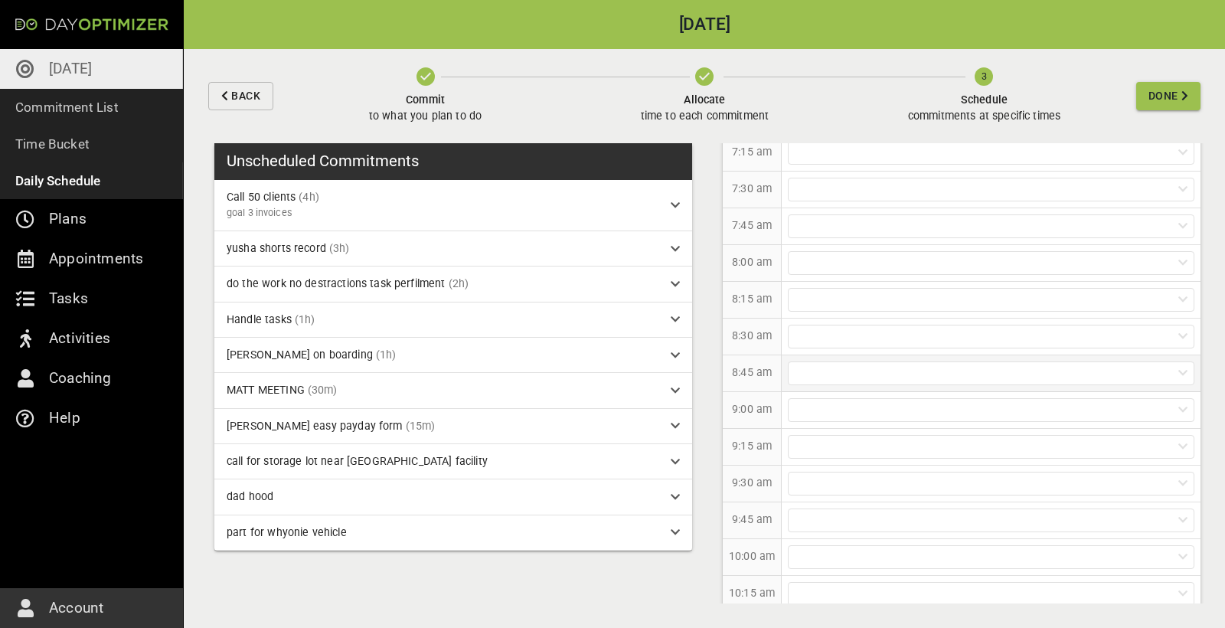
scroll to position [184, 0]
click at [829, 384] on div at bounding box center [991, 382] width 407 height 24
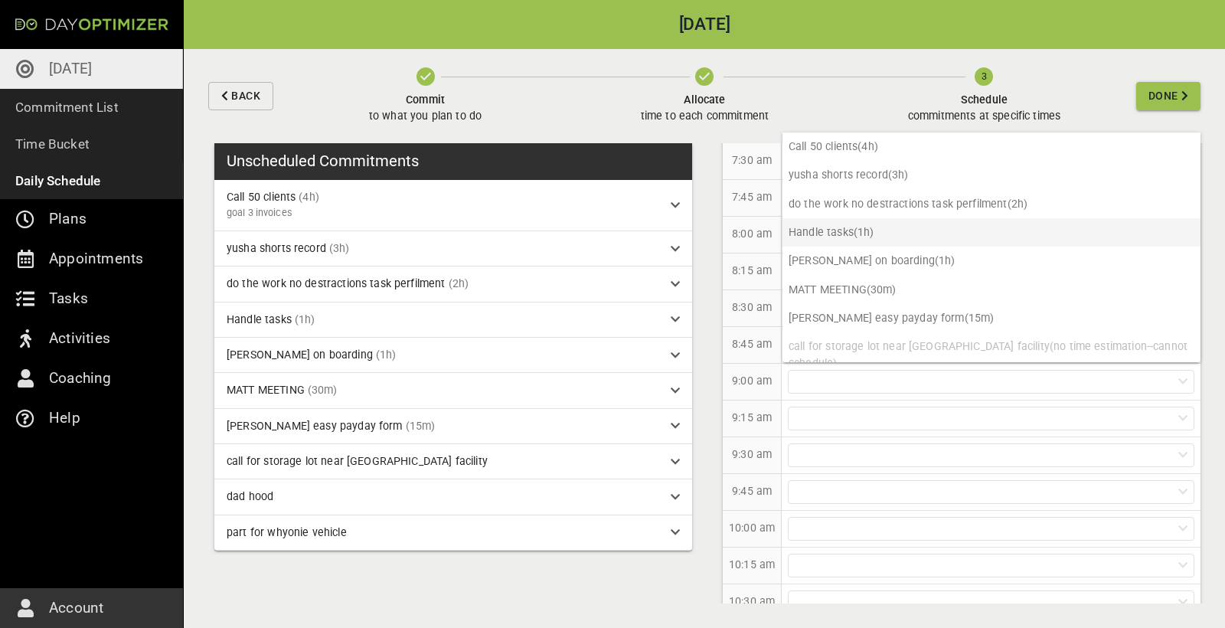
click at [900, 224] on p "Handle tasks (1h)" at bounding box center [992, 232] width 418 height 28
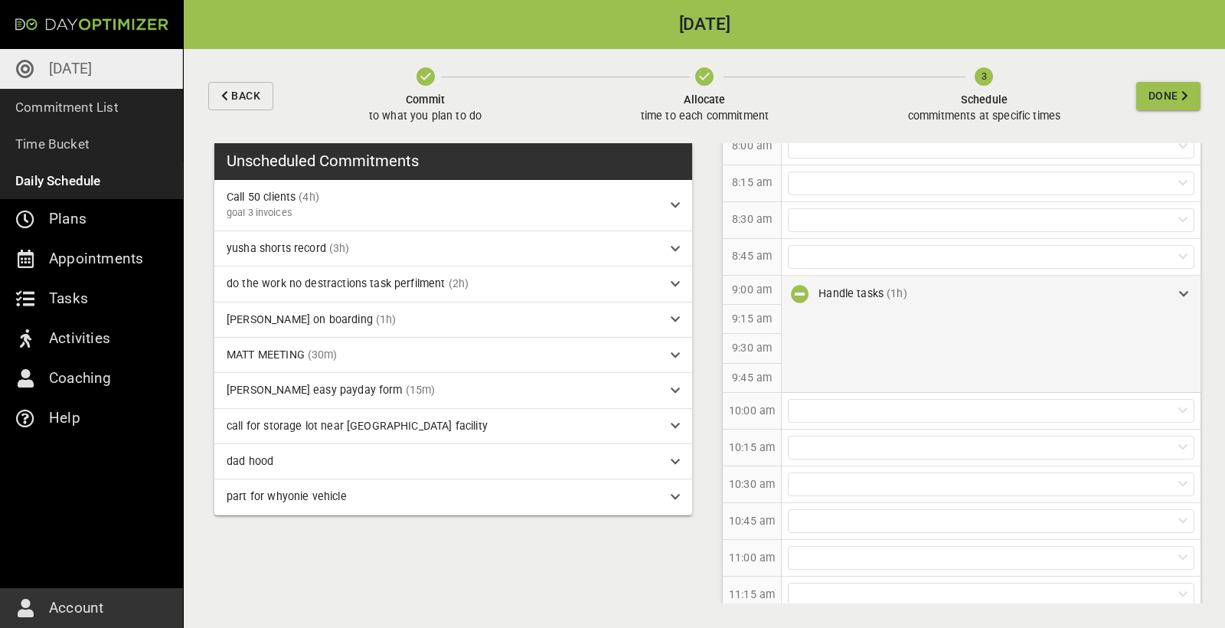
scroll to position [344, 0]
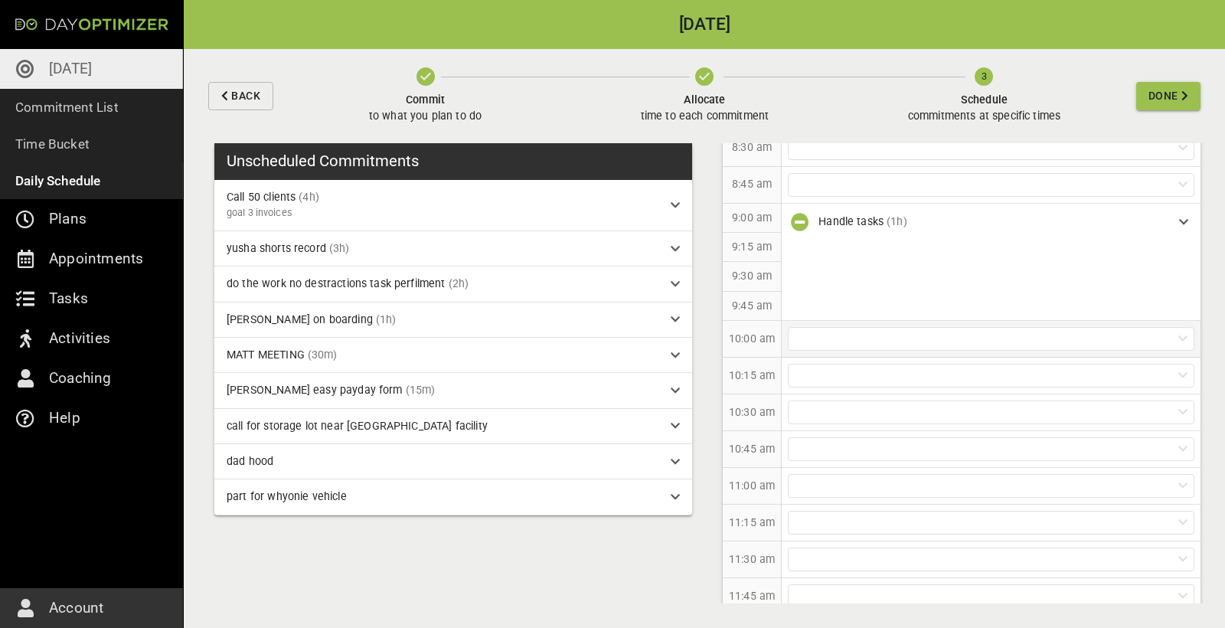
click at [869, 332] on div at bounding box center [991, 339] width 407 height 24
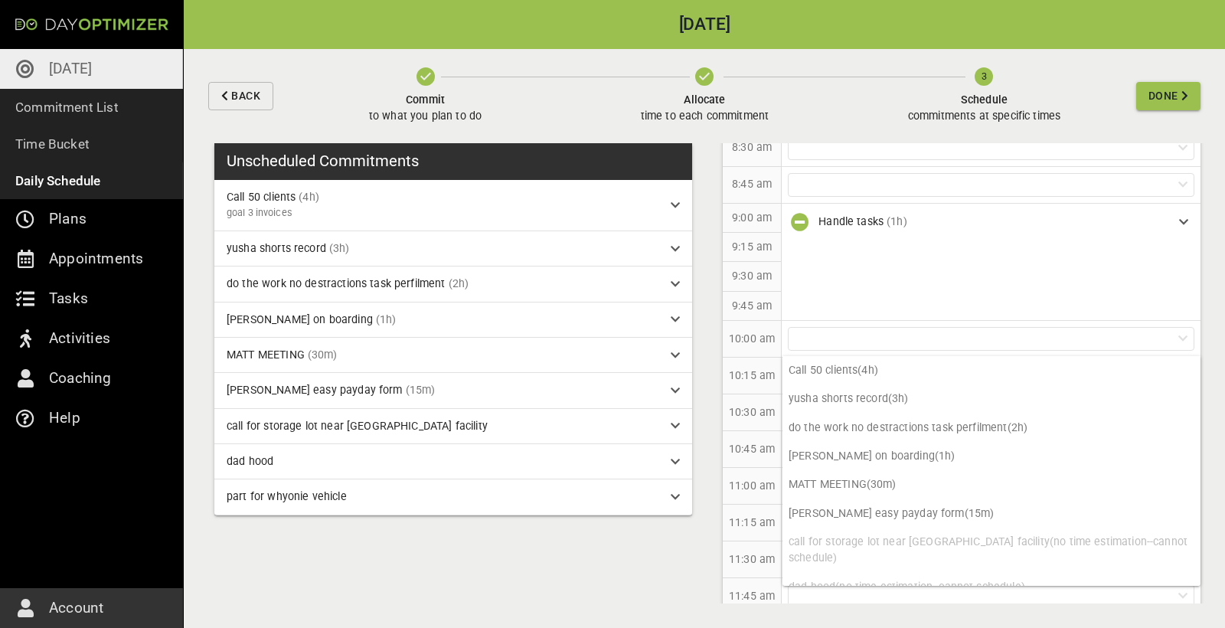
click at [659, 540] on div "Unscheduled Commitments Call 50 clients (4h) goal 3 invoices yusha shorts recor…" at bounding box center [705, 385] width 1042 height 485
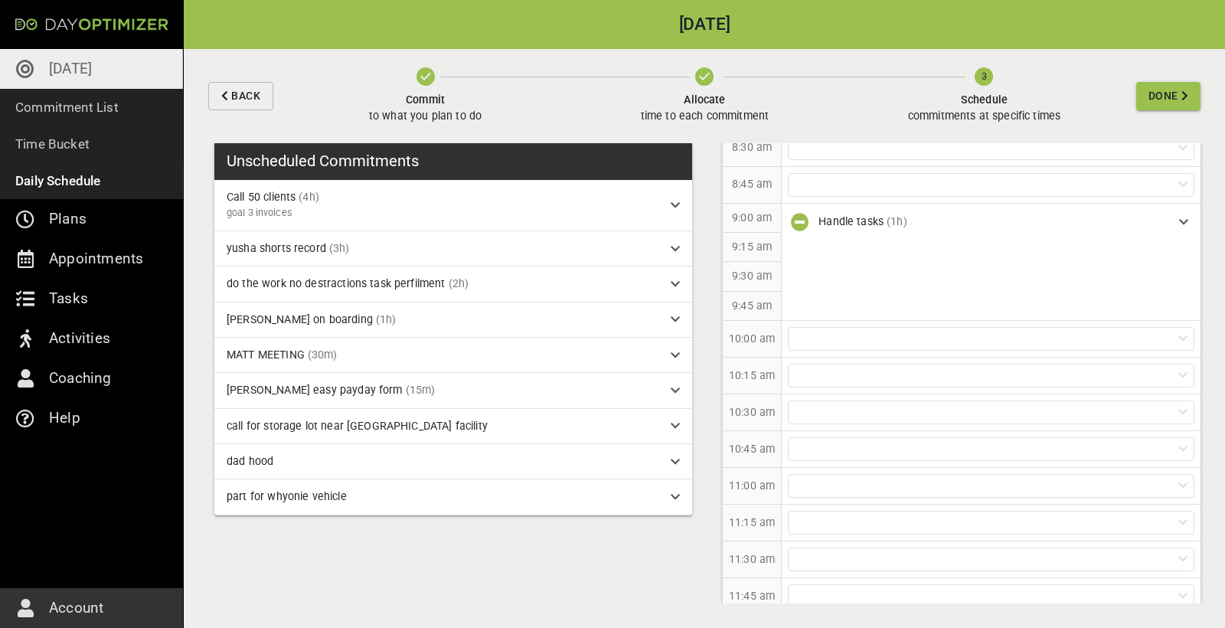
click at [708, 74] on icon "button" at bounding box center [704, 76] width 18 height 18
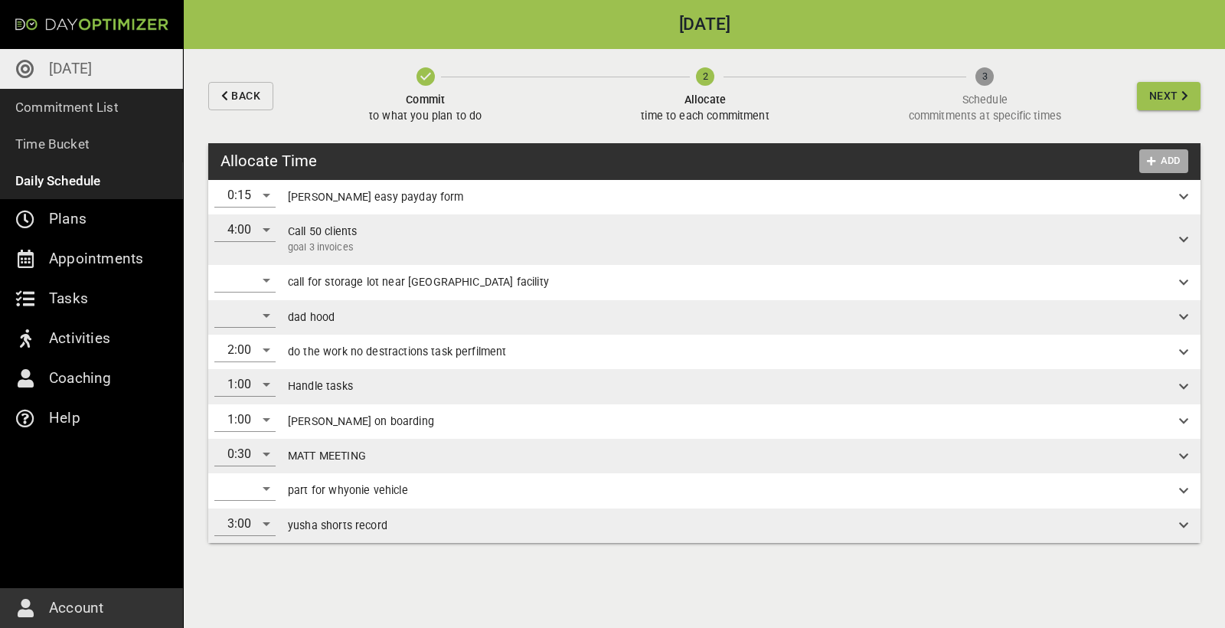
click at [1166, 165] on span "Add" at bounding box center [1164, 161] width 37 height 18
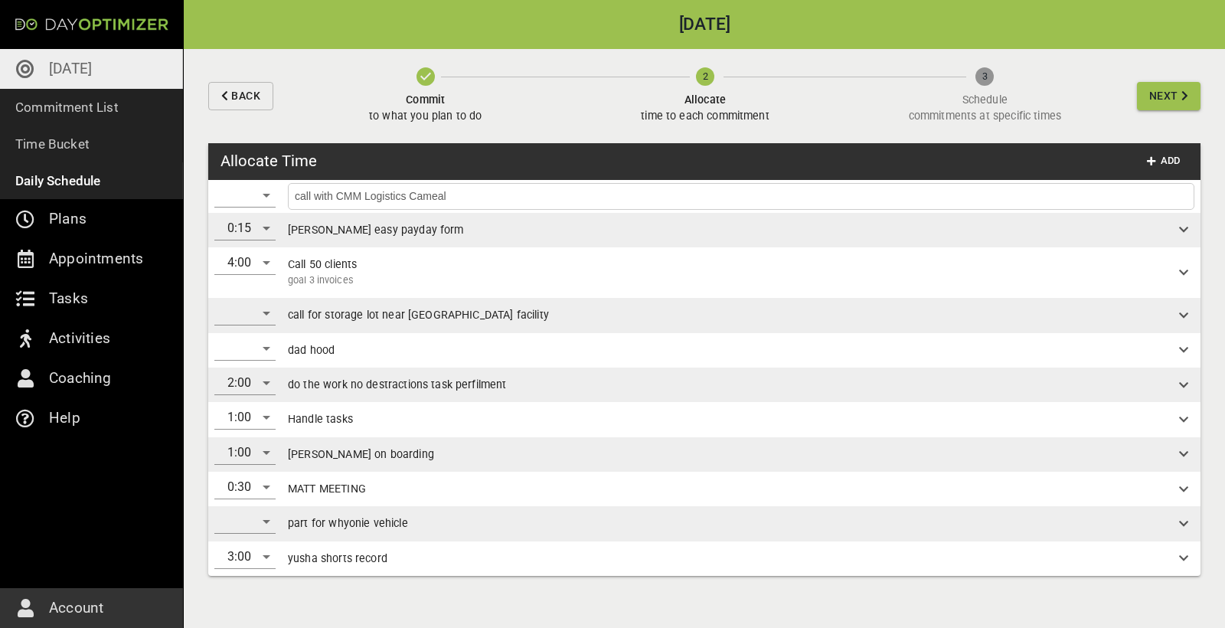
type input "call with CMM Logistics Cameal"
click at [239, 198] on div "​" at bounding box center [244, 195] width 61 height 25
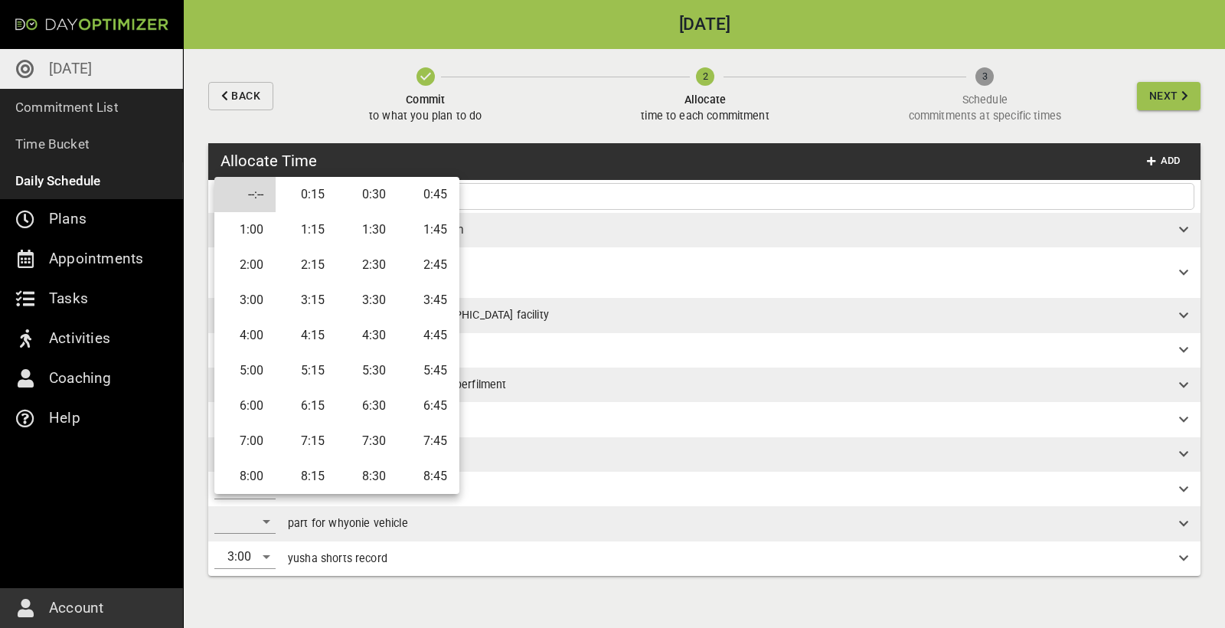
click at [381, 195] on li "0:30" at bounding box center [367, 194] width 61 height 35
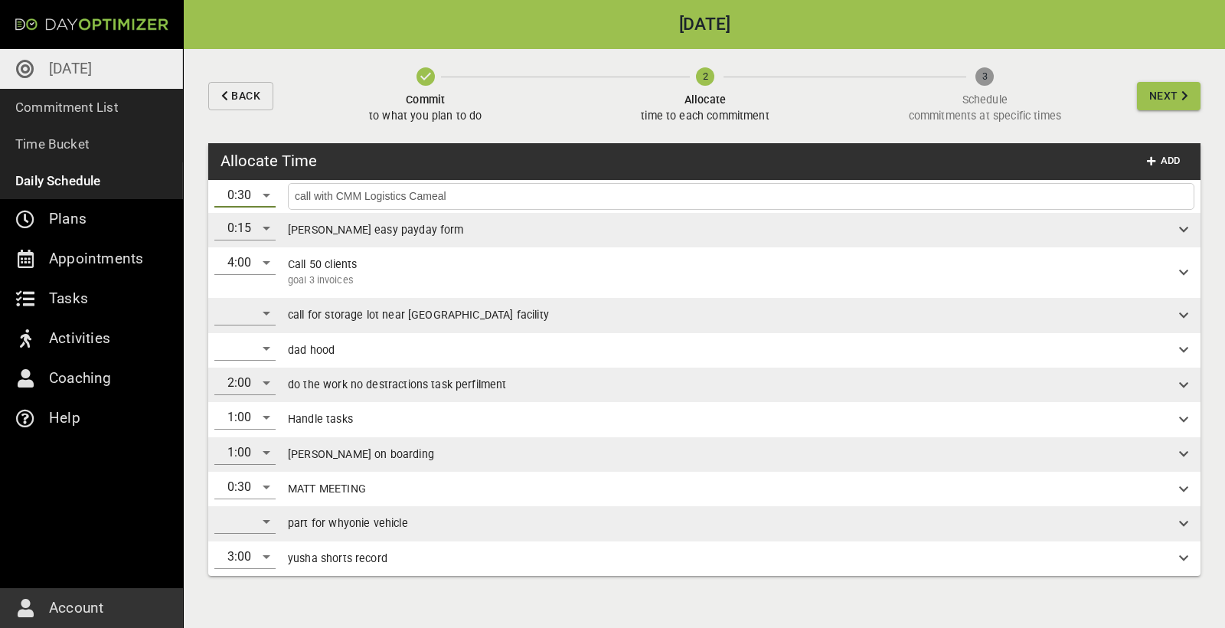
click at [581, 191] on input "call with CMM Logistics Cameal" at bounding box center [741, 196] width 899 height 19
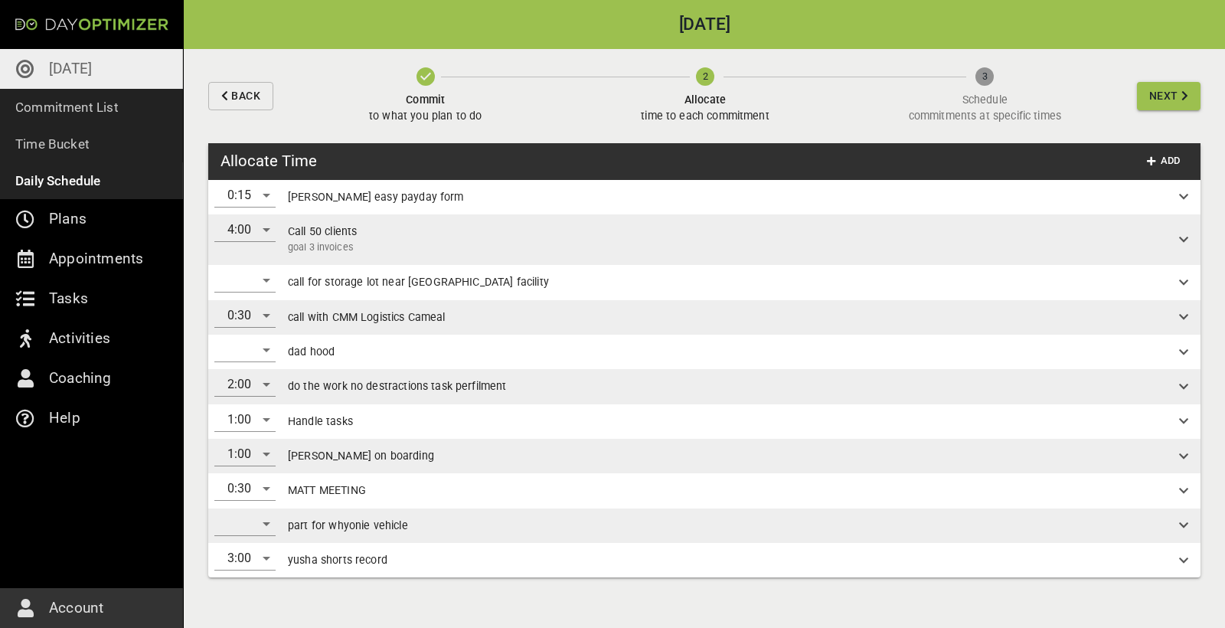
click at [1169, 96] on span "Next" at bounding box center [1164, 96] width 29 height 19
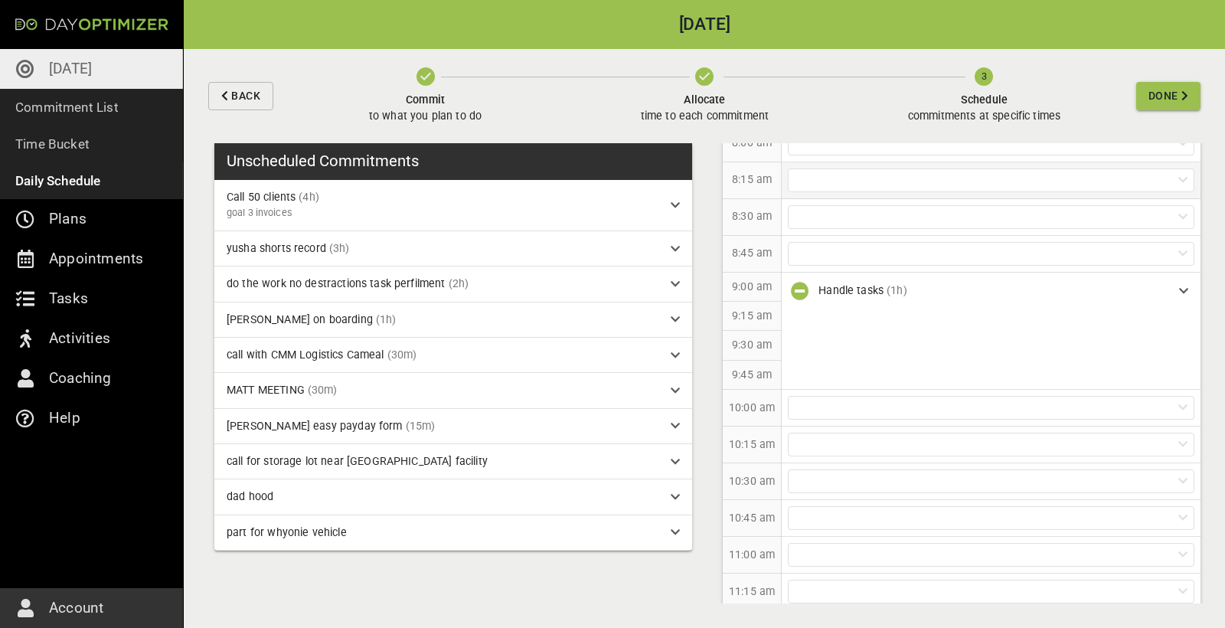
scroll to position [293, 0]
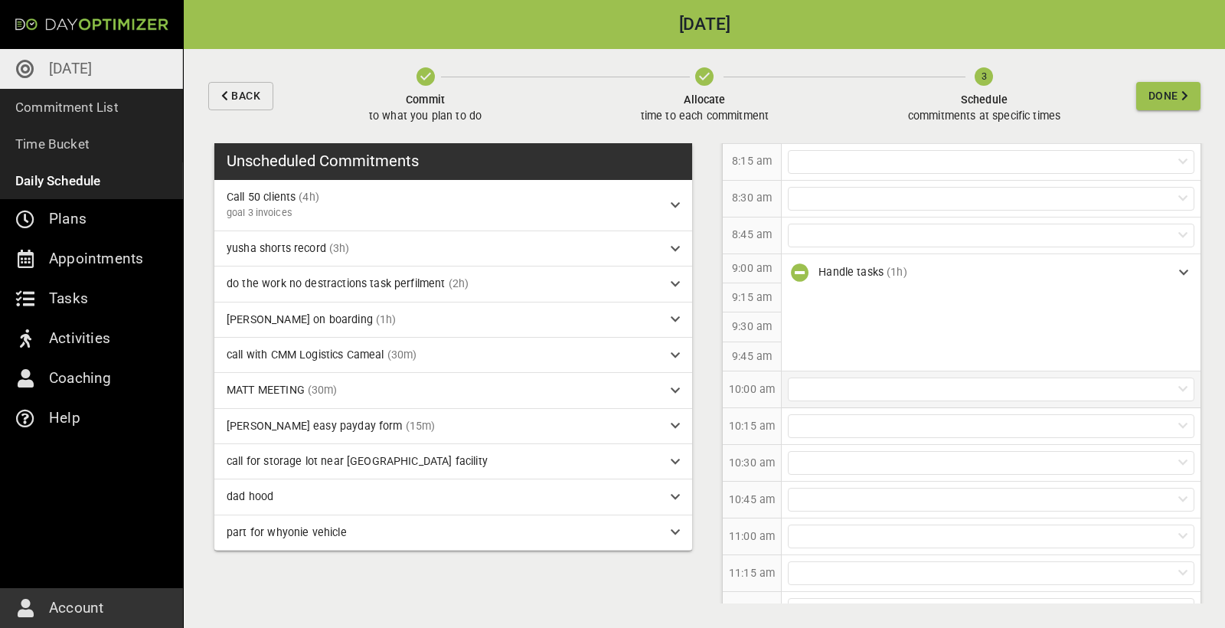
click at [837, 380] on div at bounding box center [991, 390] width 407 height 24
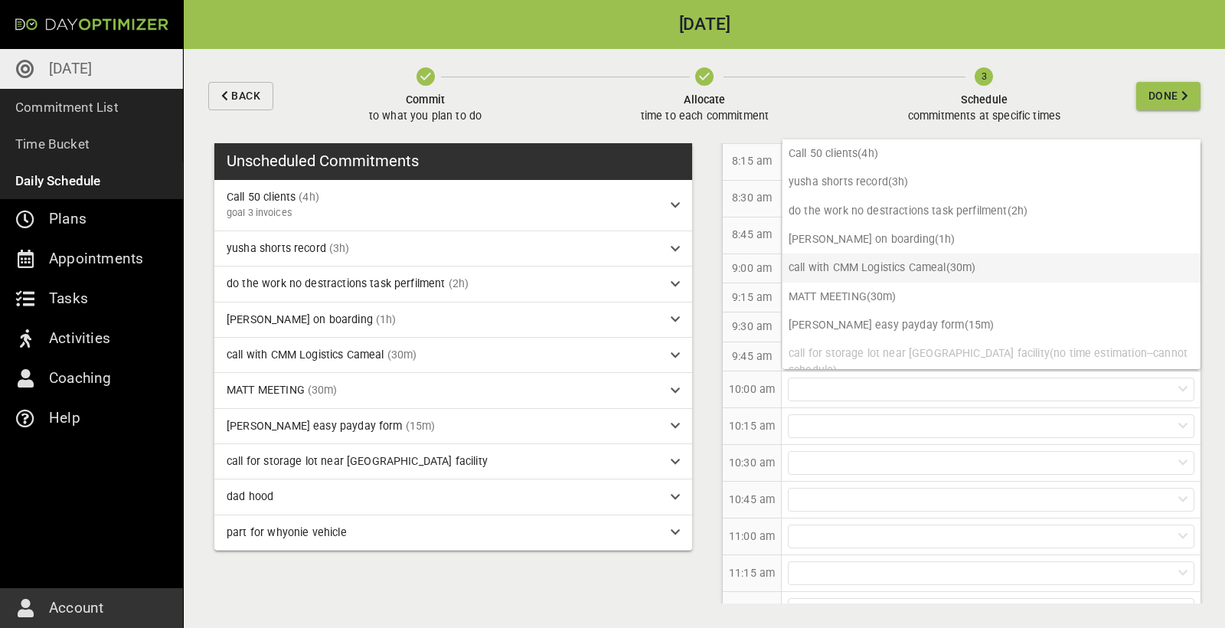
click at [861, 261] on p "call with CMM Logistics Cameal (30m)" at bounding box center [992, 267] width 418 height 28
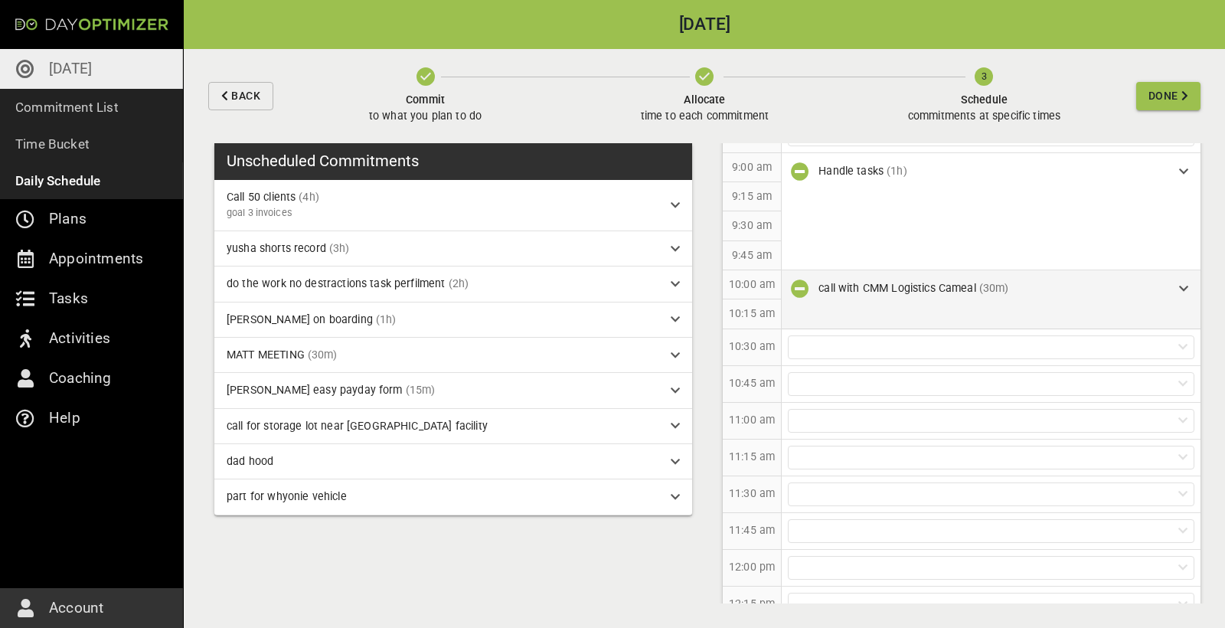
scroll to position [402, 0]
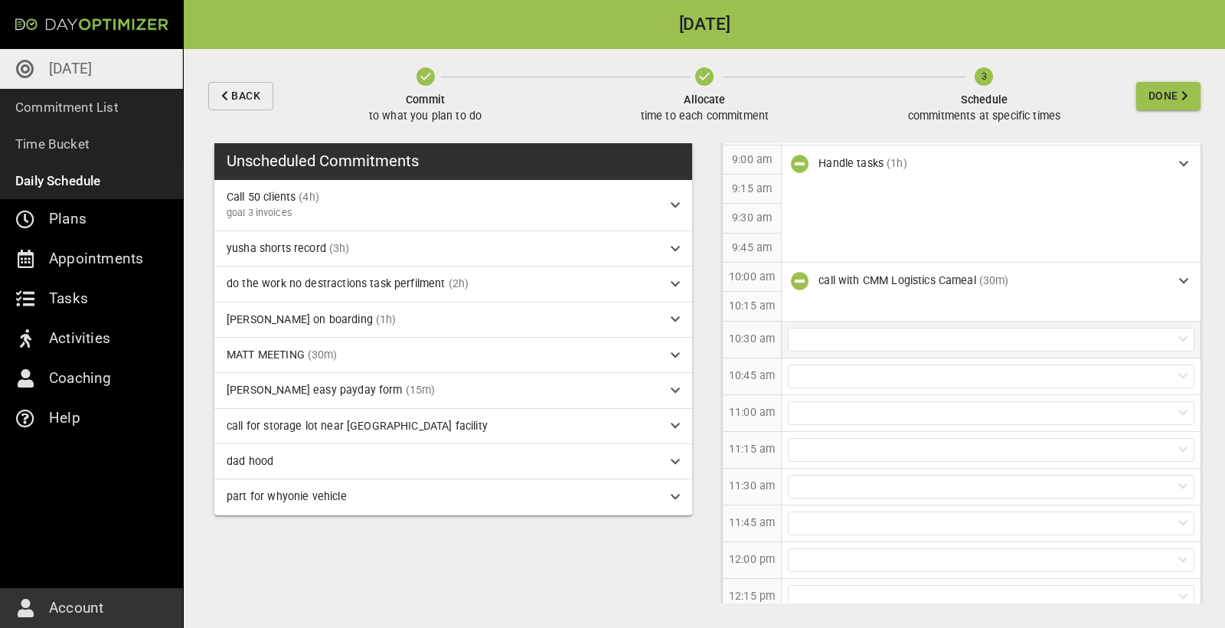
click at [863, 335] on div at bounding box center [991, 340] width 407 height 24
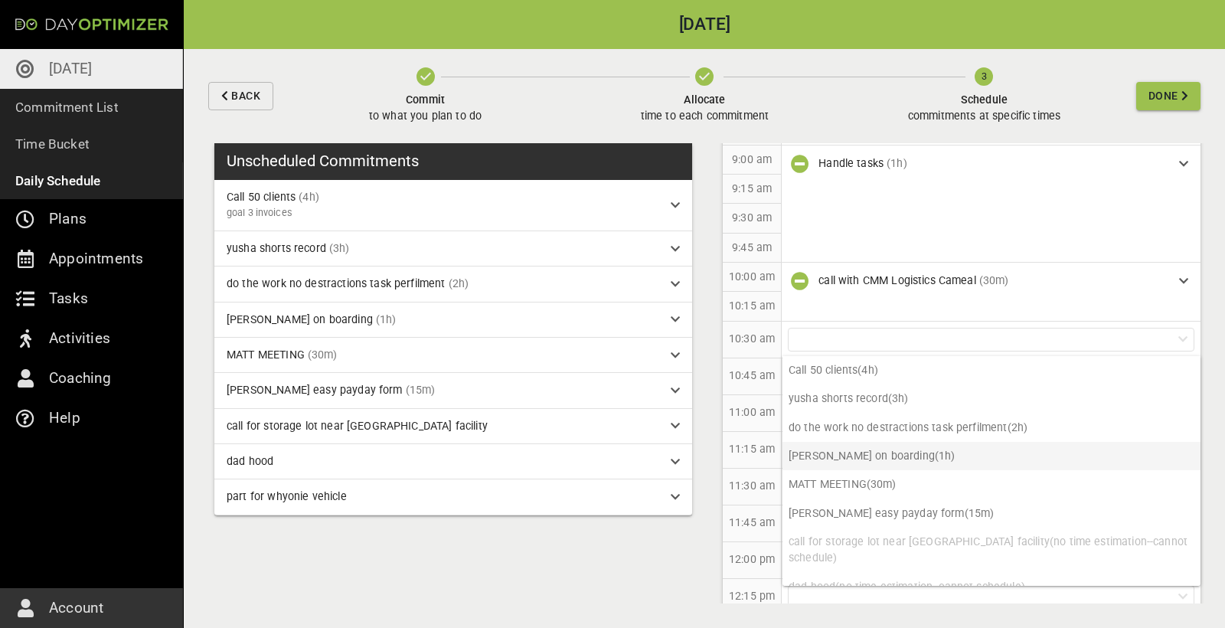
click at [902, 461] on p "[PERSON_NAME] on boarding (1h)" at bounding box center [992, 456] width 418 height 28
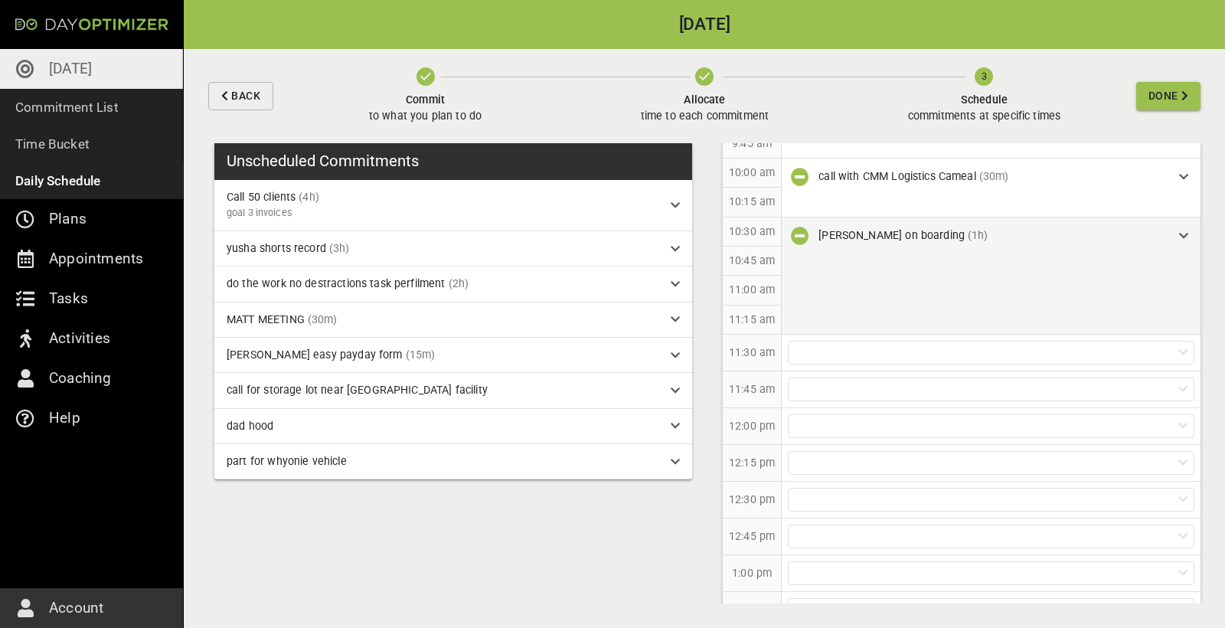
scroll to position [518, 0]
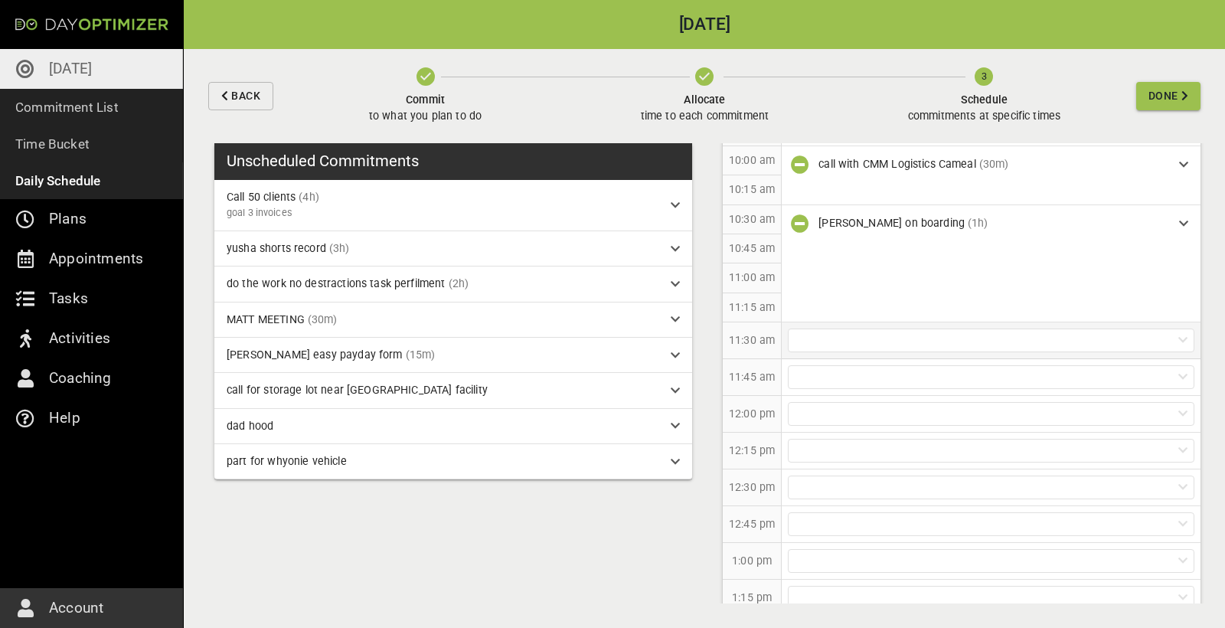
click at [894, 337] on div at bounding box center [991, 341] width 407 height 24
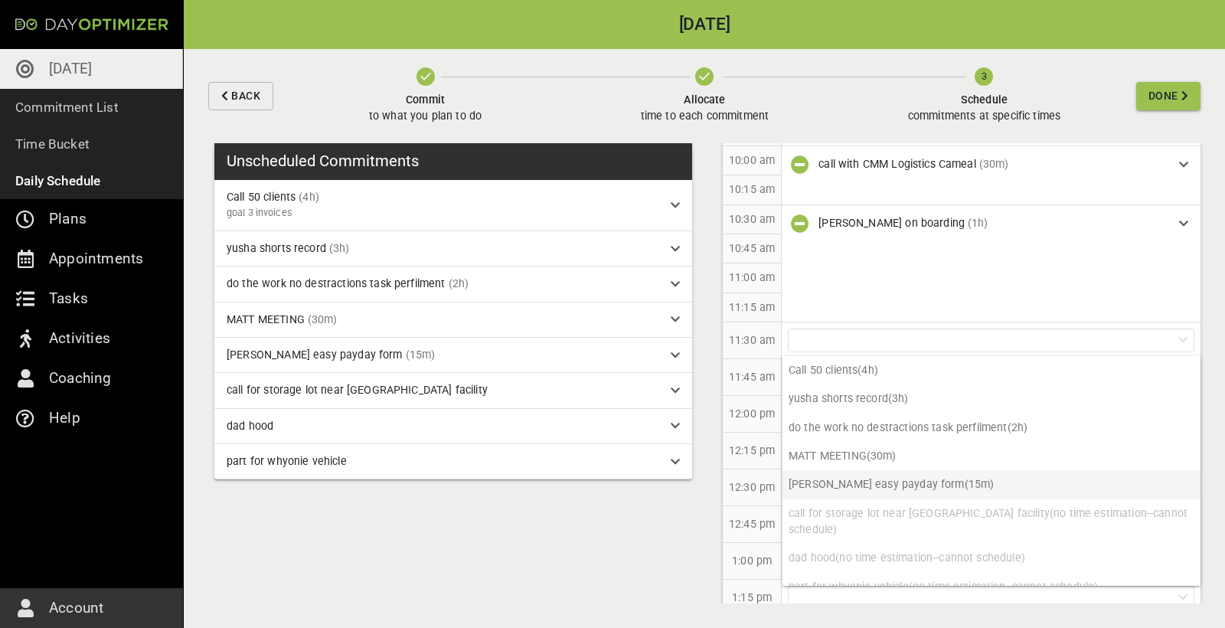
click at [892, 482] on p "[PERSON_NAME] easy payday form (15m)" at bounding box center [992, 484] width 418 height 28
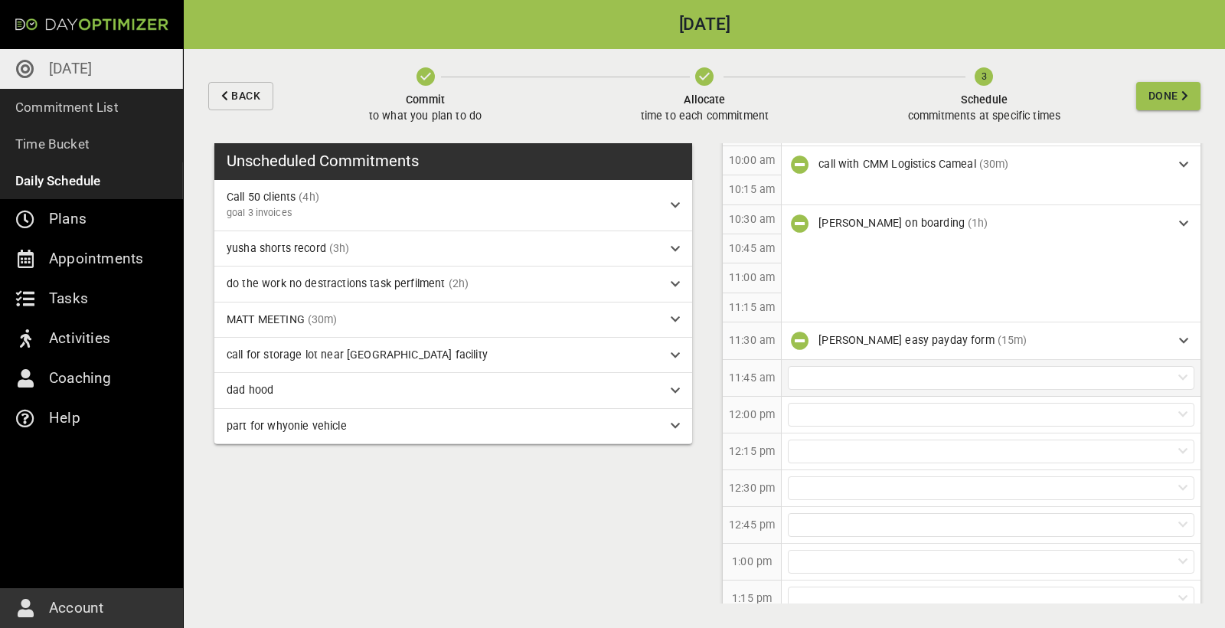
click at [872, 372] on div at bounding box center [991, 378] width 407 height 24
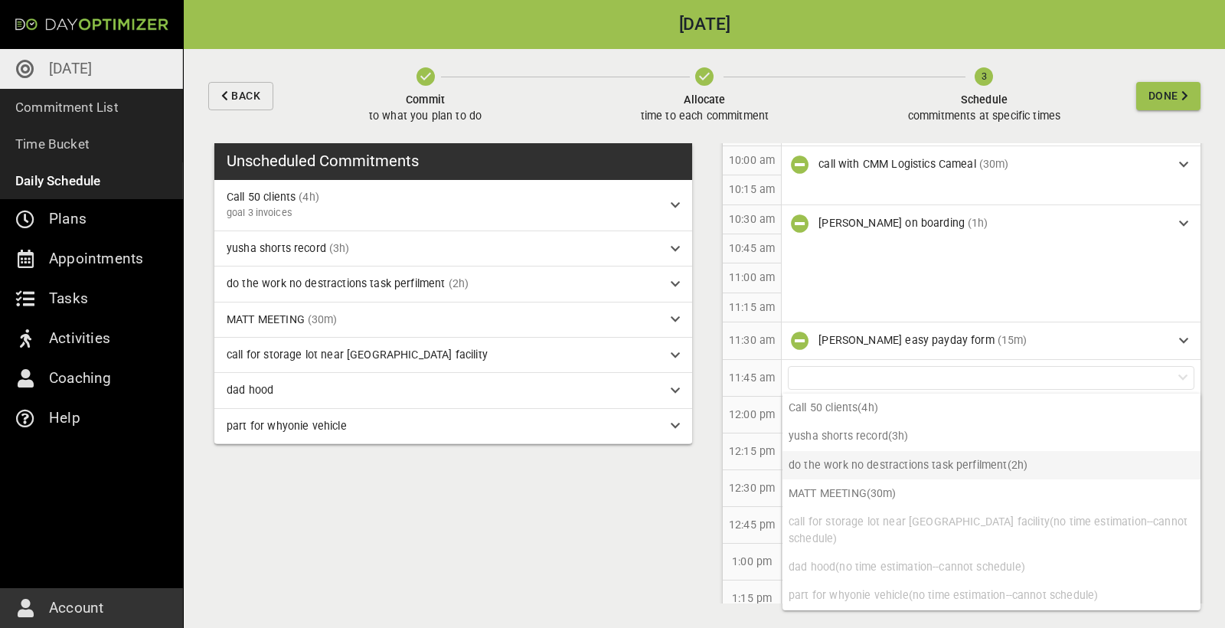
click at [874, 466] on p "do the work no destractions task perfilment (2h)" at bounding box center [992, 465] width 418 height 28
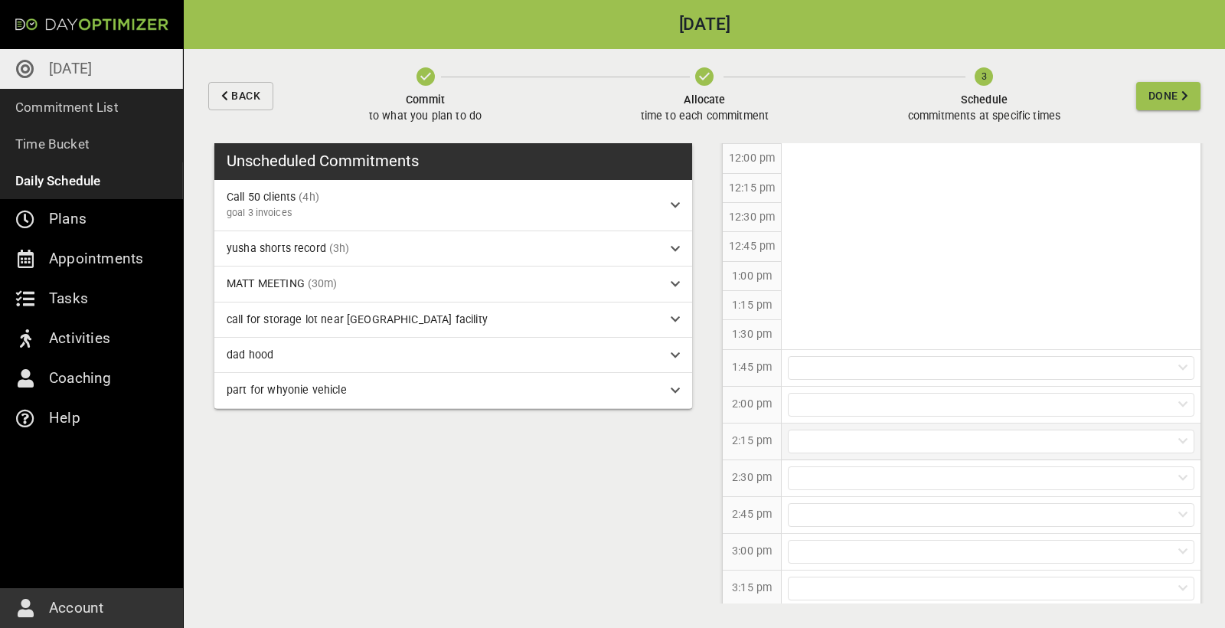
scroll to position [759, 0]
click at [702, 77] on icon "button" at bounding box center [704, 76] width 18 height 18
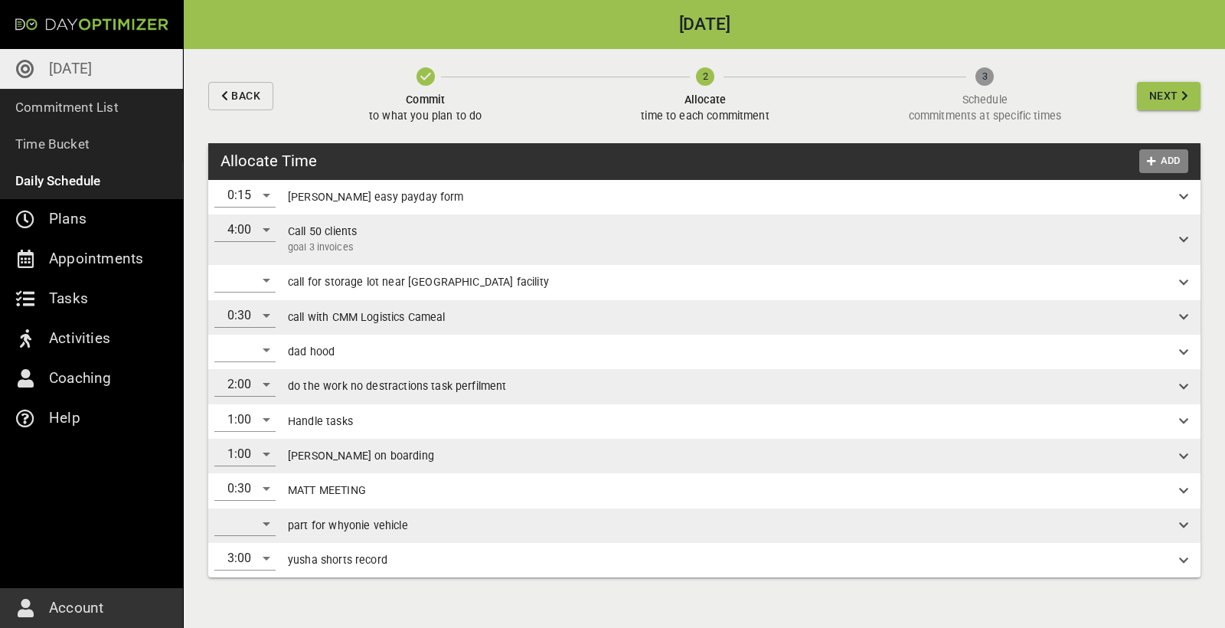
click at [1160, 162] on span "Add" at bounding box center [1164, 161] width 37 height 18
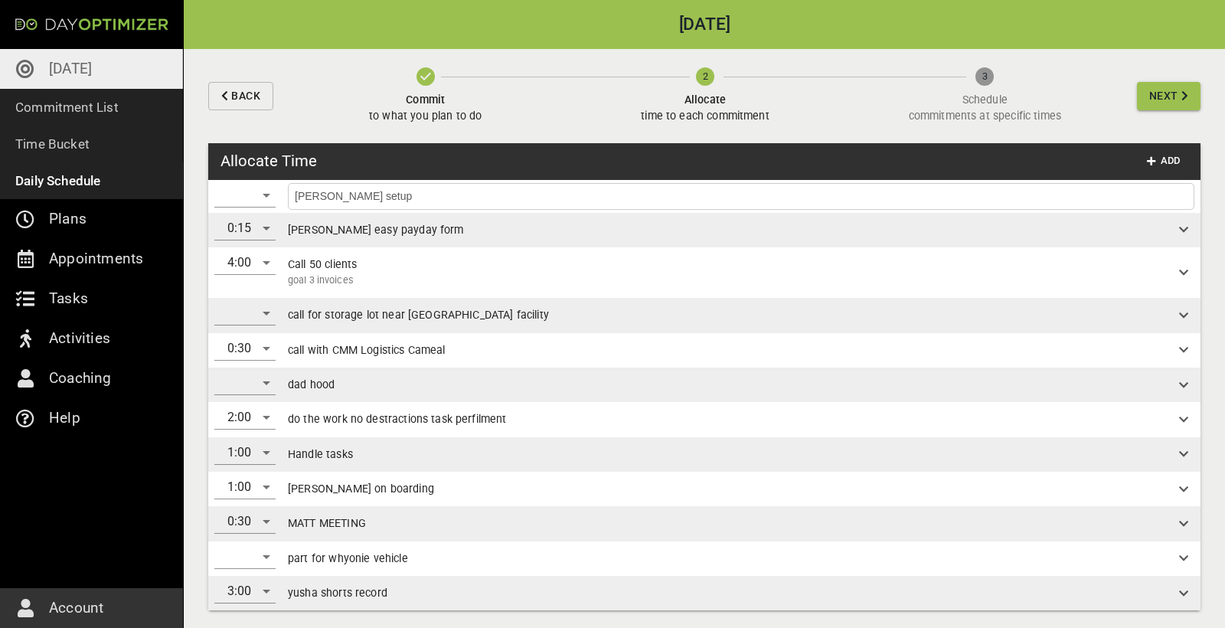
type input "[PERSON_NAME] setup"
click at [250, 196] on div "​" at bounding box center [244, 195] width 61 height 25
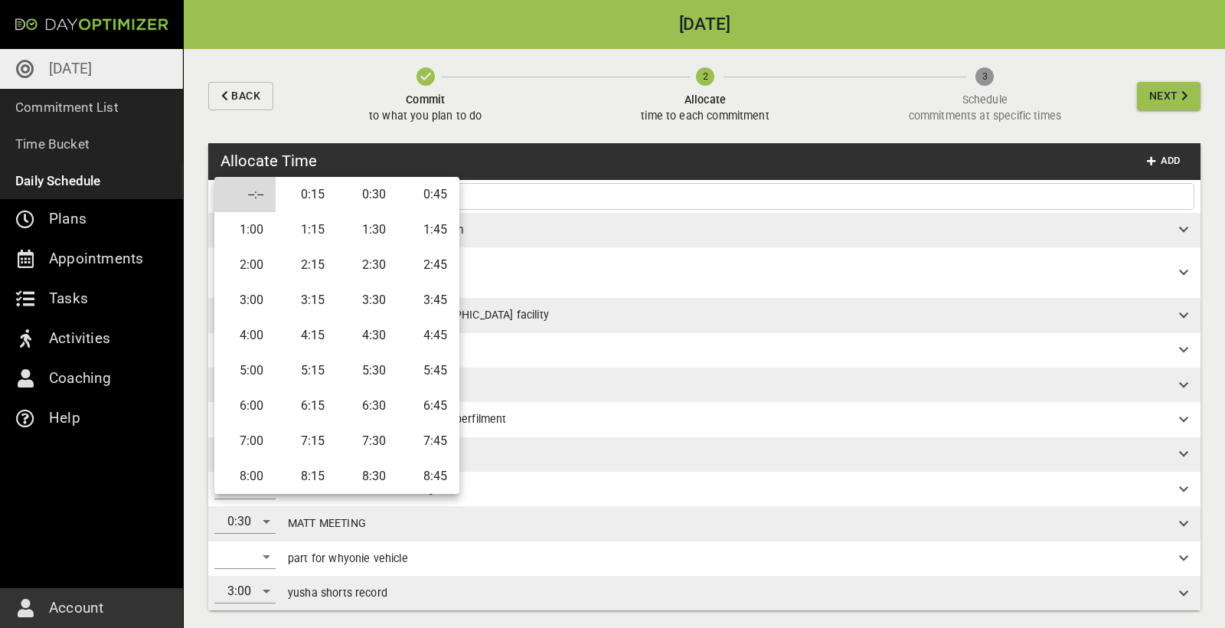
click at [259, 233] on li "1:00" at bounding box center [244, 229] width 61 height 35
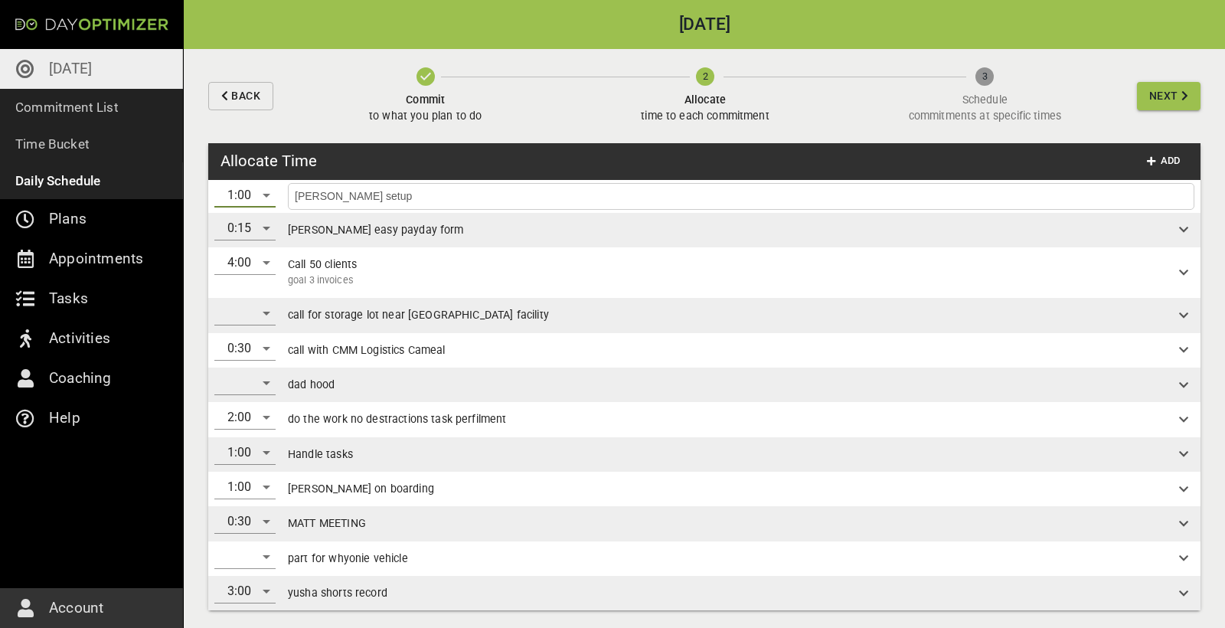
click at [675, 199] on input "[PERSON_NAME] setup" at bounding box center [741, 196] width 899 height 19
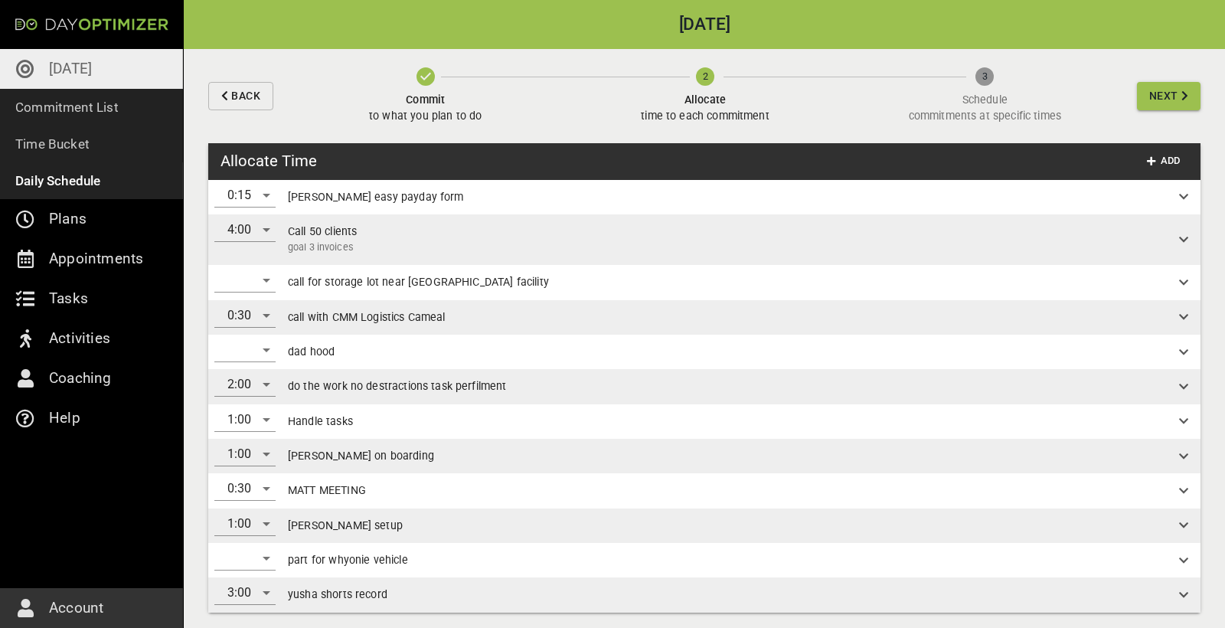
click at [1176, 93] on span "Next" at bounding box center [1164, 96] width 29 height 19
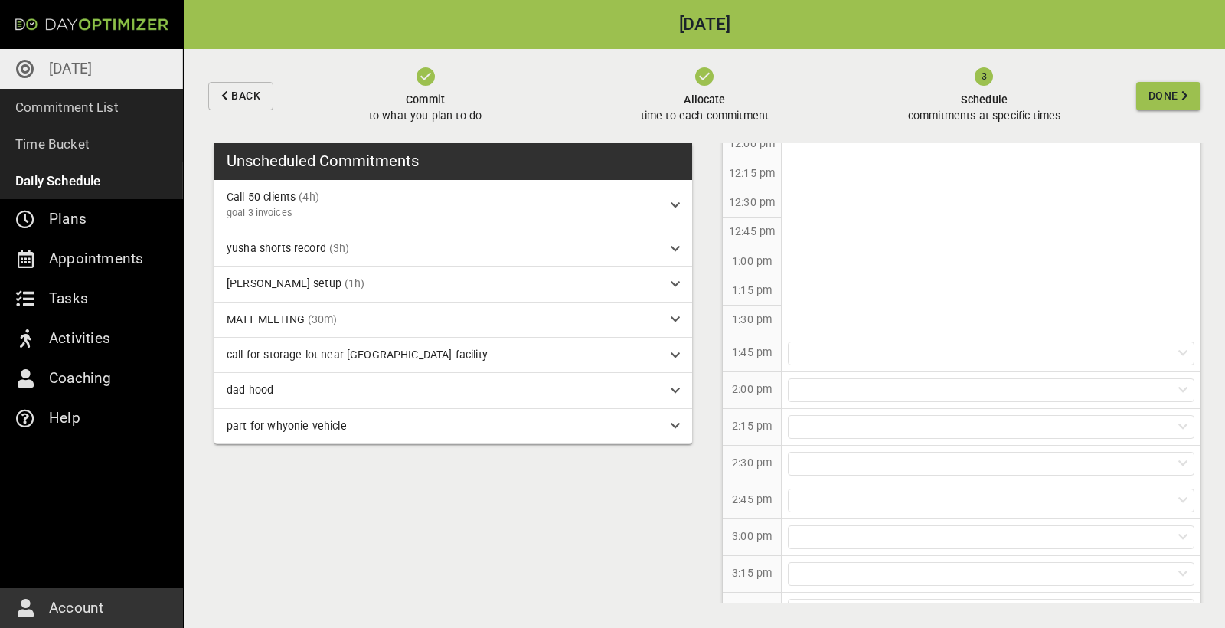
scroll to position [781, 0]
click at [417, 284] on div "[PERSON_NAME] setup (1h)" at bounding box center [443, 284] width 432 height 16
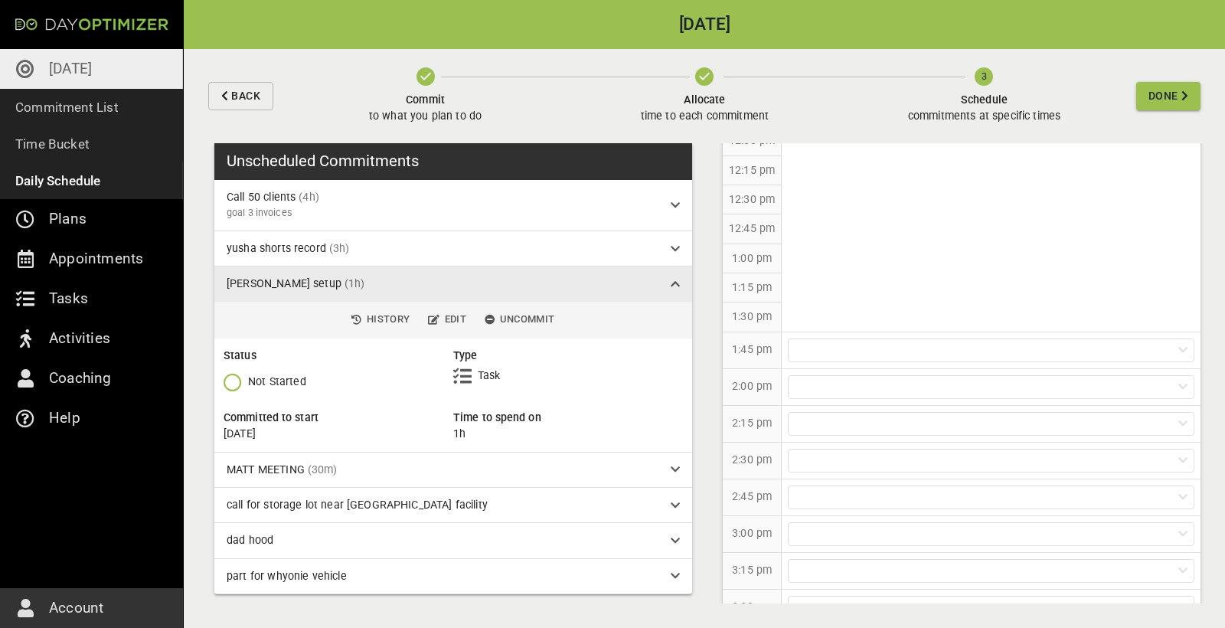
click at [417, 284] on div "[PERSON_NAME] setup (1h)" at bounding box center [443, 284] width 432 height 16
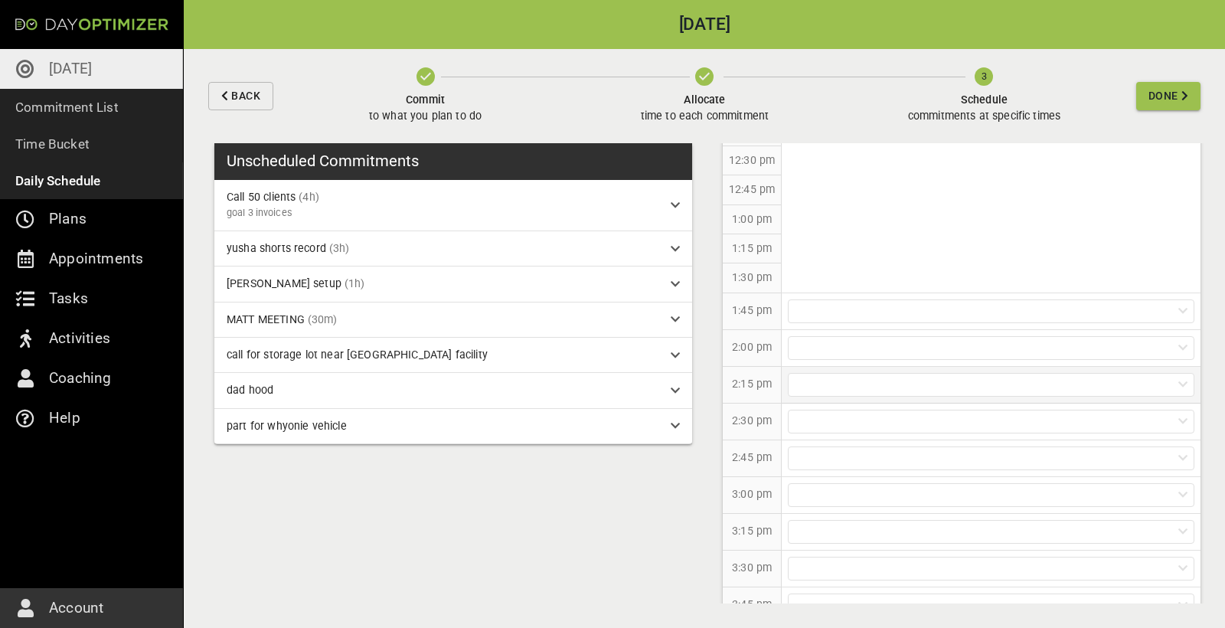
scroll to position [838, 0]
click at [856, 323] on div at bounding box center [991, 331] width 407 height 24
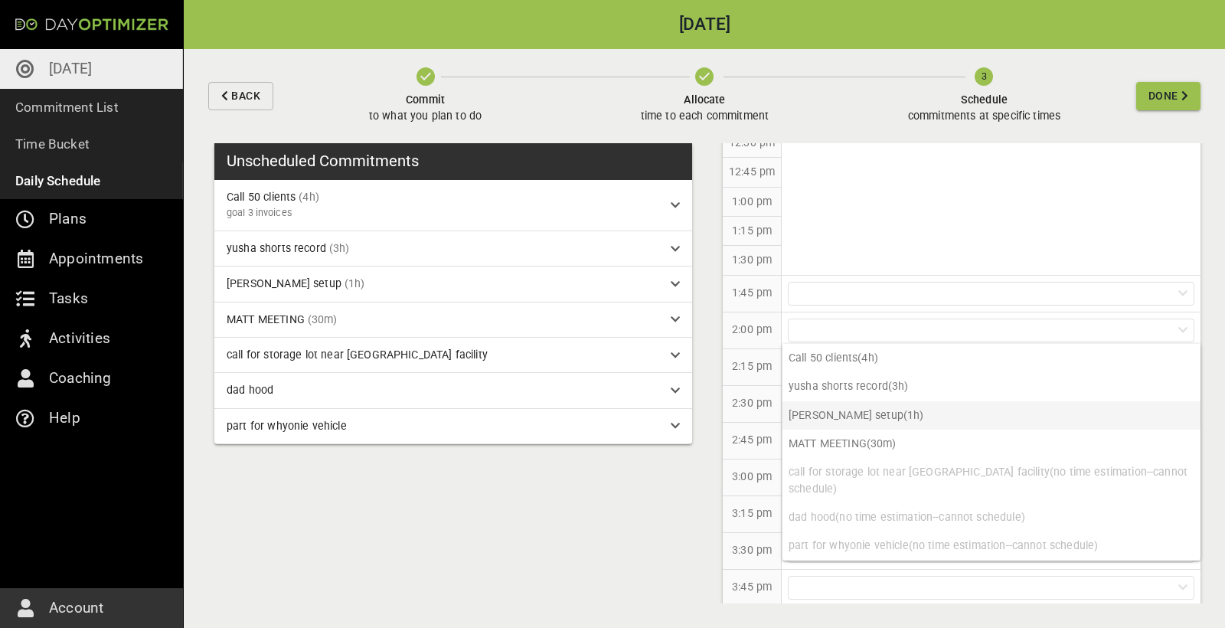
click at [861, 413] on p "[PERSON_NAME] setup (1h)" at bounding box center [992, 415] width 418 height 28
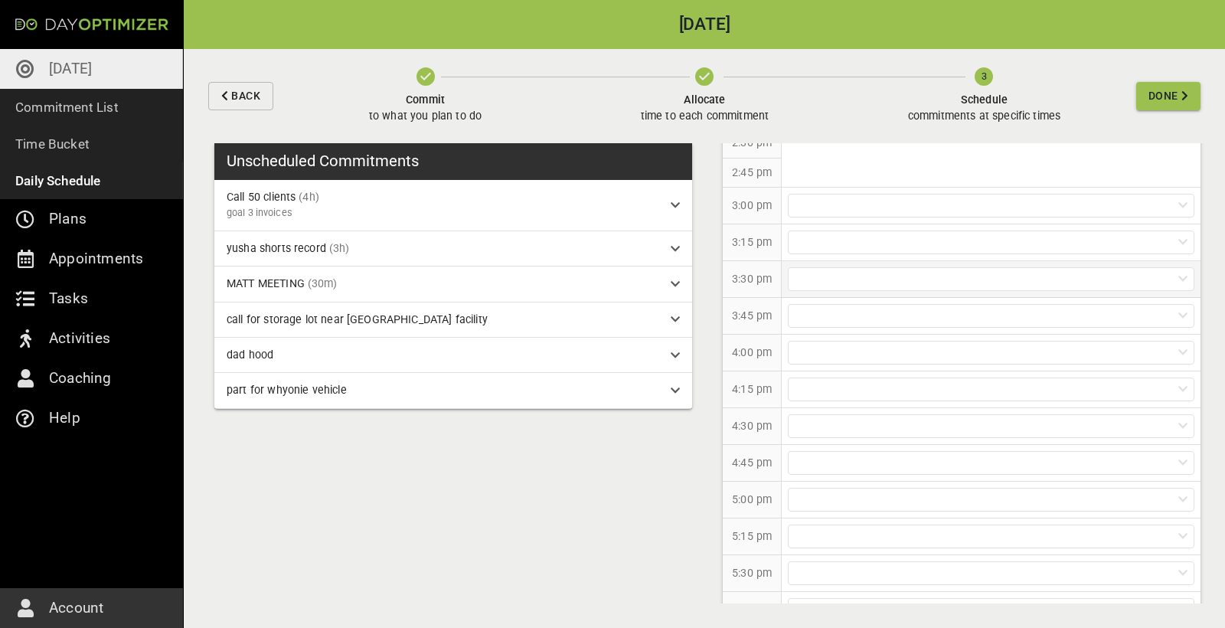
scroll to position [1084, 0]
click at [877, 340] on div at bounding box center [991, 349] width 407 height 24
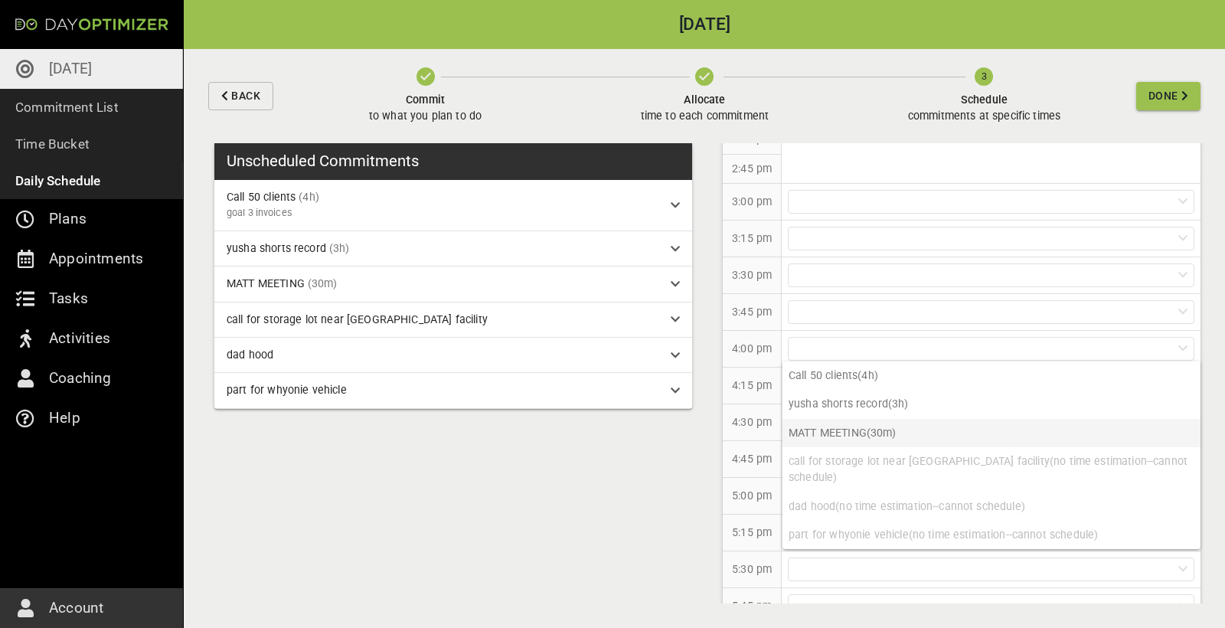
click at [862, 428] on p "MATT MEETING (30m)" at bounding box center [992, 433] width 418 height 28
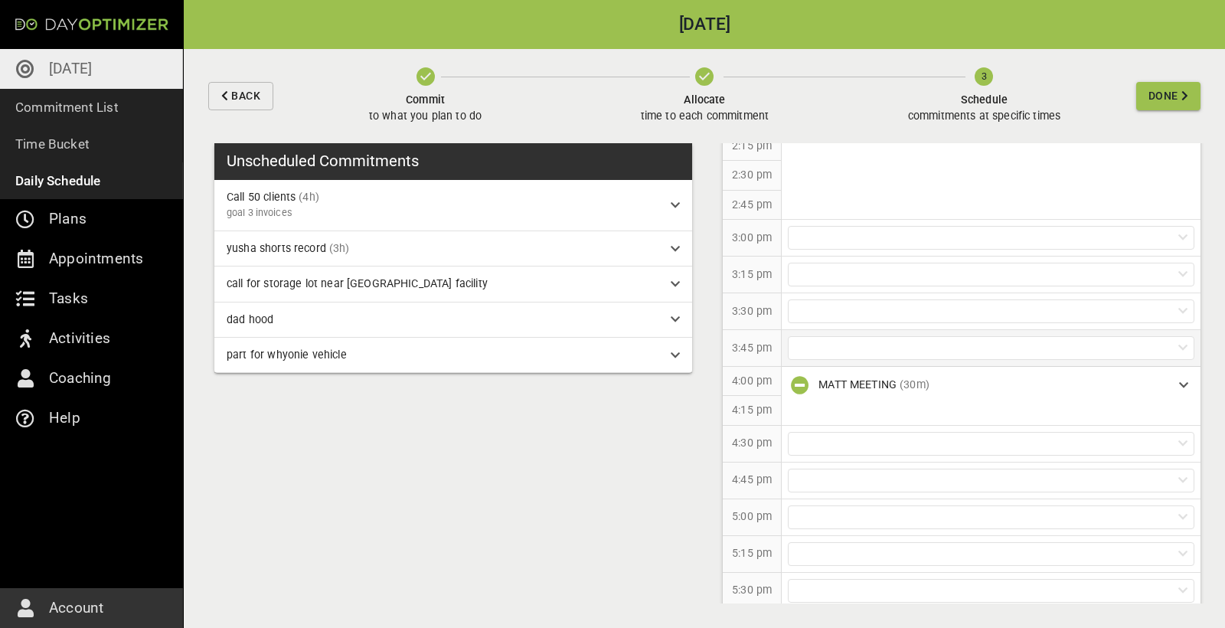
scroll to position [1067, 0]
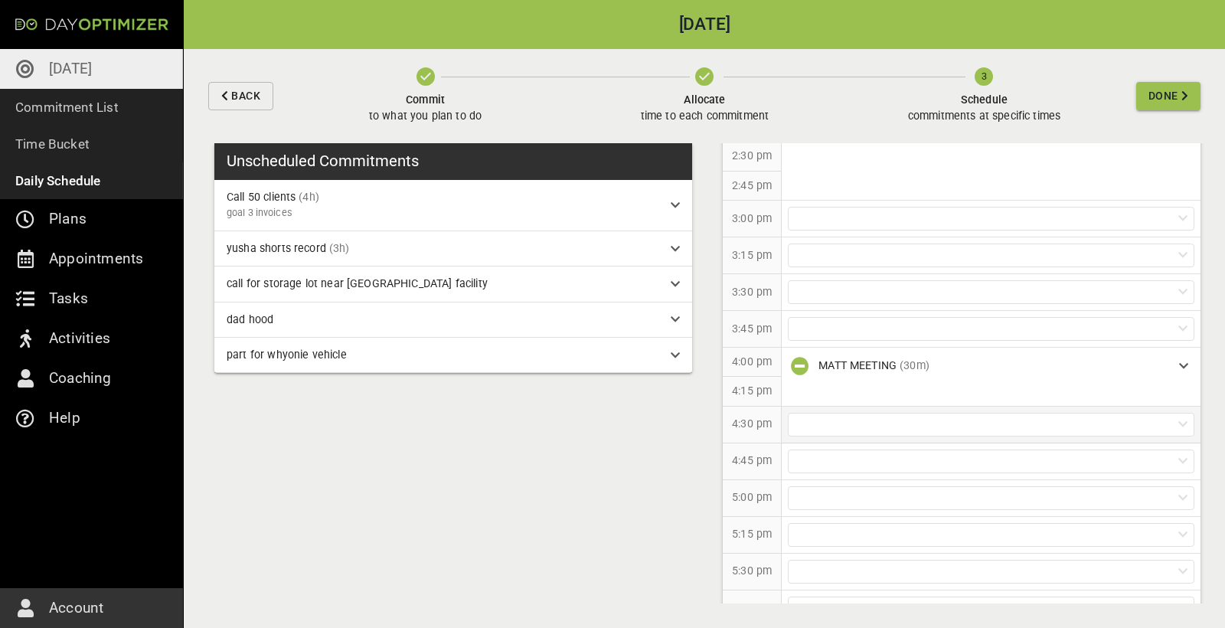
click at [873, 420] on div at bounding box center [991, 425] width 407 height 24
click at [851, 453] on p "Call 50 clients (4h)" at bounding box center [992, 451] width 418 height 28
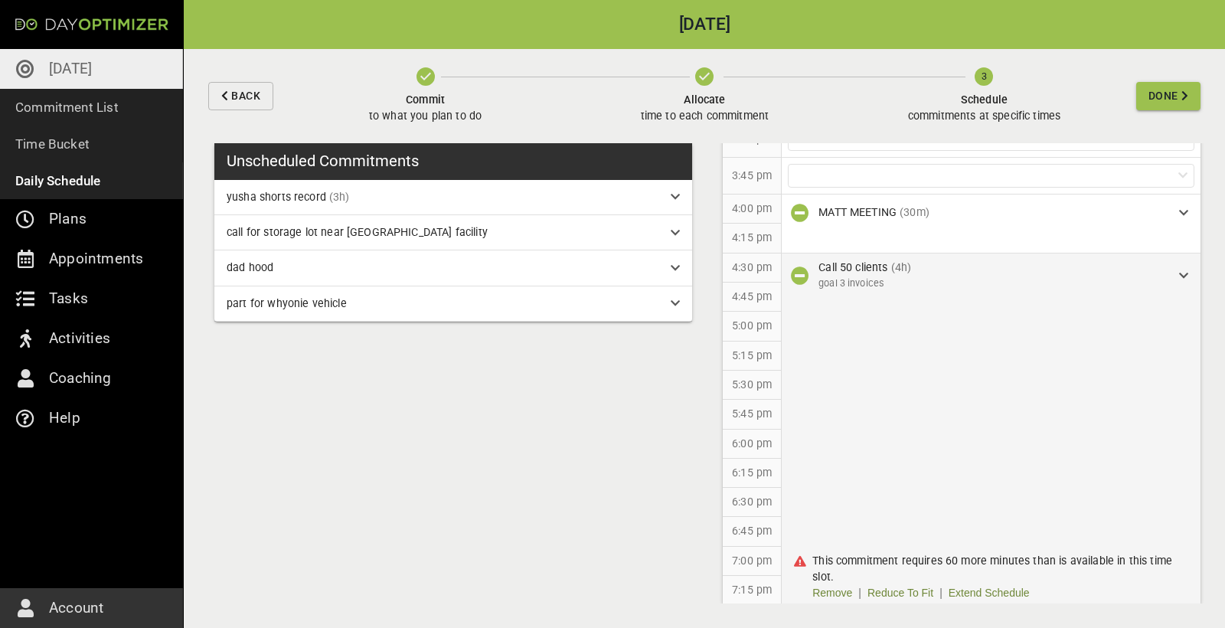
scroll to position [1218, 0]
click at [996, 587] on link "Extend Schedule" at bounding box center [989, 595] width 81 height 16
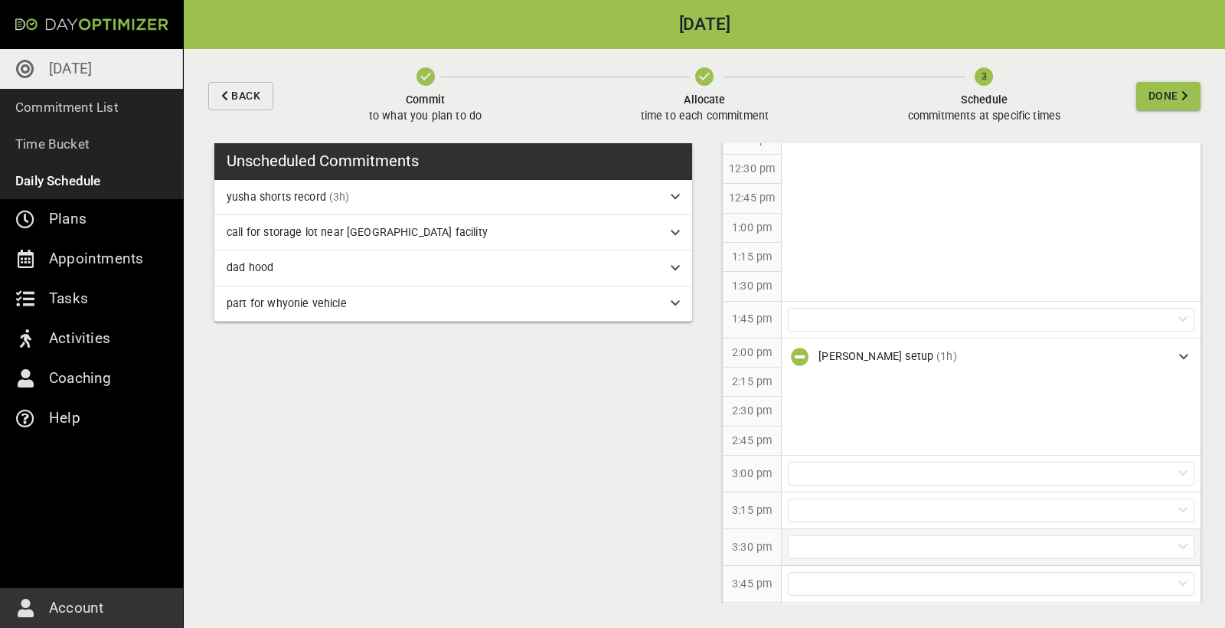
scroll to position [802, 0]
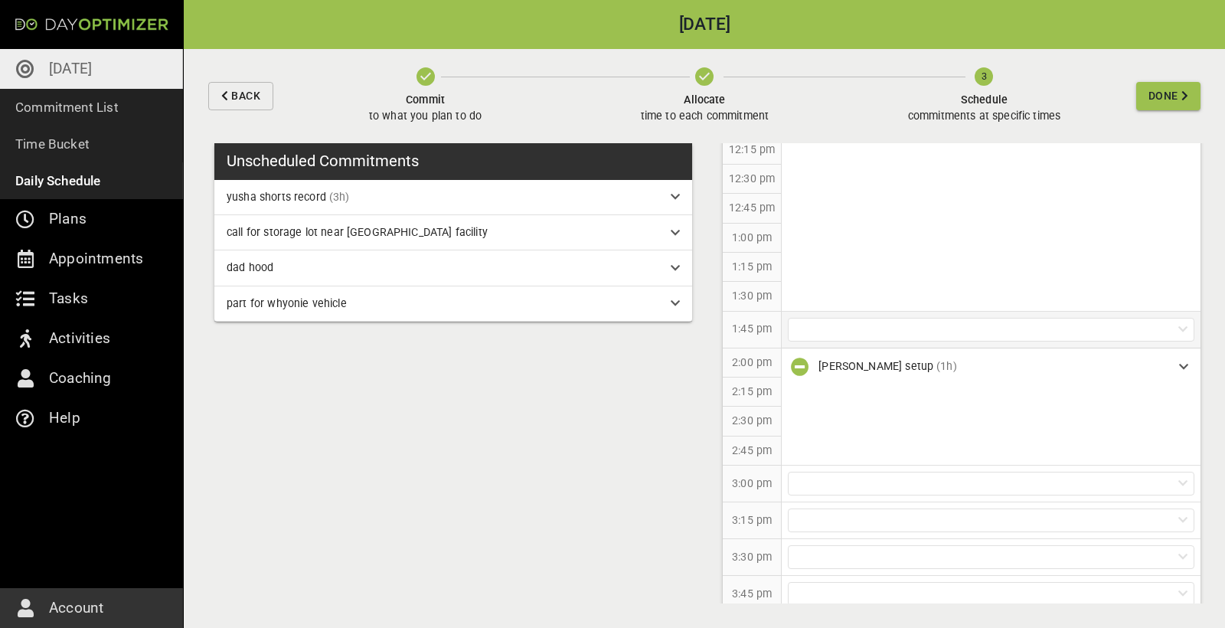
click at [839, 323] on div at bounding box center [991, 330] width 407 height 24
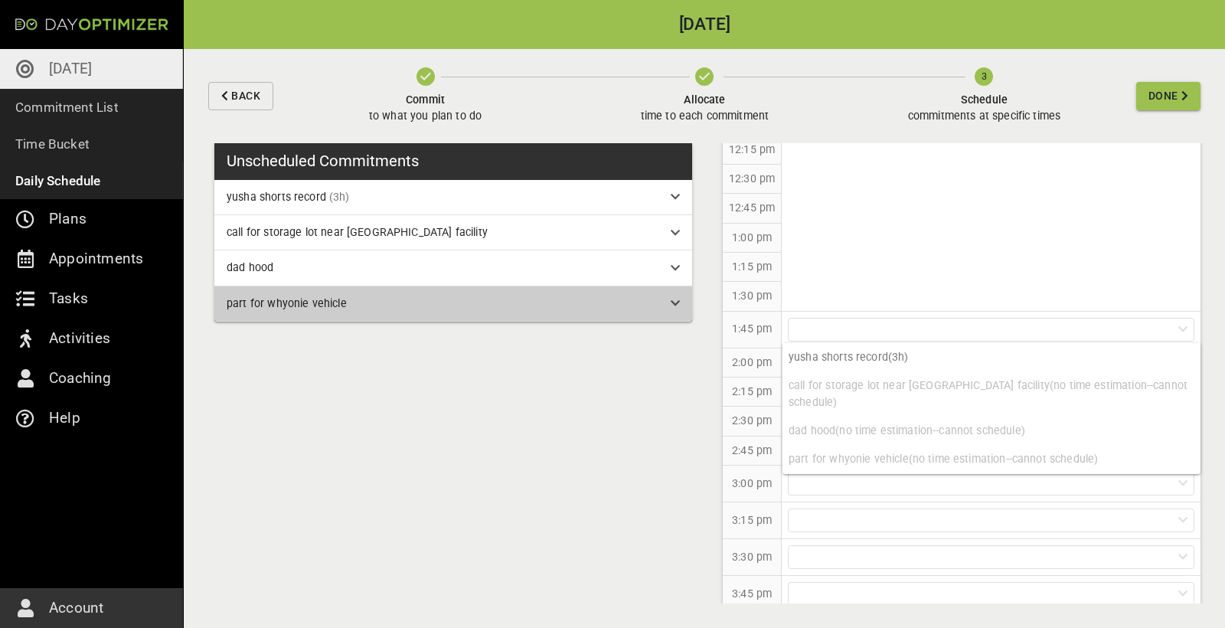
click at [449, 304] on div "part for whyonie vehicle" at bounding box center [443, 304] width 432 height 16
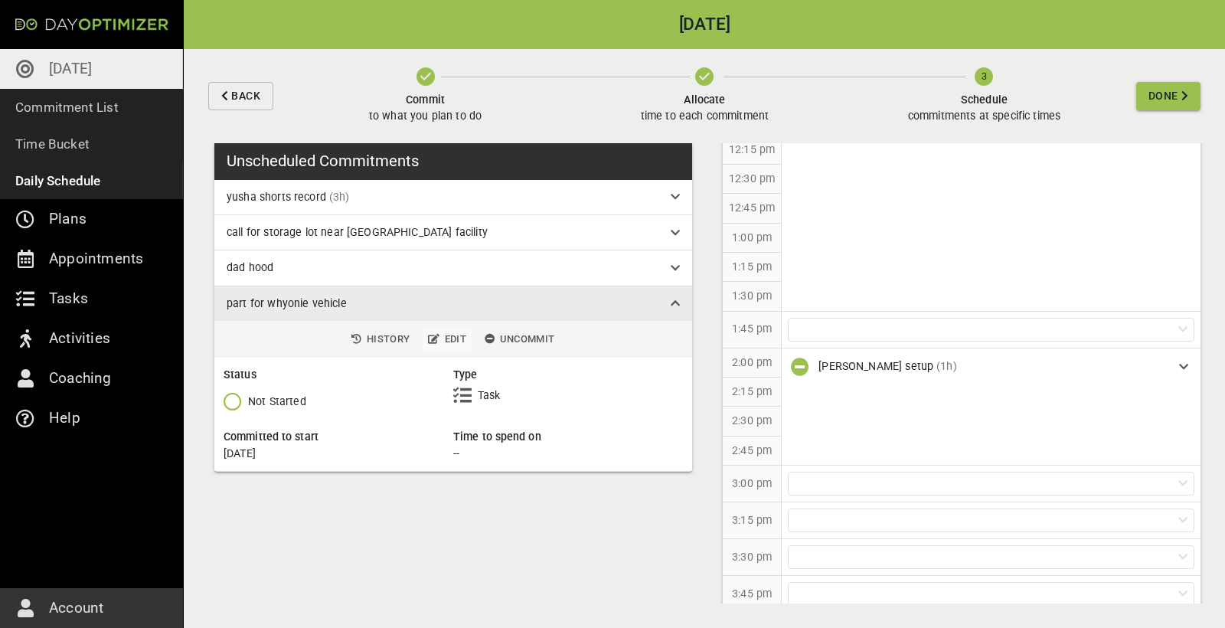
click at [451, 344] on span "Edit" at bounding box center [447, 340] width 38 height 18
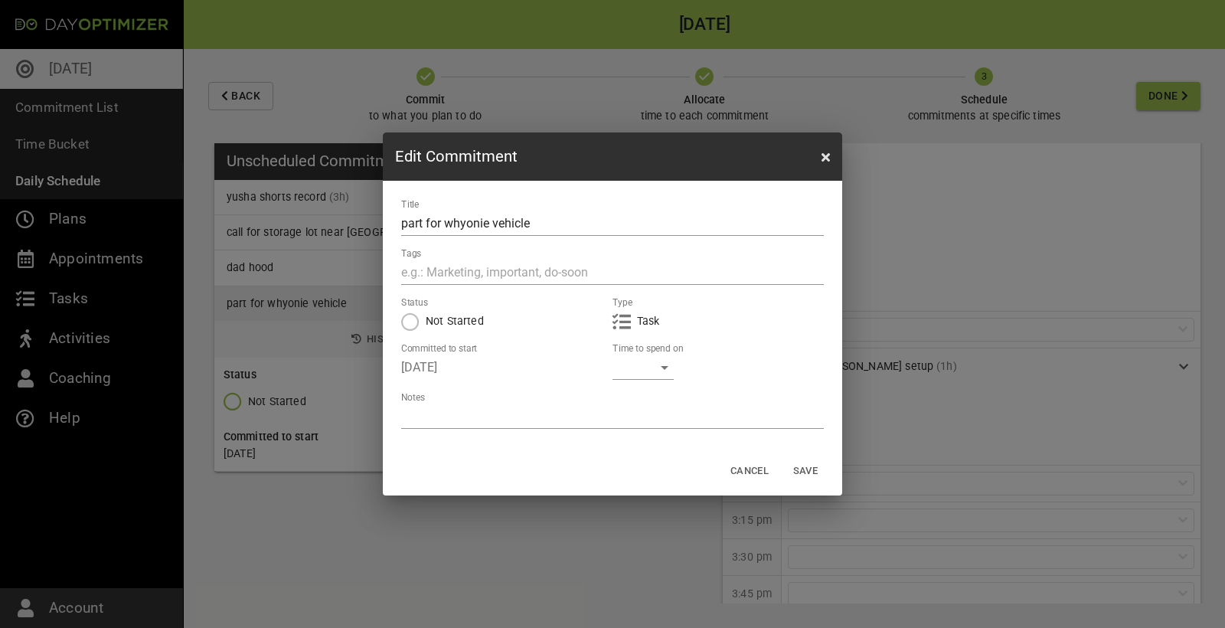
click at [687, 371] on div "Time to spend on ​" at bounding box center [718, 361] width 211 height 37
click at [663, 368] on div "​" at bounding box center [643, 367] width 61 height 25
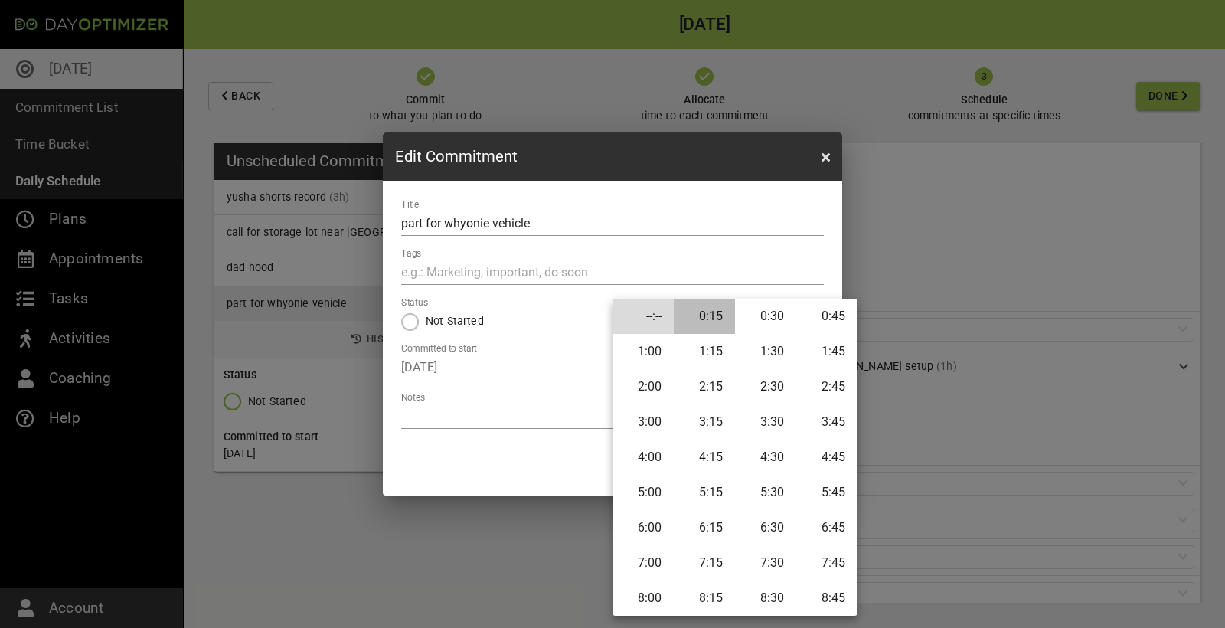
click at [711, 322] on li "0:15" at bounding box center [704, 316] width 61 height 35
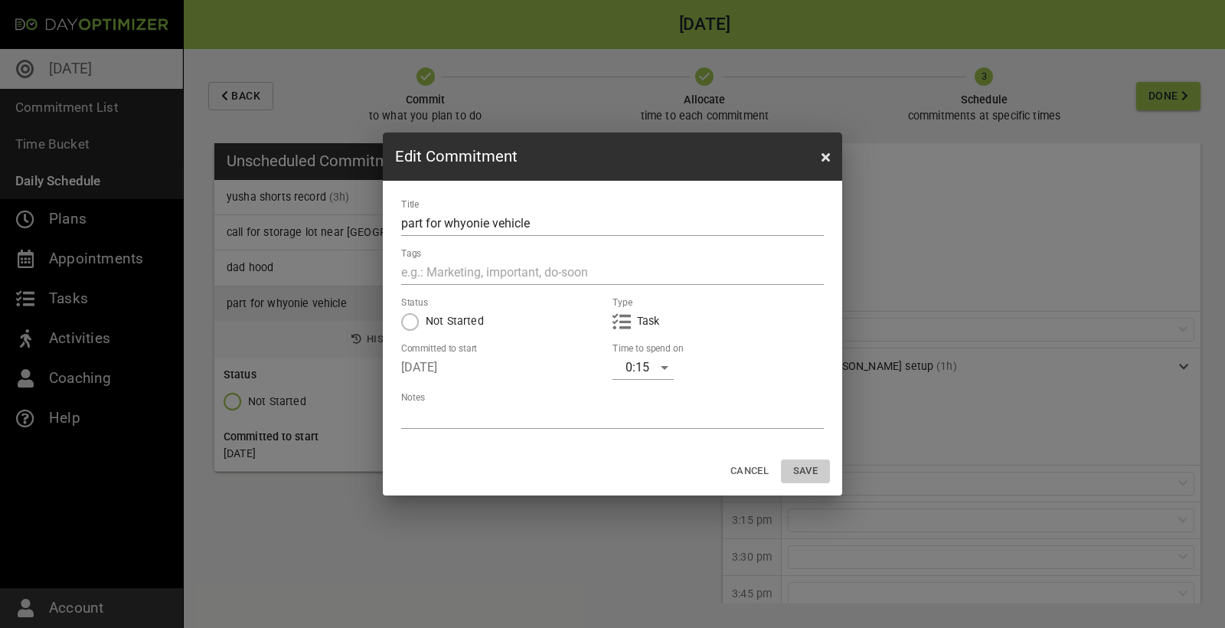
click at [813, 476] on span "Save" at bounding box center [805, 472] width 37 height 18
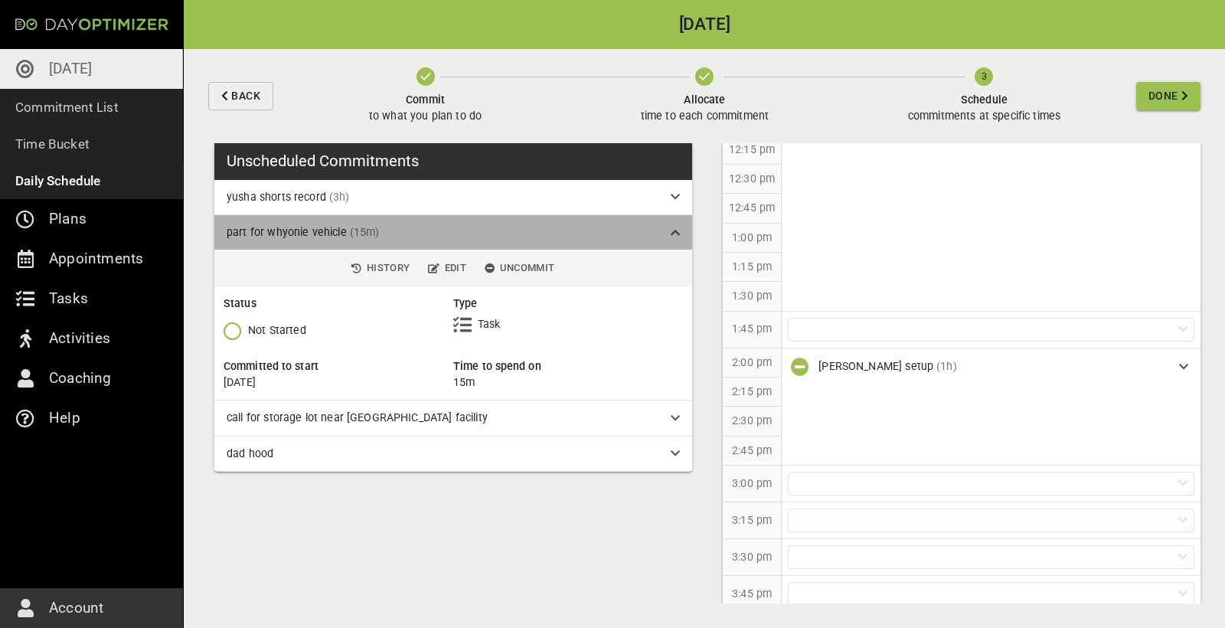
click at [679, 230] on icon at bounding box center [675, 232] width 9 height 11
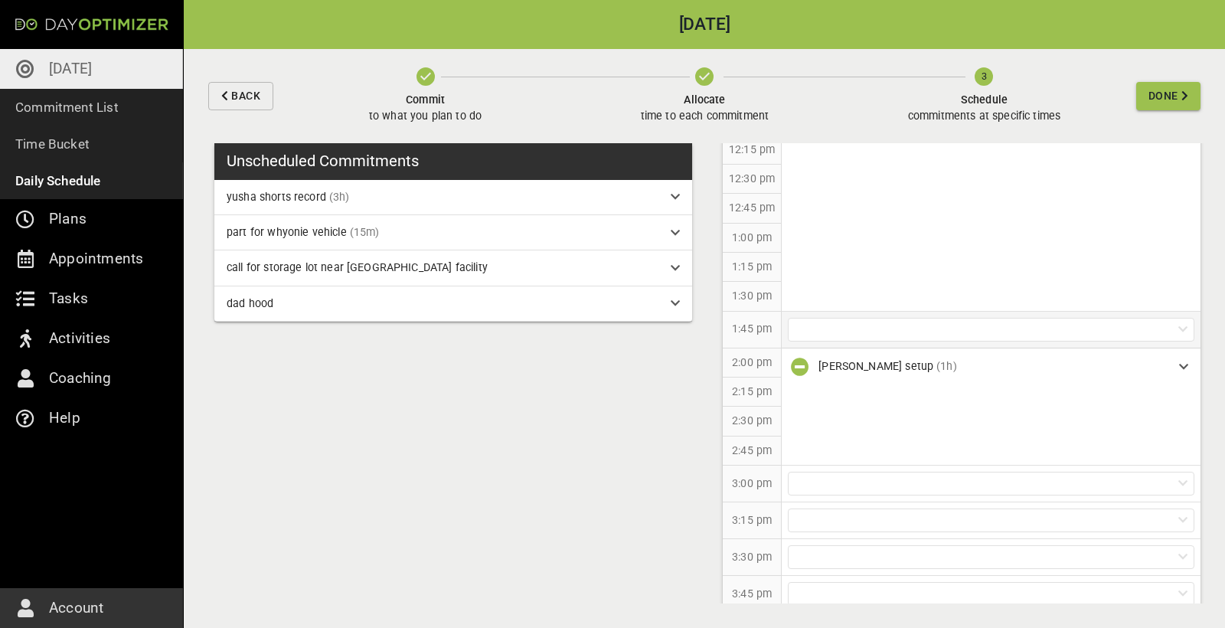
click at [823, 328] on div at bounding box center [991, 330] width 407 height 24
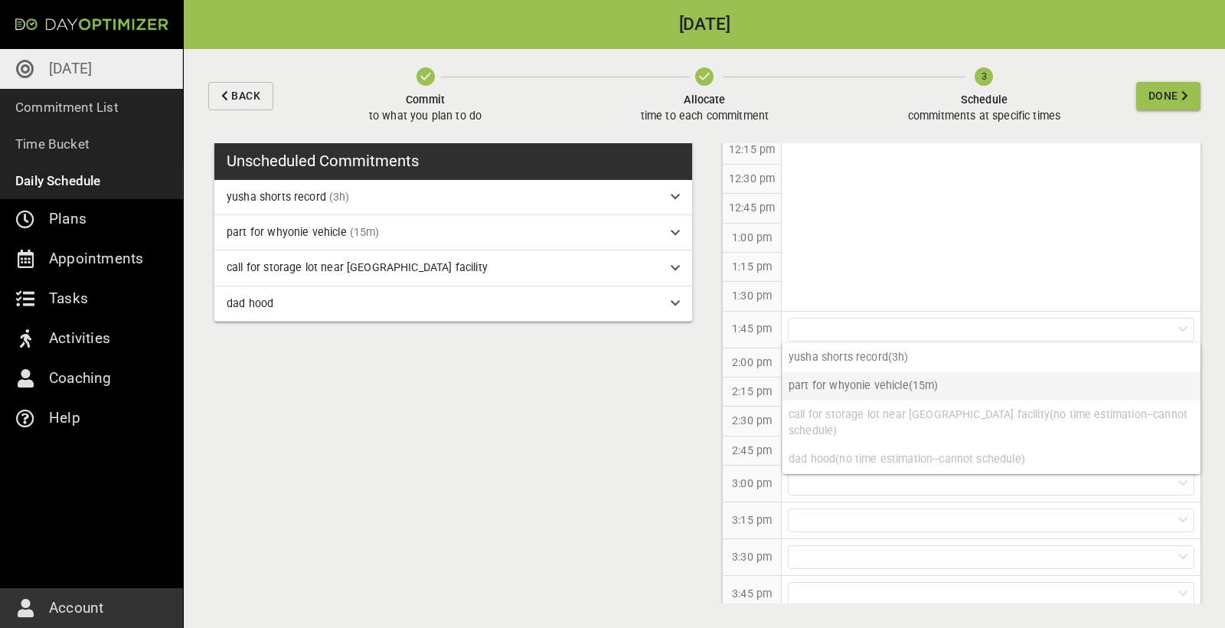
click at [842, 388] on p "part for whyonie vehicle (15m)" at bounding box center [992, 385] width 418 height 28
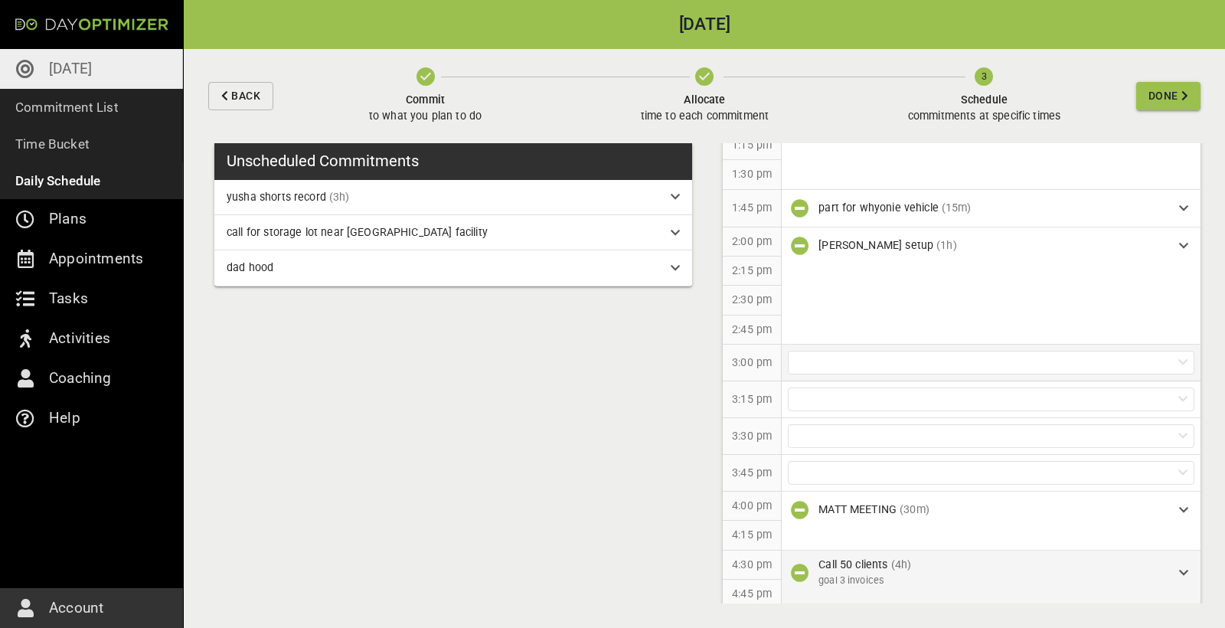
scroll to position [927, 0]
click at [420, 260] on div "dad hood" at bounding box center [443, 268] width 432 height 16
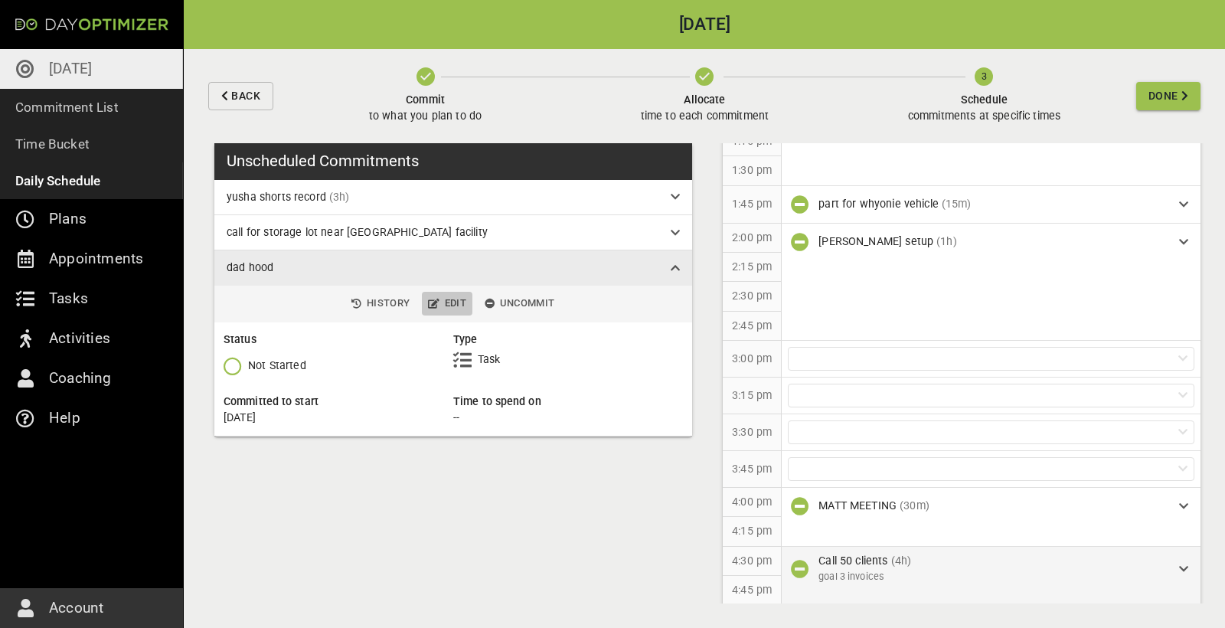
click at [443, 308] on span "Edit" at bounding box center [447, 304] width 38 height 18
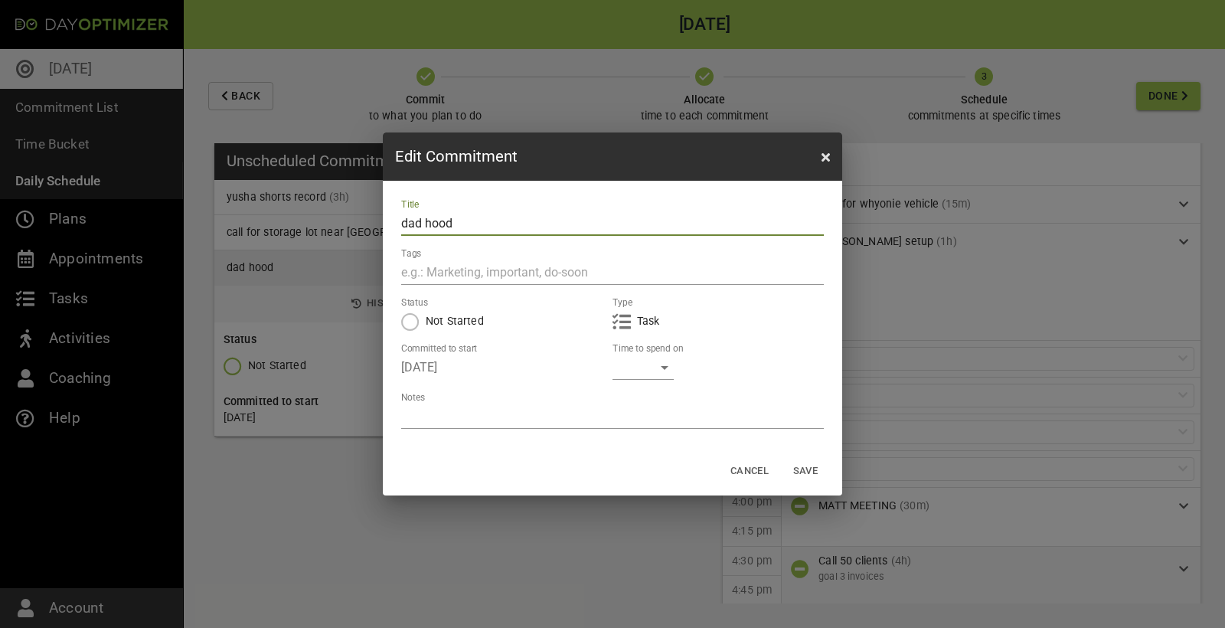
drag, startPoint x: 463, startPoint y: 223, endPoint x: 394, endPoint y: 221, distance: 68.9
click at [394, 221] on div "Title dad hood Tags Status Not Started Type Task Committed to start [DATE] Time…" at bounding box center [613, 314] width 460 height 267
type input "connect with 50 motive"
click at [808, 474] on span "Save" at bounding box center [805, 472] width 37 height 18
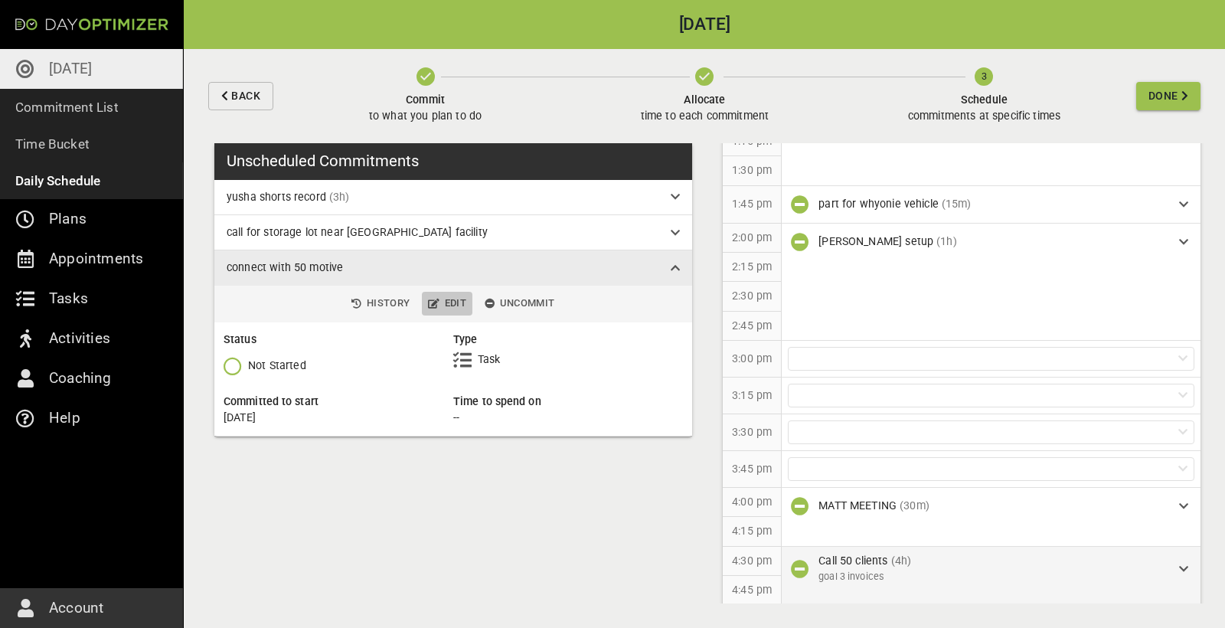
click at [443, 300] on span "Edit" at bounding box center [447, 304] width 38 height 18
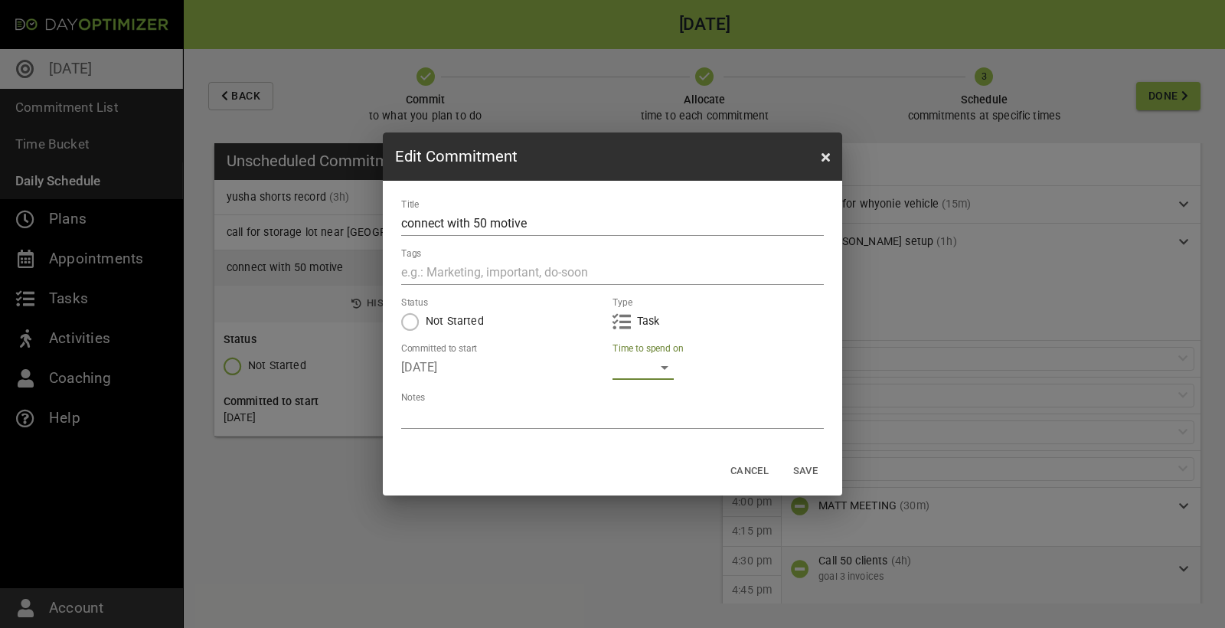
click at [643, 363] on div "​" at bounding box center [643, 367] width 61 height 25
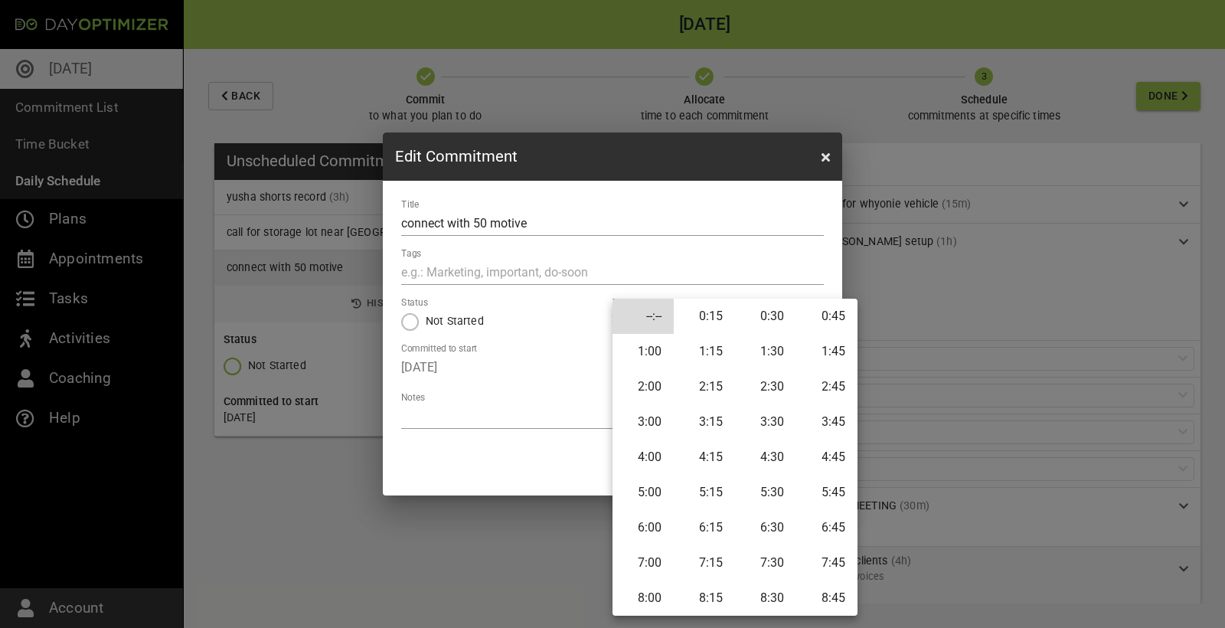
click at [654, 355] on li "1:00" at bounding box center [643, 351] width 61 height 35
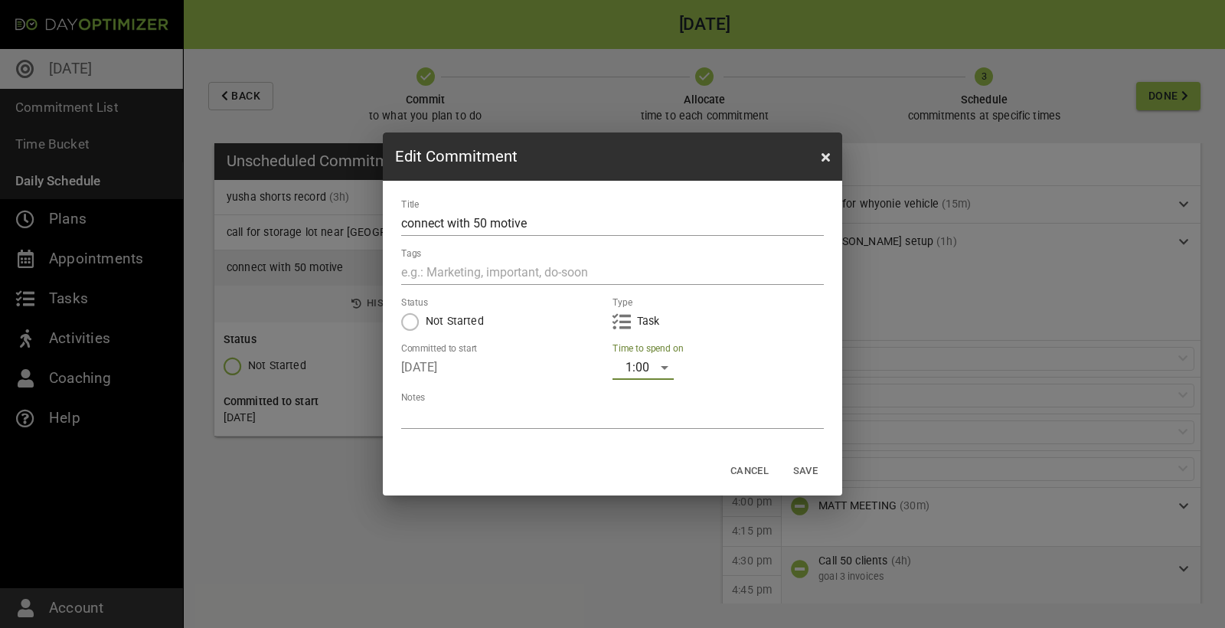
click at [807, 463] on span "Save" at bounding box center [805, 472] width 37 height 18
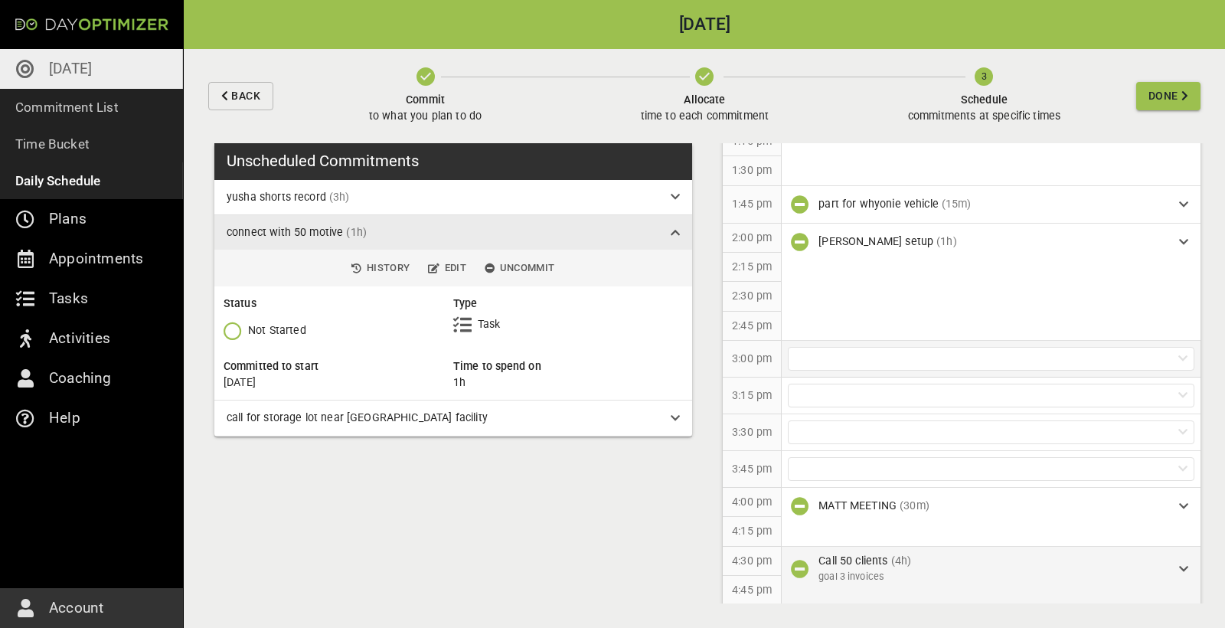
click at [909, 347] on div at bounding box center [991, 359] width 407 height 24
click at [921, 417] on p "connect with 50 motive (1h)" at bounding box center [992, 414] width 418 height 28
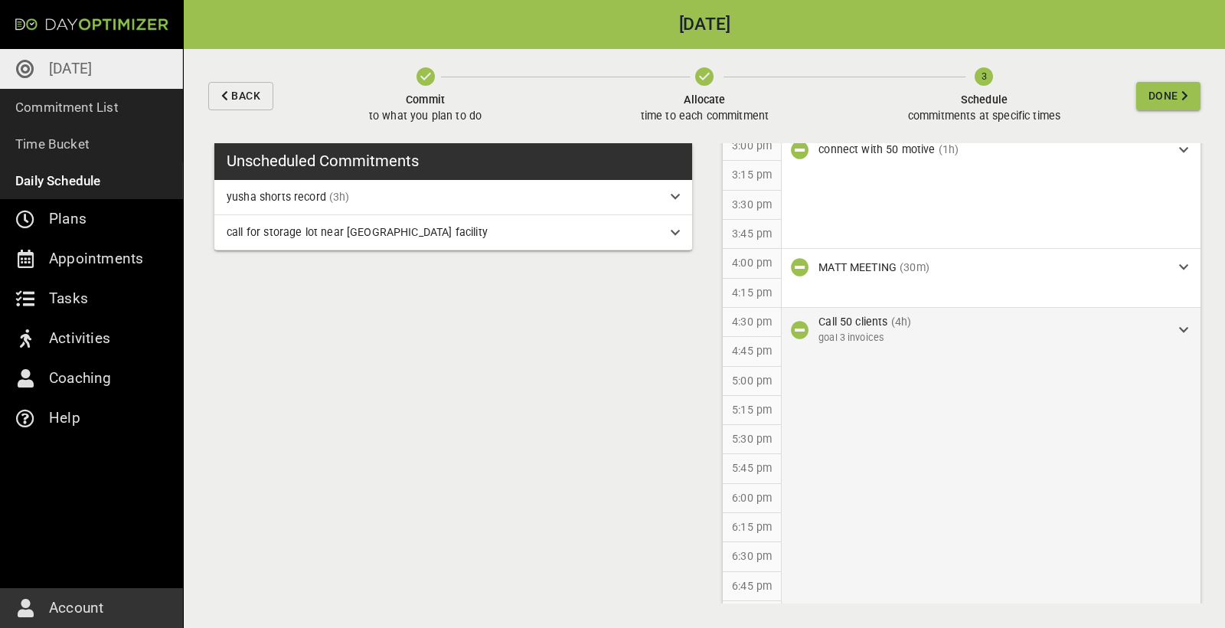
scroll to position [1107, 0]
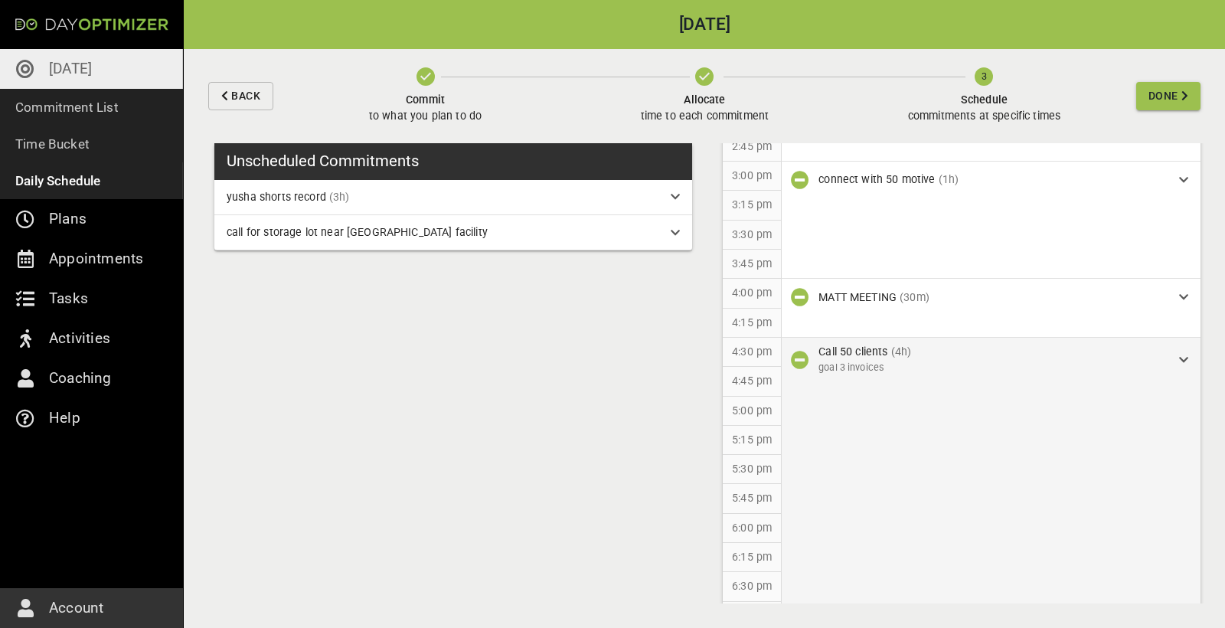
click at [929, 361] on p "goal 3 invoices" at bounding box center [987, 368] width 336 height 16
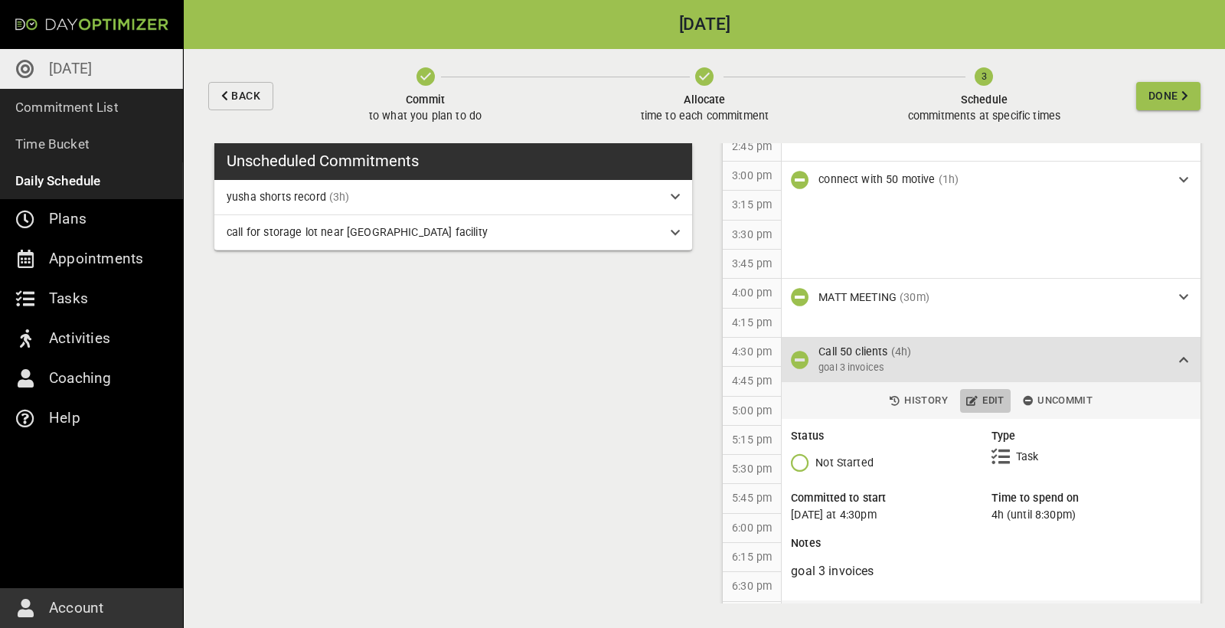
click at [988, 394] on span "Edit" at bounding box center [986, 401] width 38 height 18
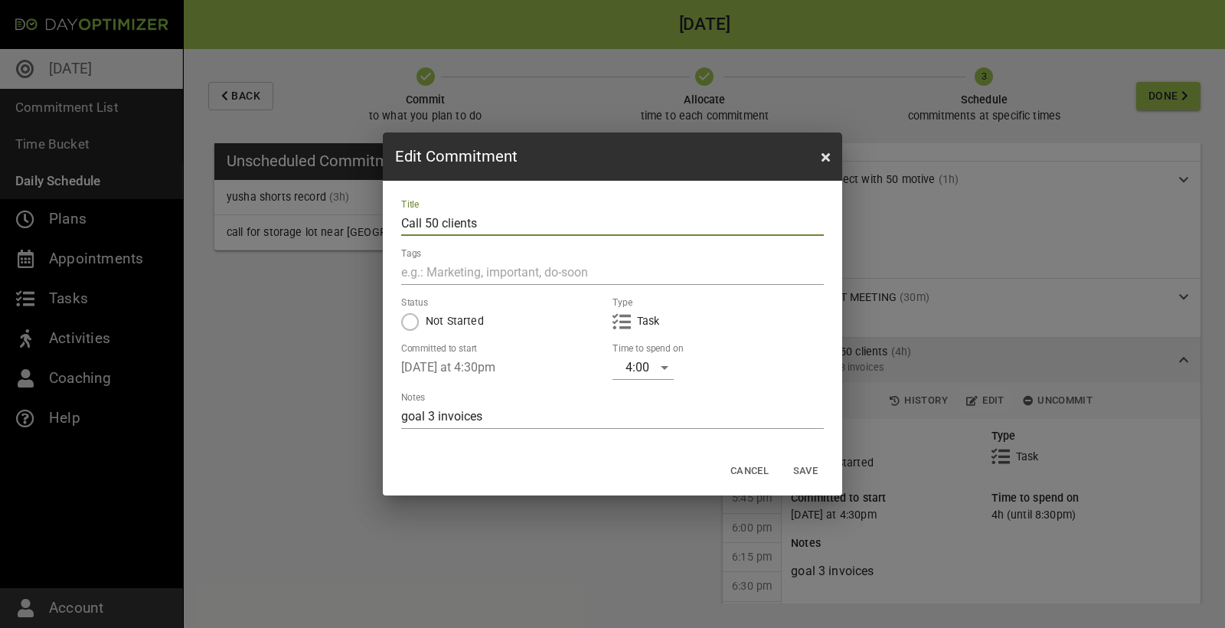
click at [658, 368] on div "4:00" at bounding box center [643, 367] width 61 height 25
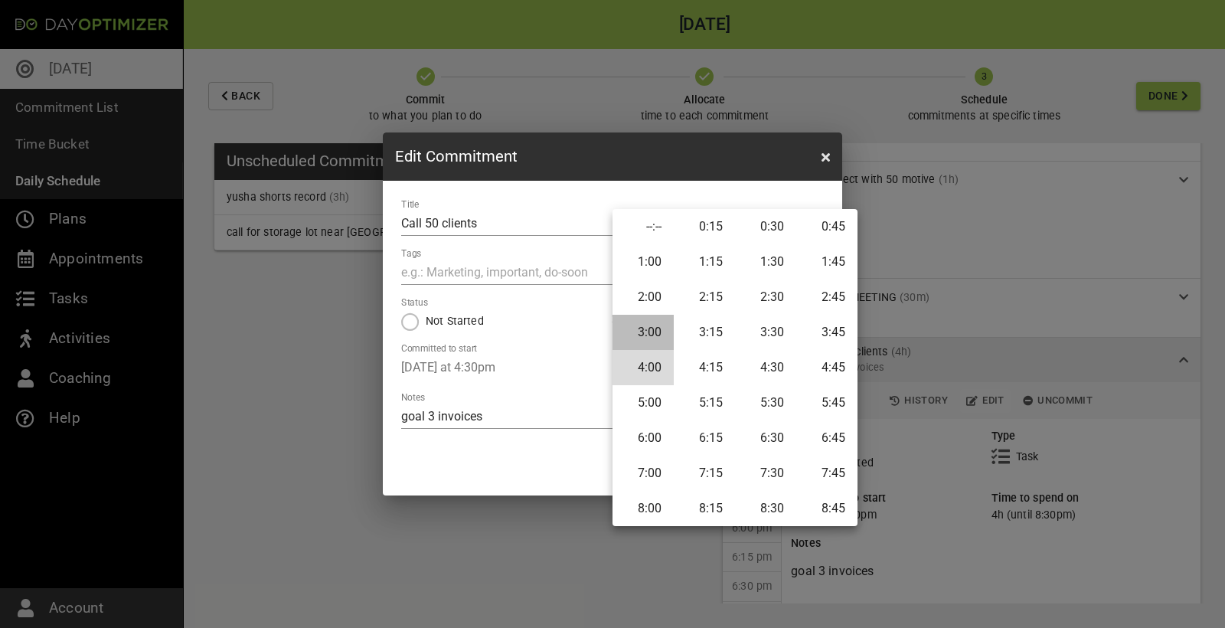
click at [657, 334] on li "3:00" at bounding box center [643, 332] width 61 height 35
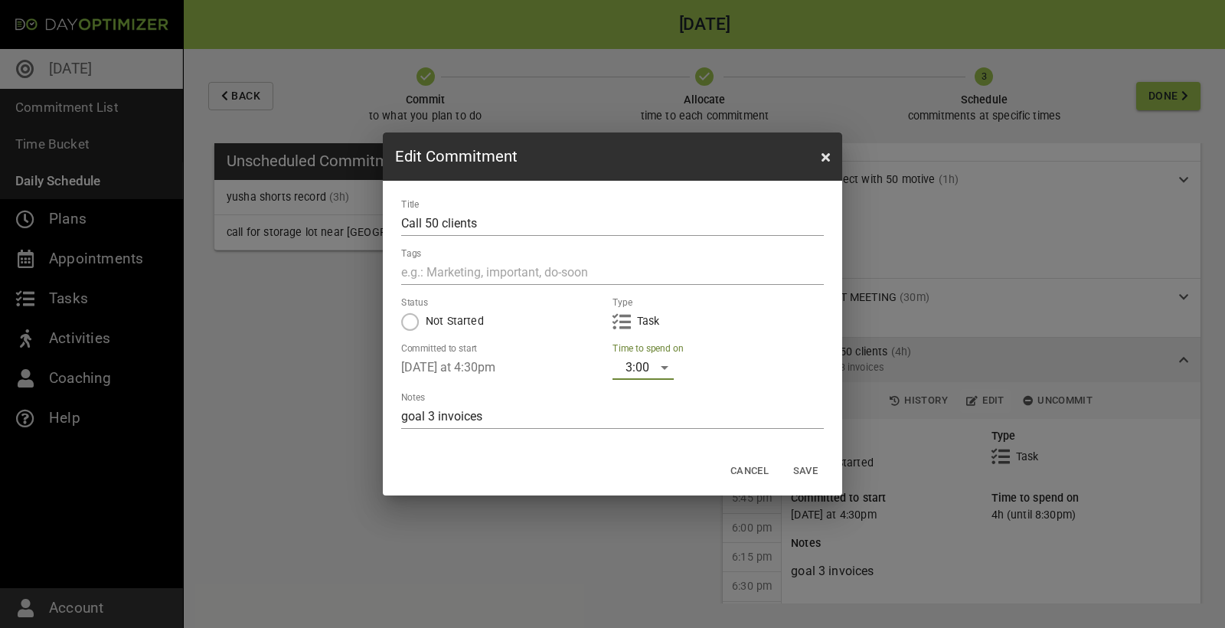
click at [803, 465] on span "Save" at bounding box center [805, 472] width 37 height 18
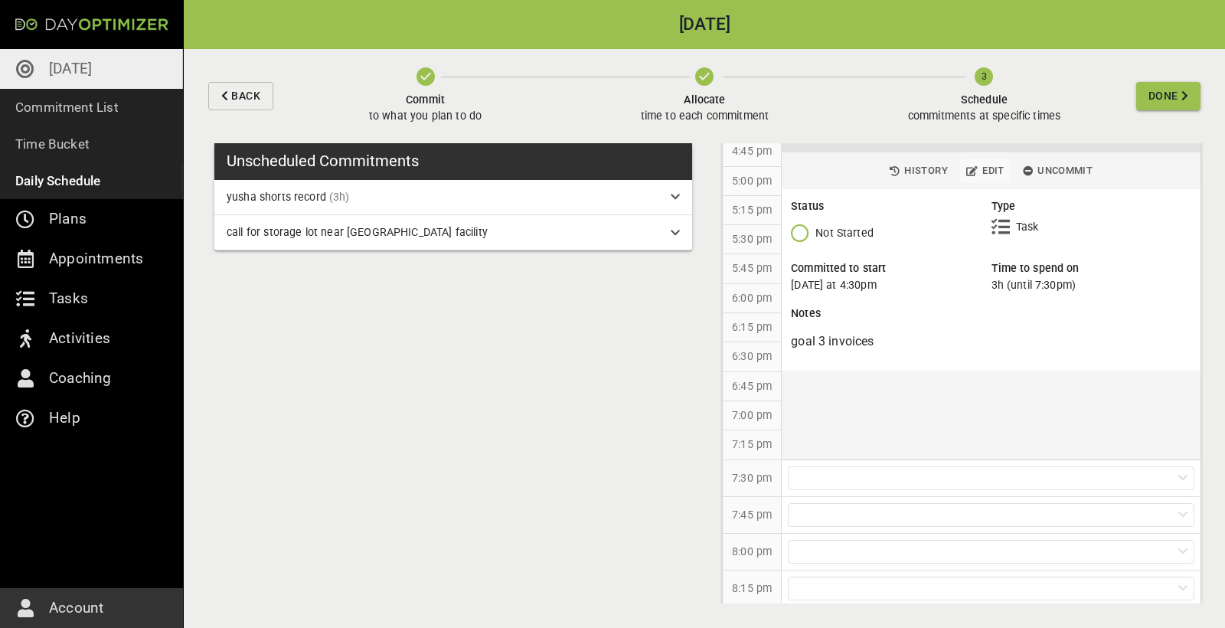
scroll to position [1336, 0]
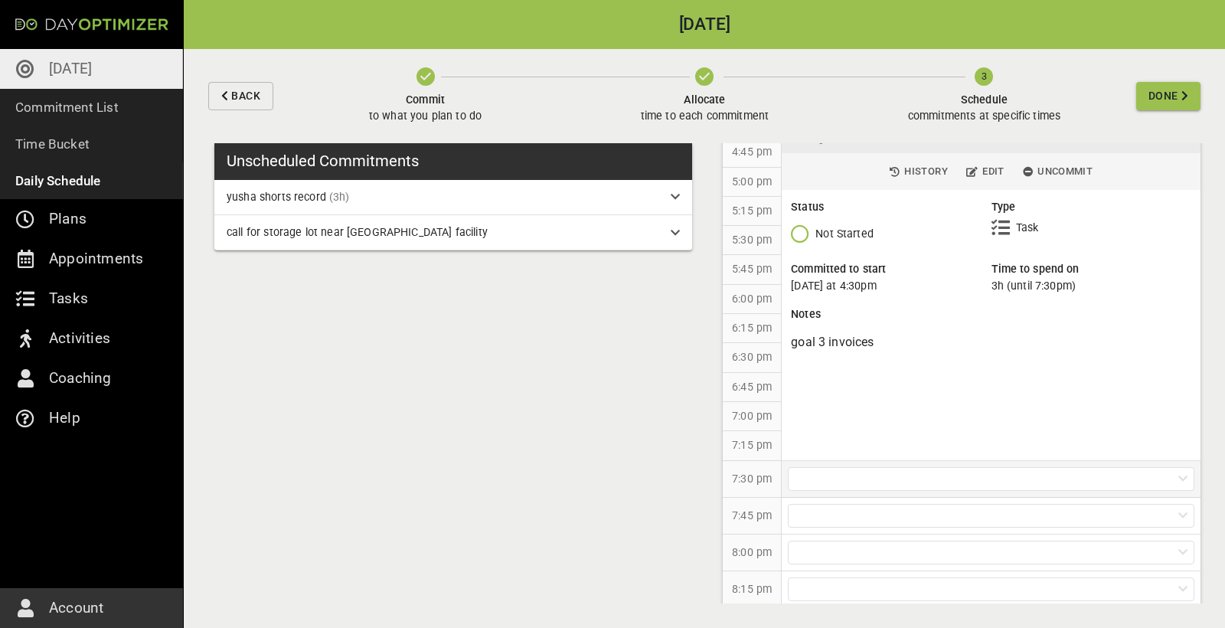
click at [928, 468] on div at bounding box center [991, 479] width 407 height 24
click at [898, 502] on p "yusha shorts record (3h)" at bounding box center [992, 501] width 418 height 28
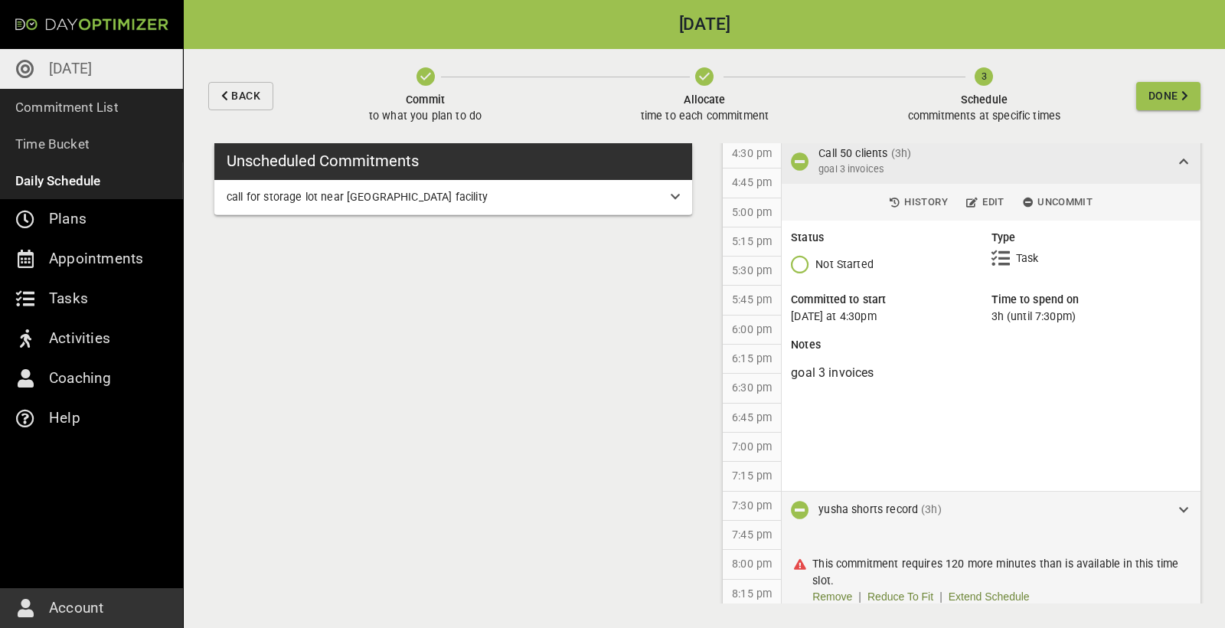
scroll to position [0, 0]
click at [987, 589] on link "Extend Schedule" at bounding box center [989, 597] width 81 height 16
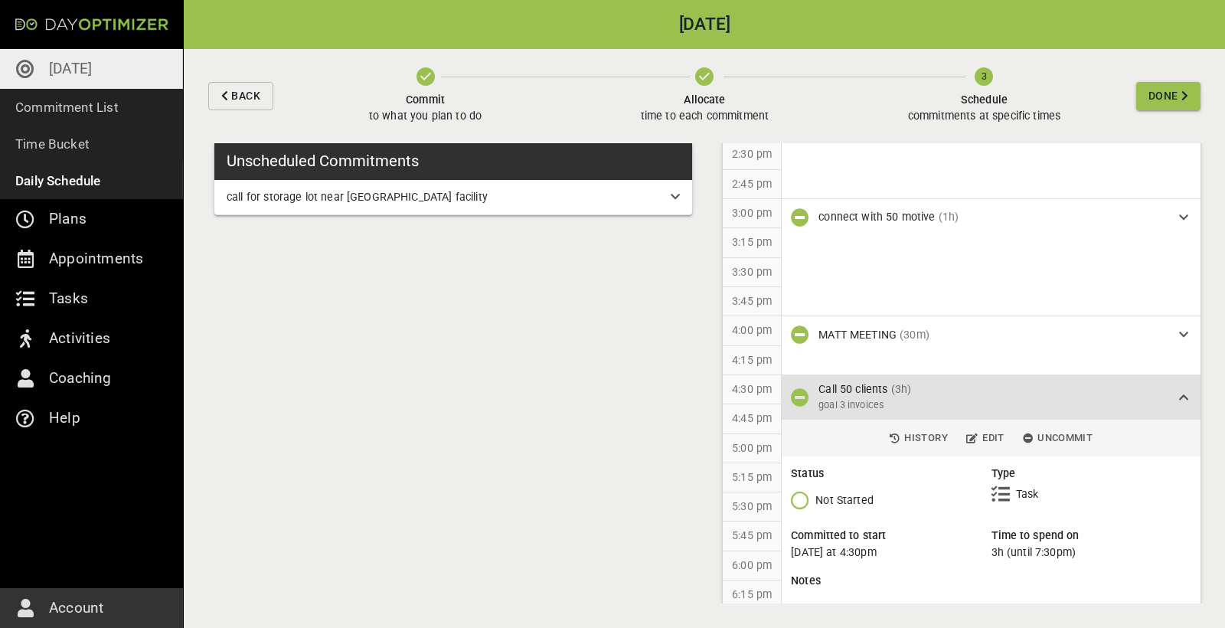
scroll to position [1016, 0]
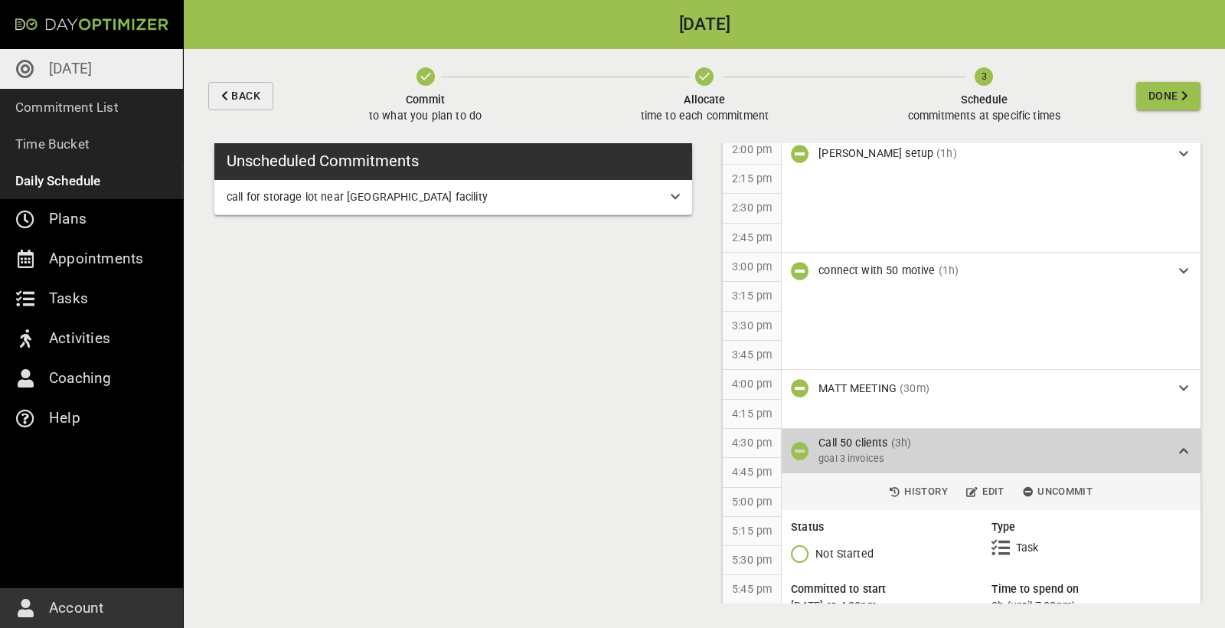
click at [973, 439] on div "Call 50 clients (3h) goal 3 invoices" at bounding box center [993, 451] width 348 height 32
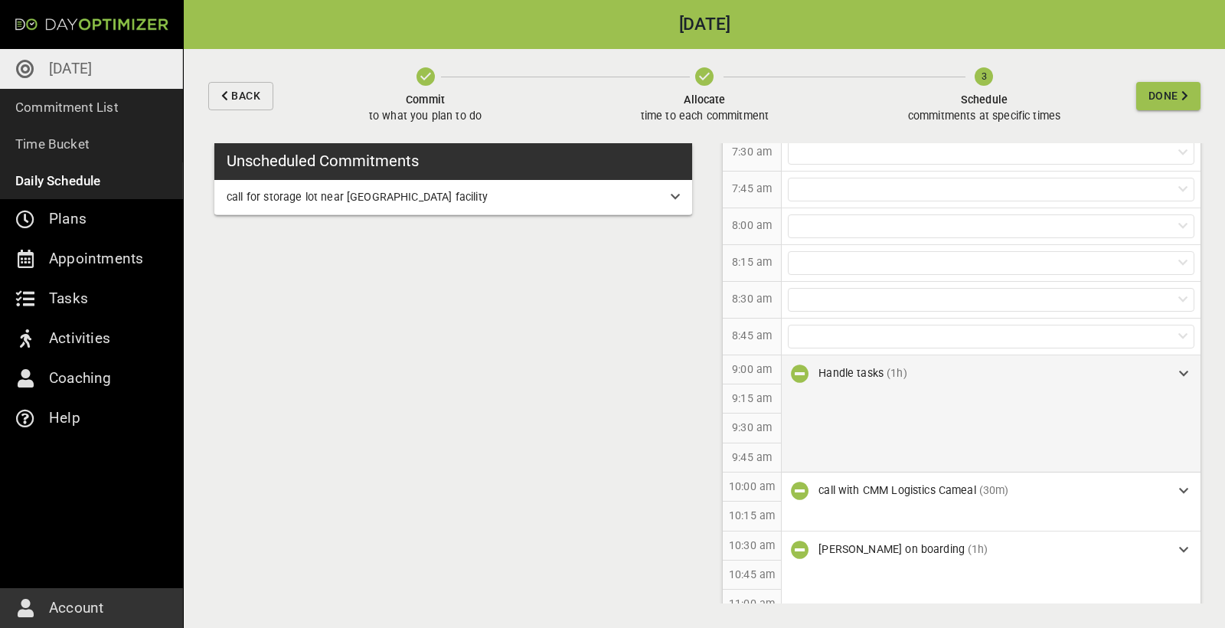
scroll to position [178, 0]
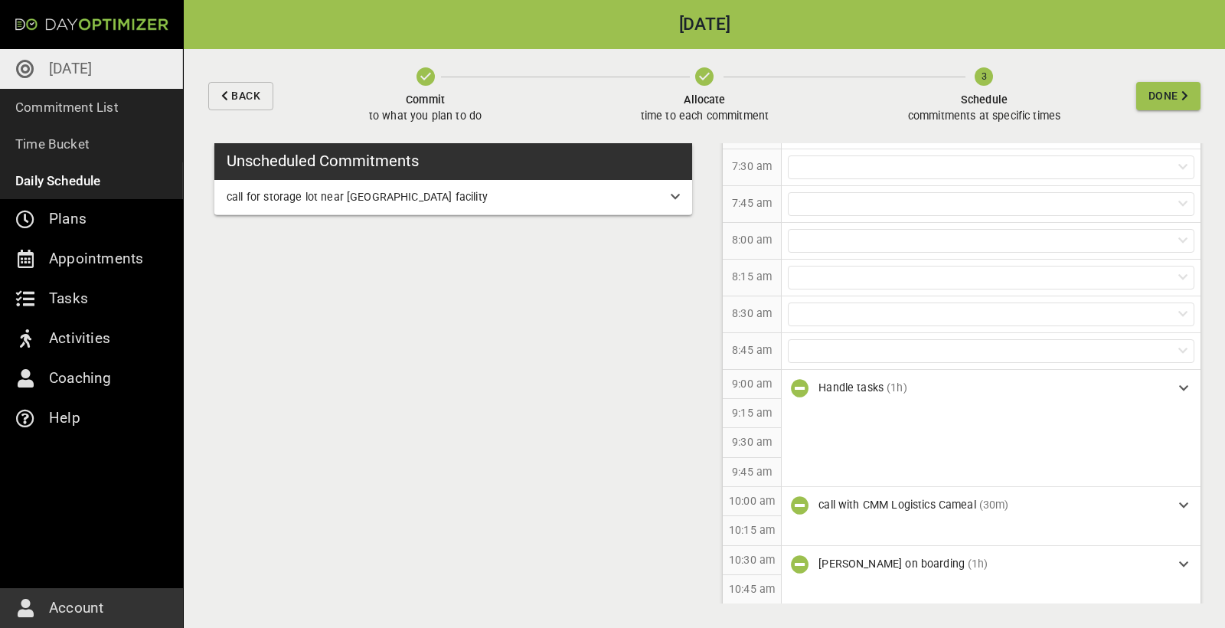
click at [1176, 96] on span "Done" at bounding box center [1164, 96] width 30 height 19
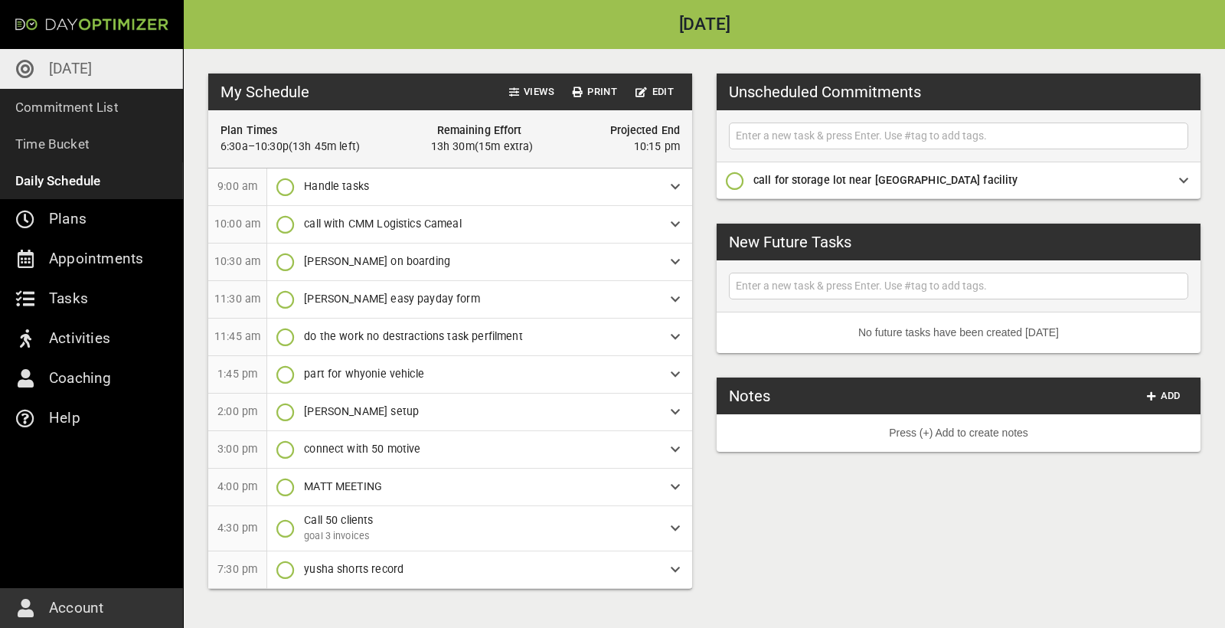
click at [841, 132] on input "text" at bounding box center [959, 135] width 452 height 19
